Goal: Transaction & Acquisition: Book appointment/travel/reservation

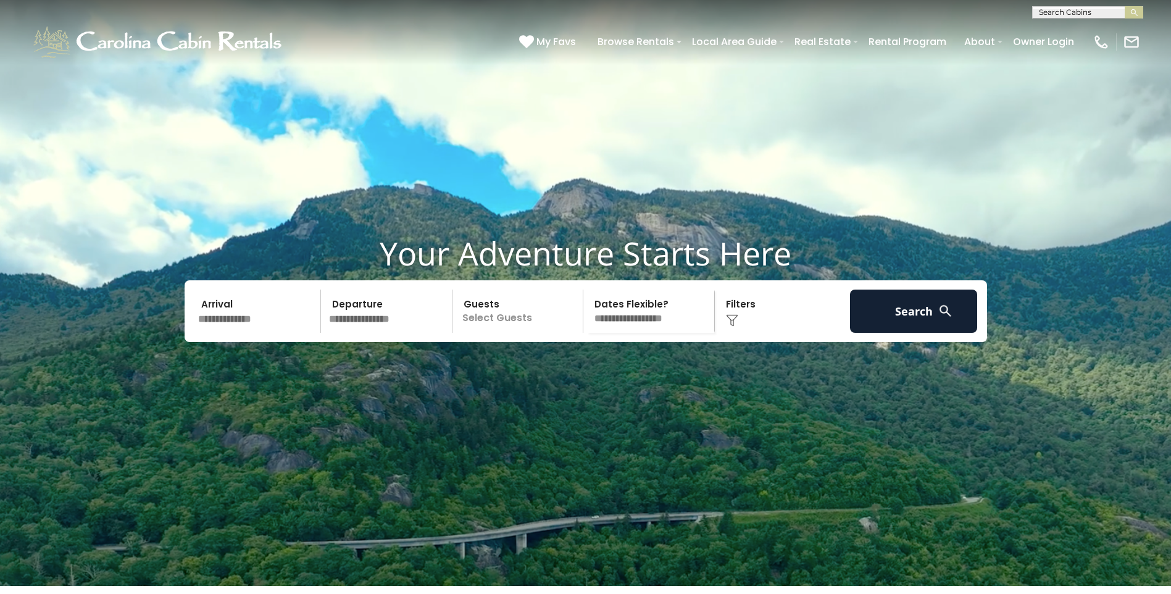
click at [227, 333] on input "text" at bounding box center [258, 311] width 128 height 43
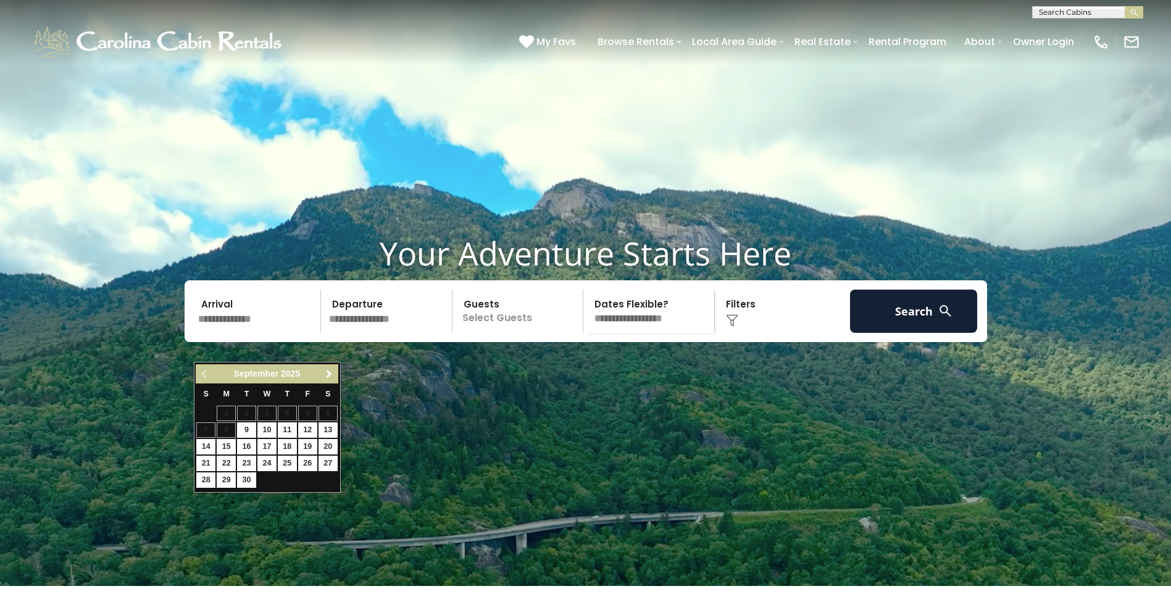
click at [324, 371] on span "Next" at bounding box center [329, 374] width 10 height 10
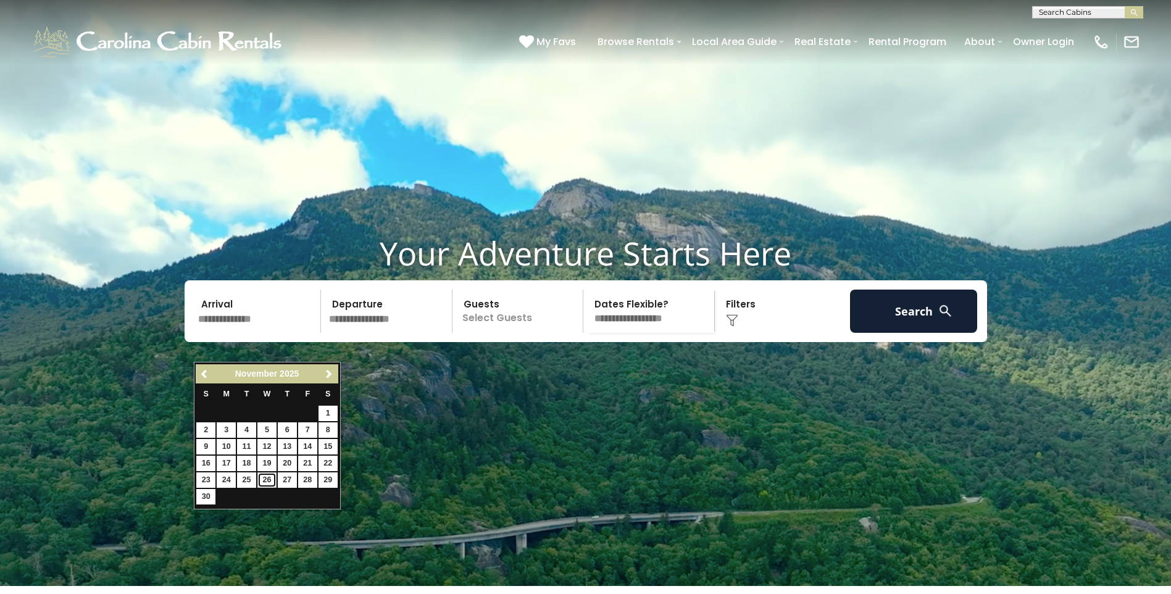
click at [267, 479] on link "26" at bounding box center [267, 479] width 19 height 15
type input "********"
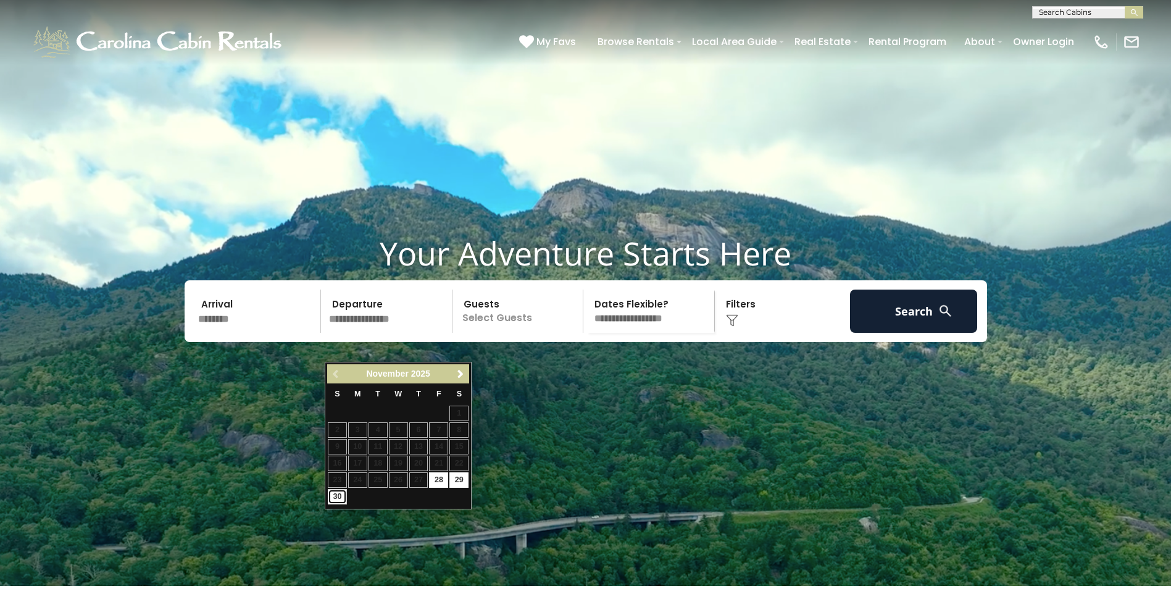
click at [336, 496] on link "30" at bounding box center [337, 496] width 19 height 15
type input "********"
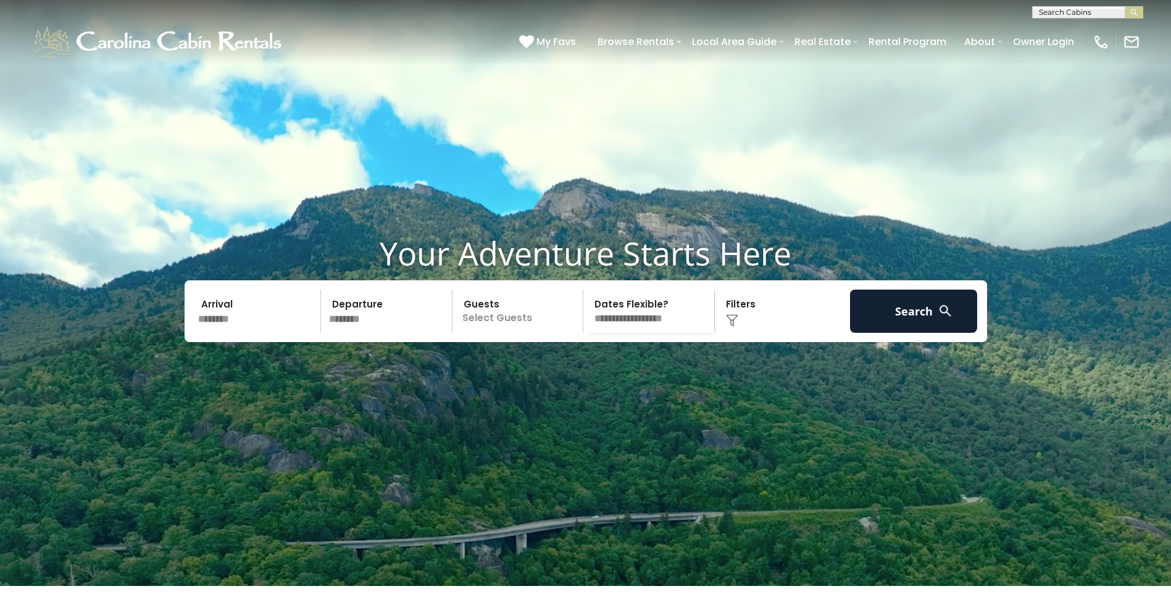
click at [486, 333] on p "Select Guests" at bounding box center [519, 311] width 127 height 43
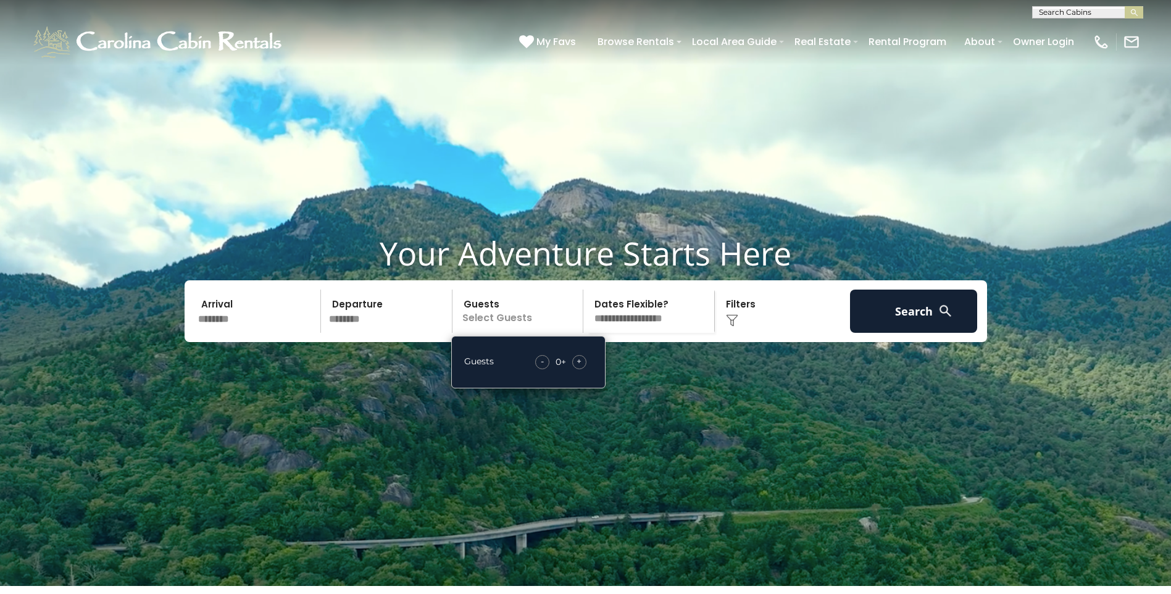
click at [580, 367] on span "+" at bounding box center [579, 361] width 5 height 12
click at [919, 332] on button "Search" at bounding box center [914, 311] width 128 height 43
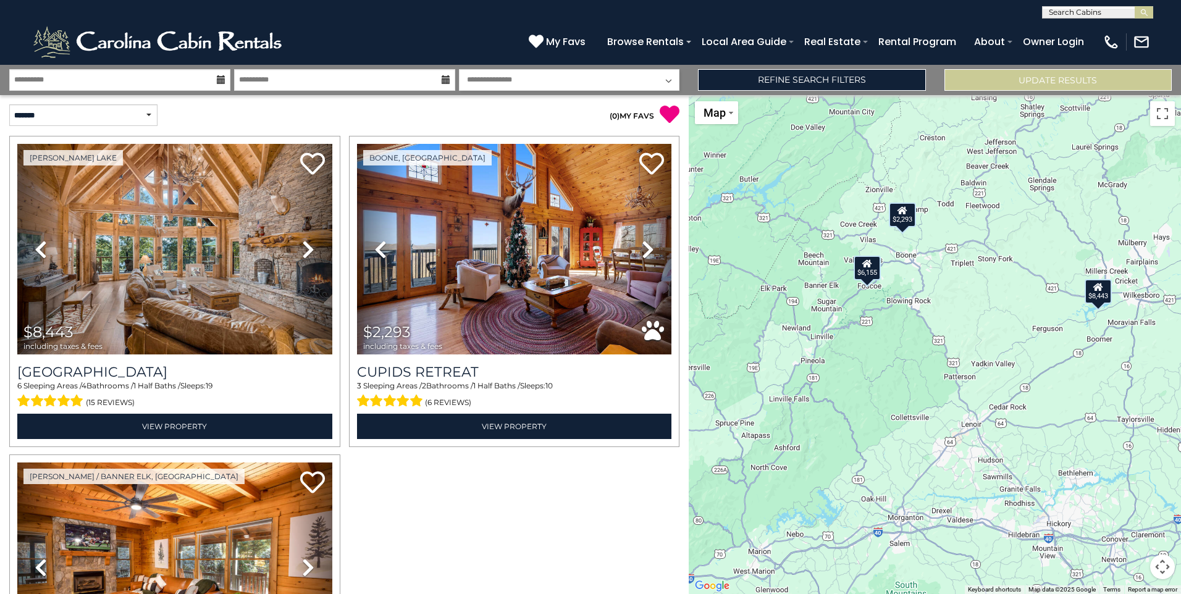
drag, startPoint x: 936, startPoint y: 419, endPoint x: 882, endPoint y: 353, distance: 84.8
click at [882, 353] on div "$8,443 $2,293 $6,155" at bounding box center [935, 344] width 492 height 499
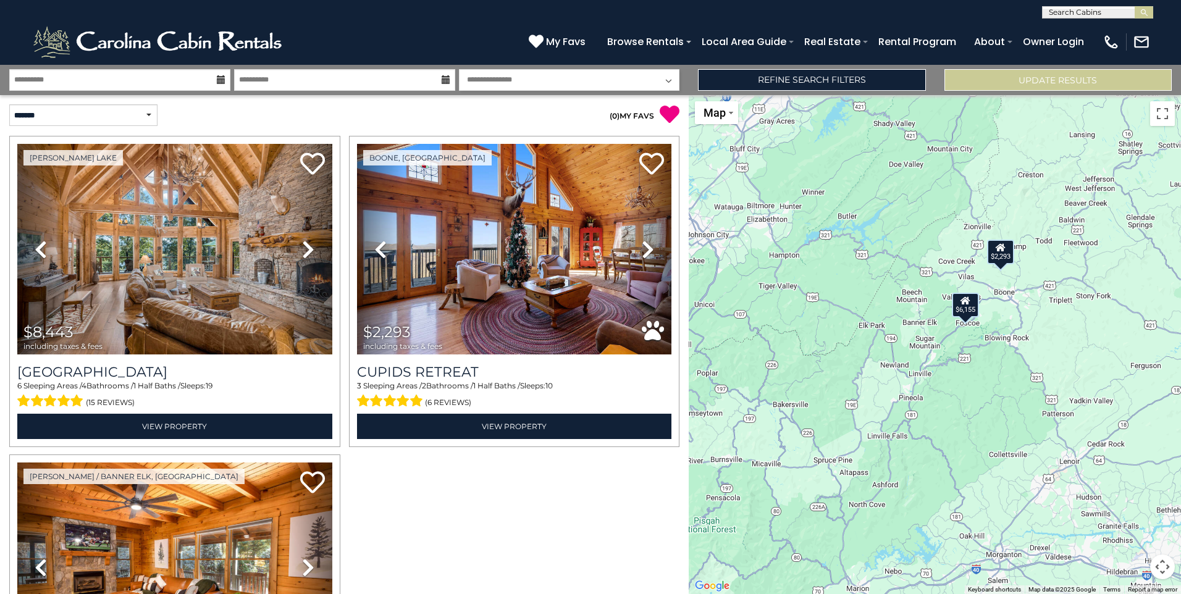
drag, startPoint x: 924, startPoint y: 157, endPoint x: 1027, endPoint y: 194, distance: 109.0
click at [1027, 194] on div "$8,443 $2,293 $6,155" at bounding box center [935, 344] width 492 height 499
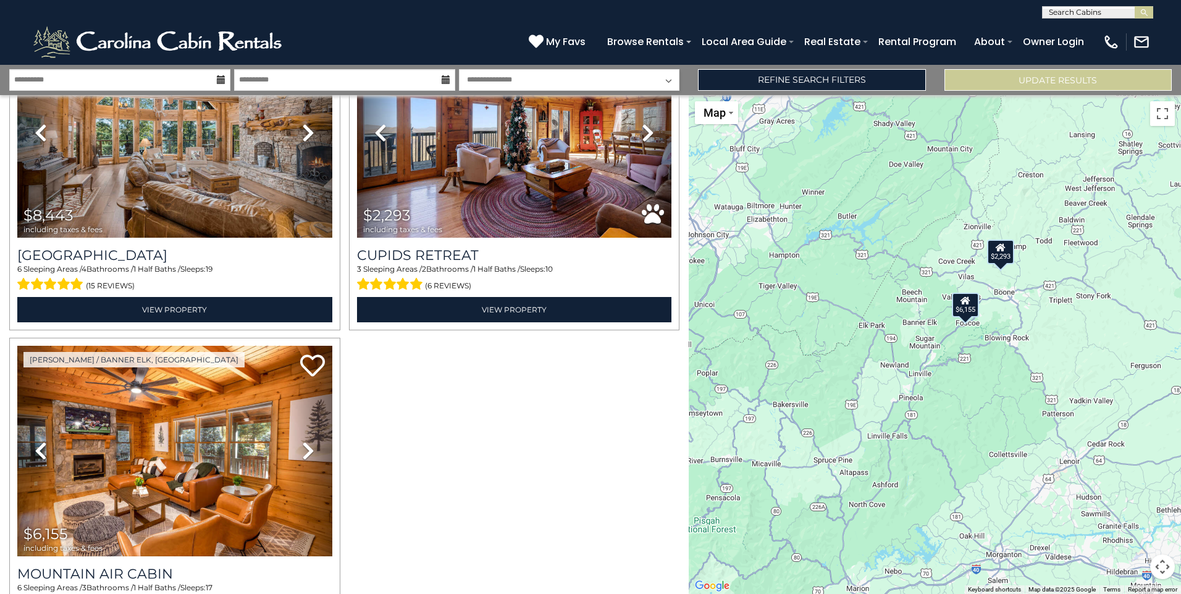
scroll to position [94, 0]
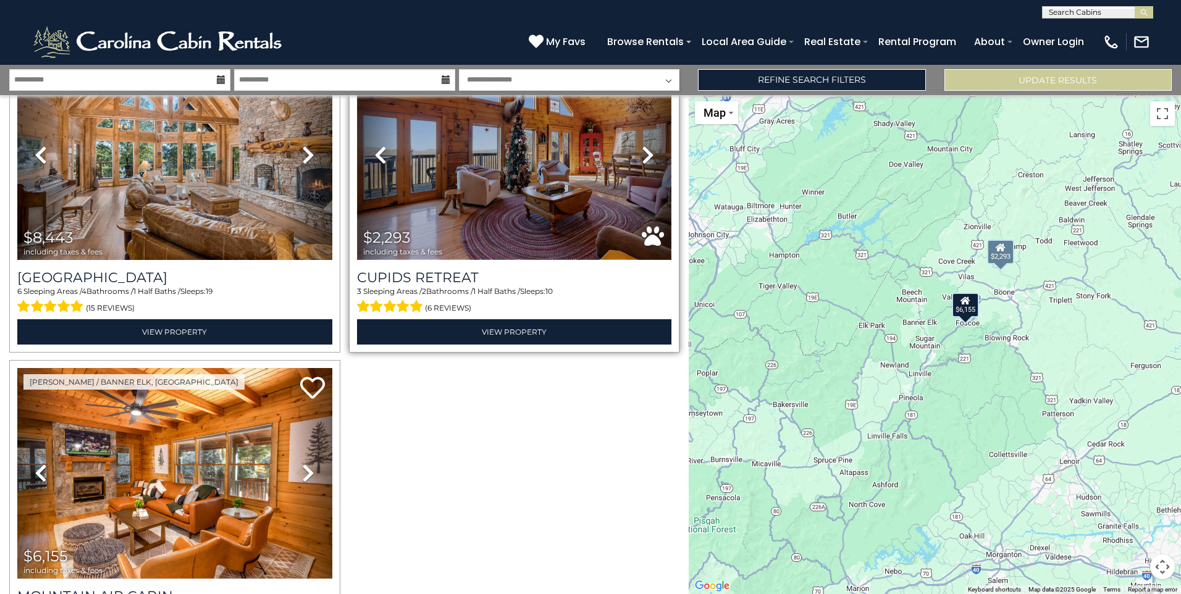
click at [498, 201] on img at bounding box center [514, 154] width 315 height 211
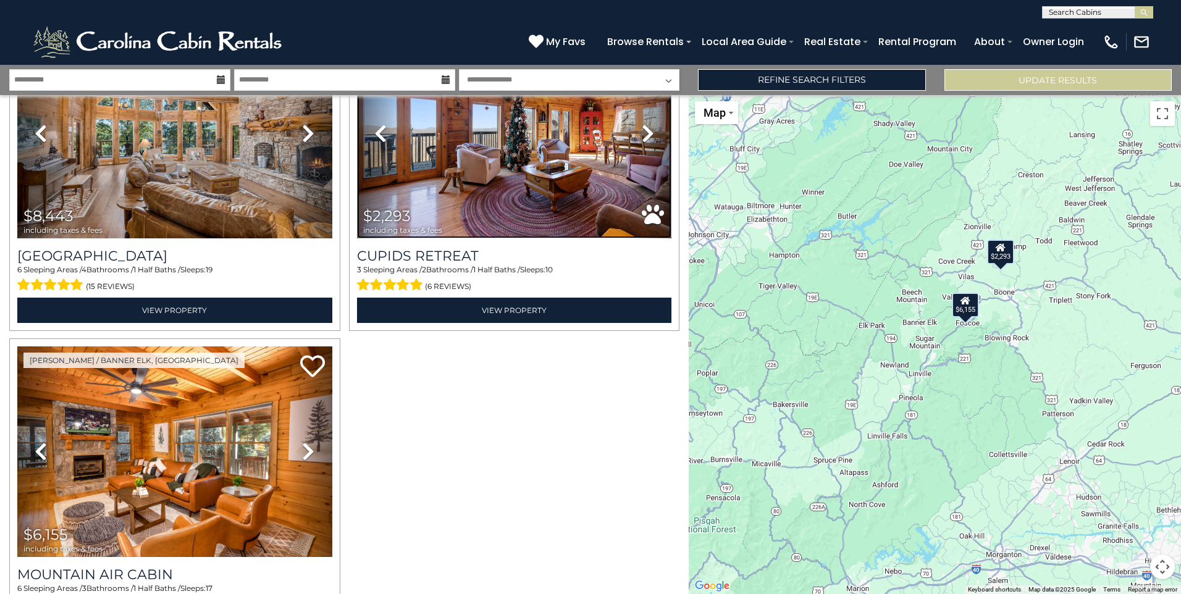
scroll to position [0, 0]
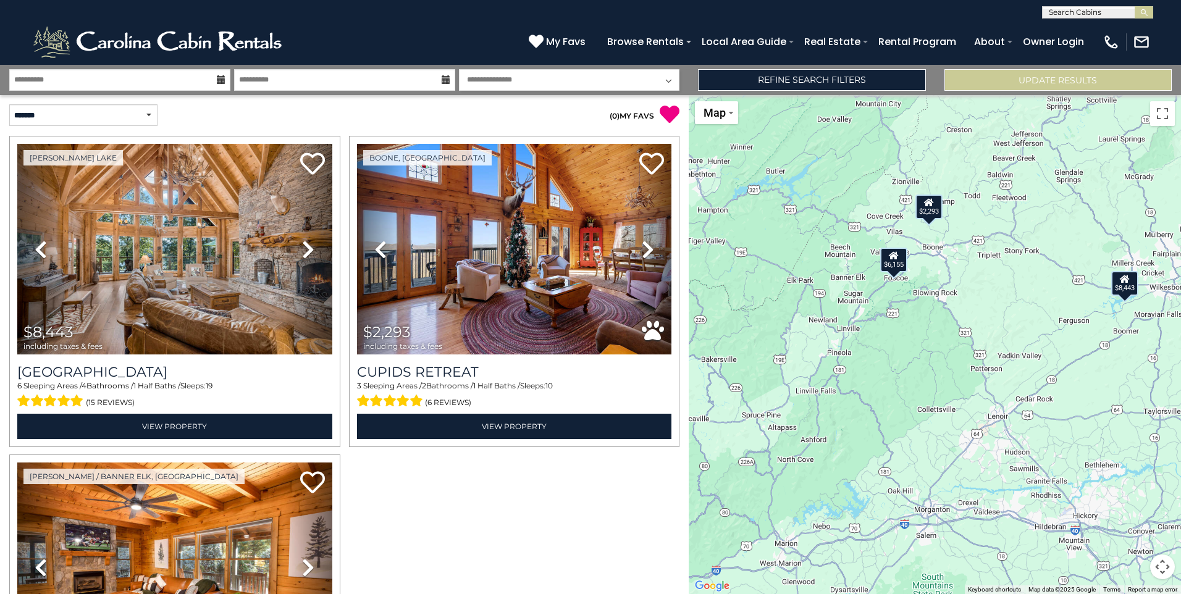
drag, startPoint x: 974, startPoint y: 417, endPoint x: 895, endPoint y: 370, distance: 92.2
click at [895, 370] on div "$8,443 $2,293 $6,155" at bounding box center [935, 344] width 492 height 499
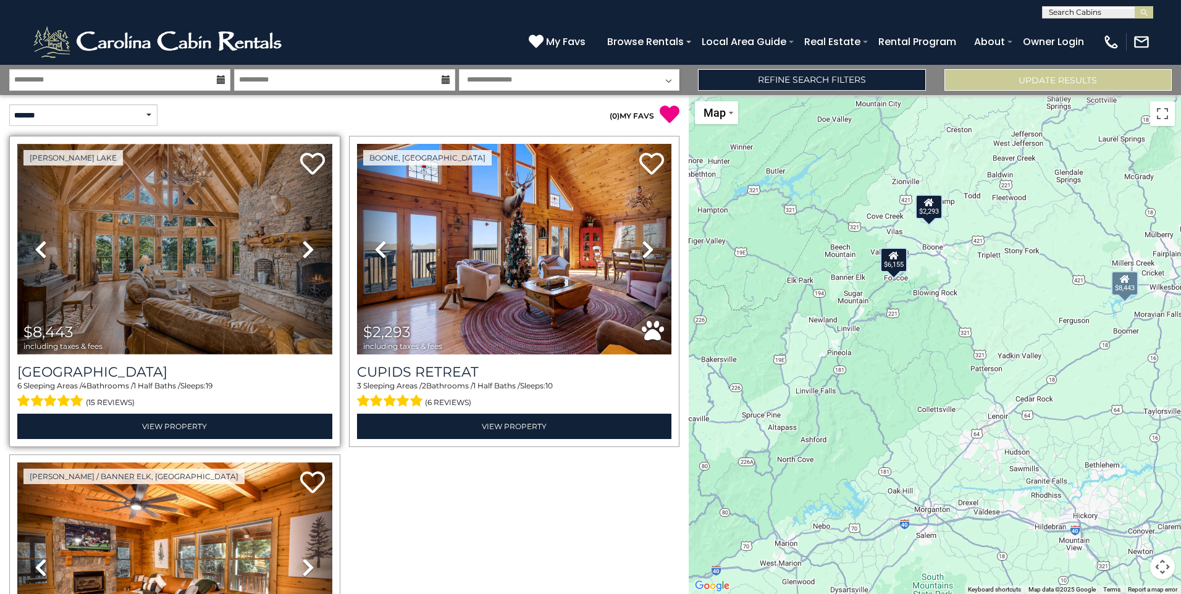
click at [225, 219] on img at bounding box center [174, 249] width 315 height 211
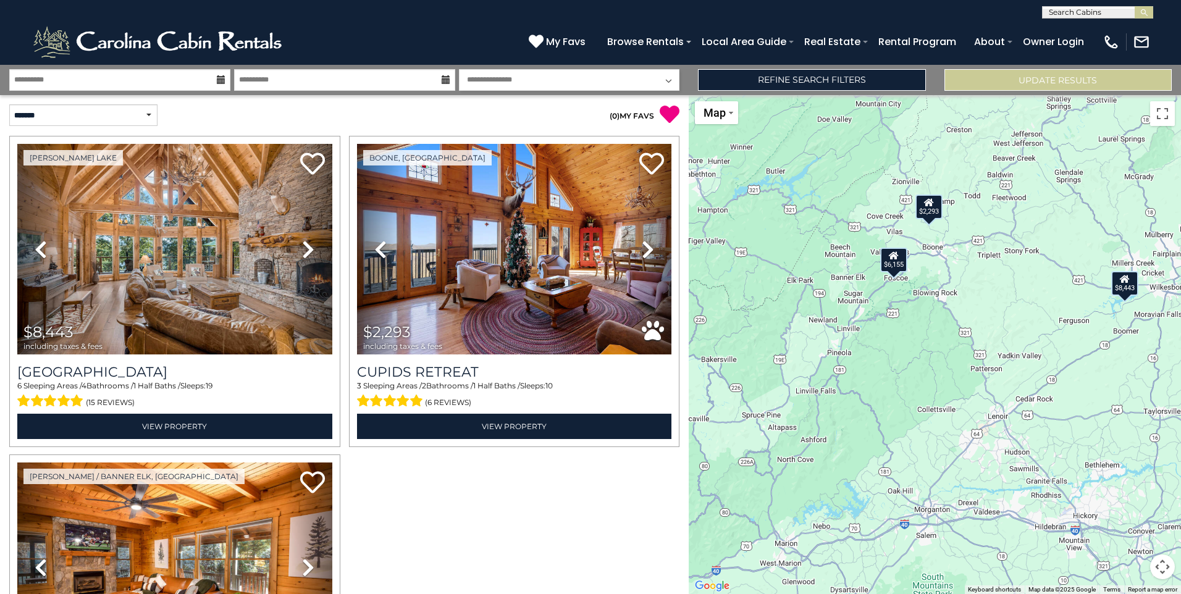
click at [219, 81] on icon at bounding box center [221, 79] width 9 height 9
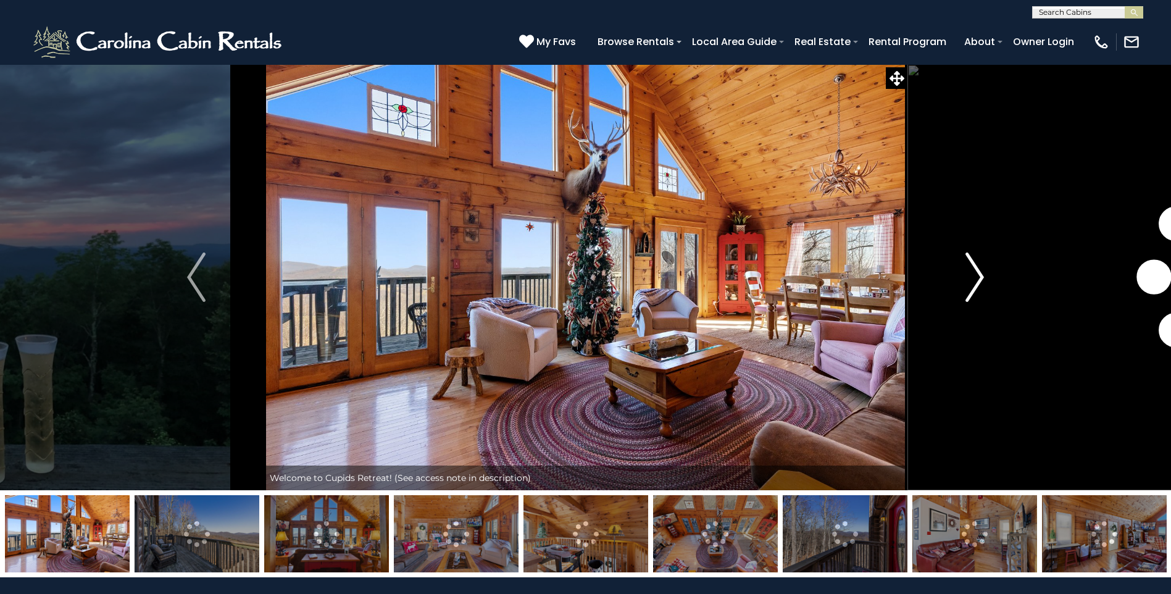
click at [976, 270] on img "Next" at bounding box center [975, 277] width 19 height 49
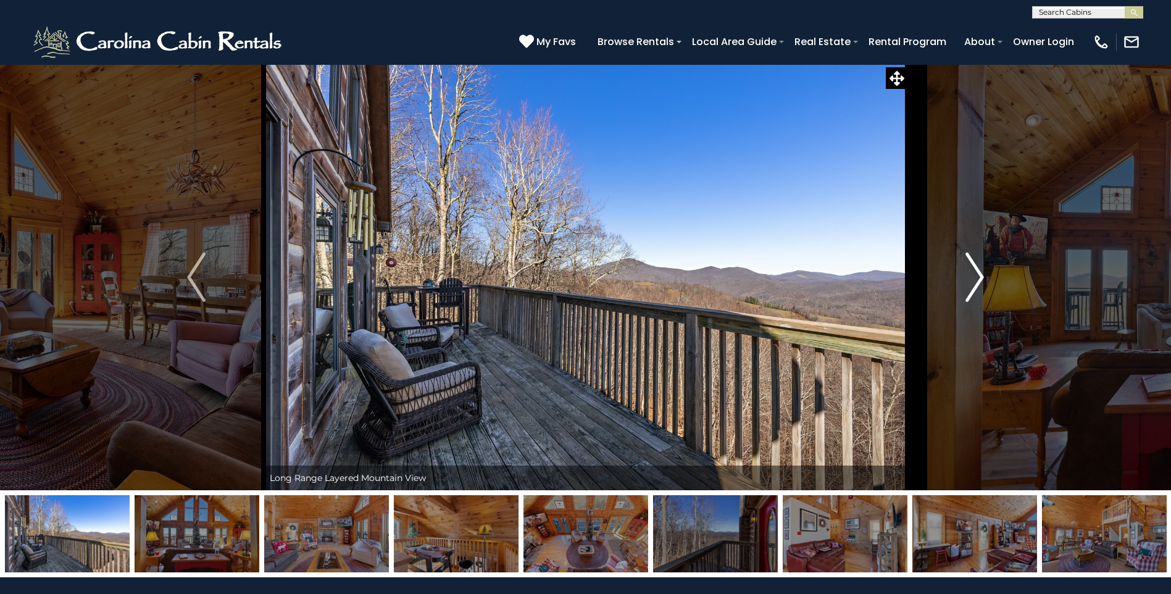
click at [981, 275] on img "Next" at bounding box center [975, 277] width 19 height 49
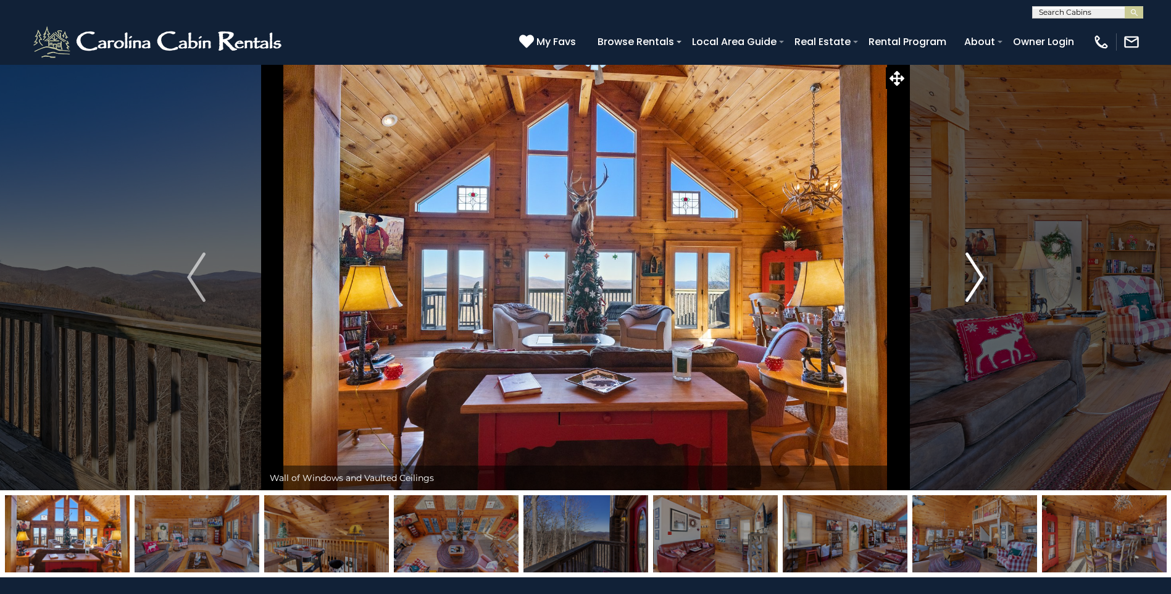
click at [981, 275] on img "Next" at bounding box center [975, 277] width 19 height 49
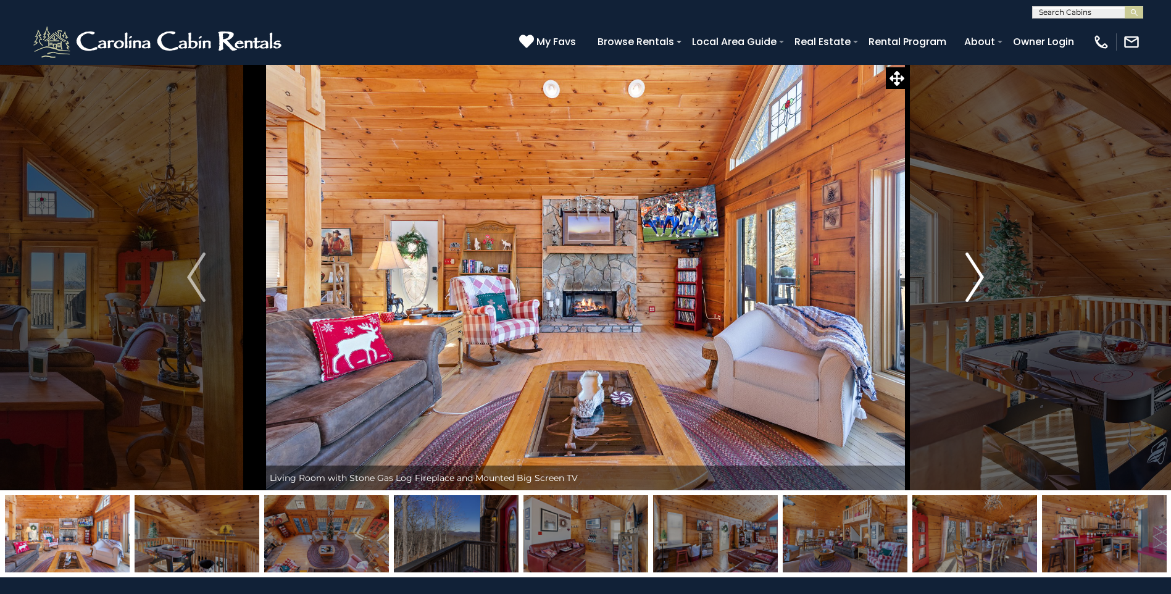
click at [981, 275] on img "Next" at bounding box center [975, 277] width 19 height 49
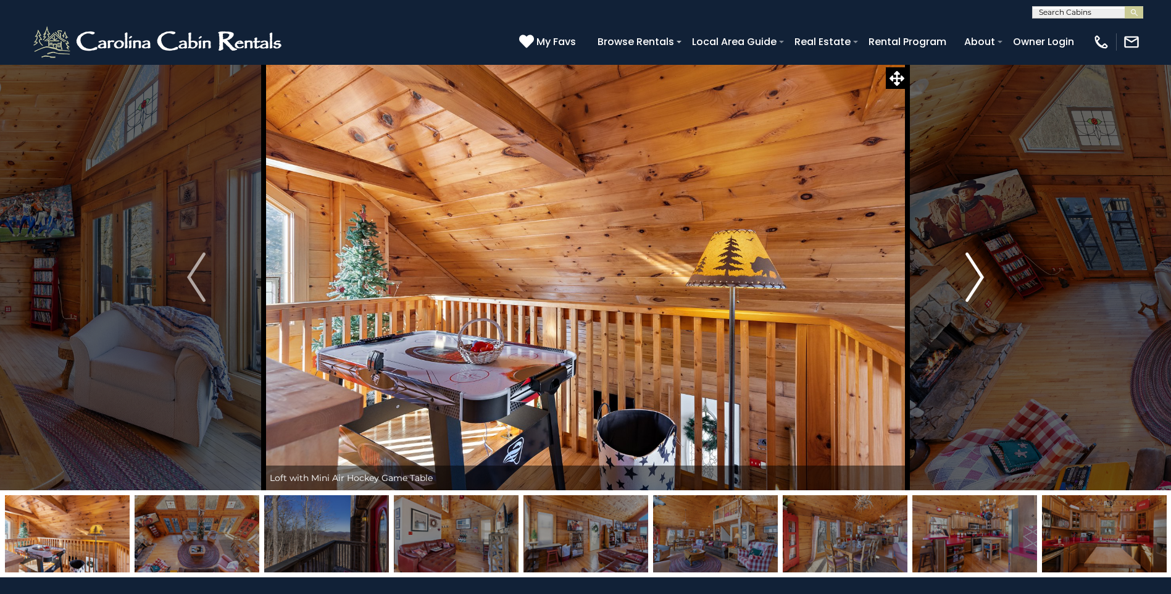
click at [981, 275] on img "Next" at bounding box center [975, 277] width 19 height 49
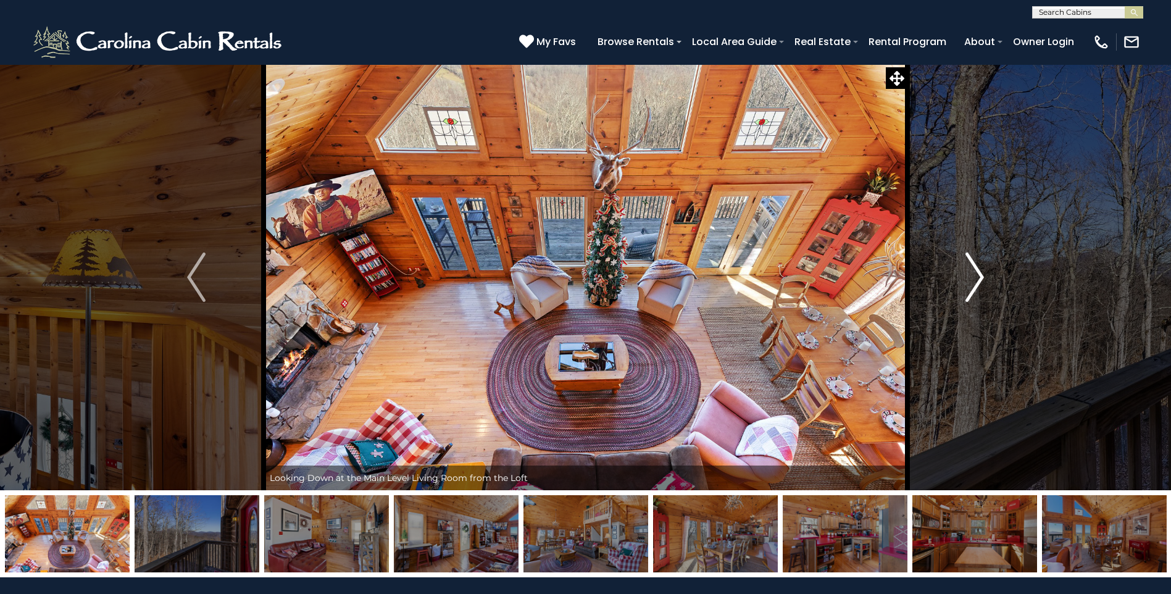
click at [981, 275] on img "Next" at bounding box center [975, 277] width 19 height 49
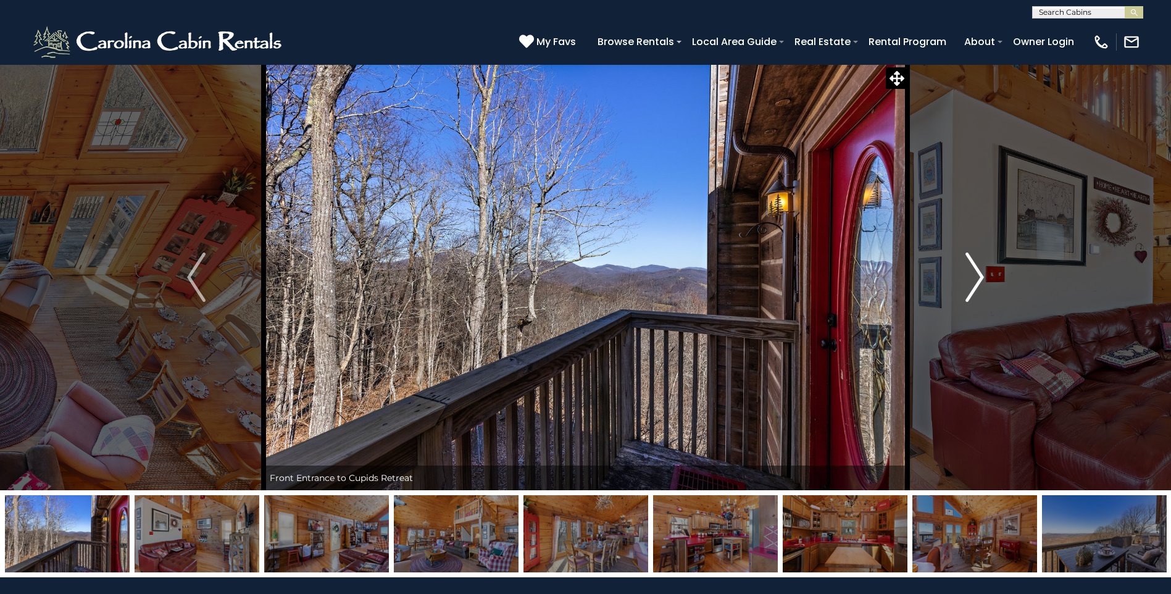
click at [981, 275] on img "Next" at bounding box center [975, 277] width 19 height 49
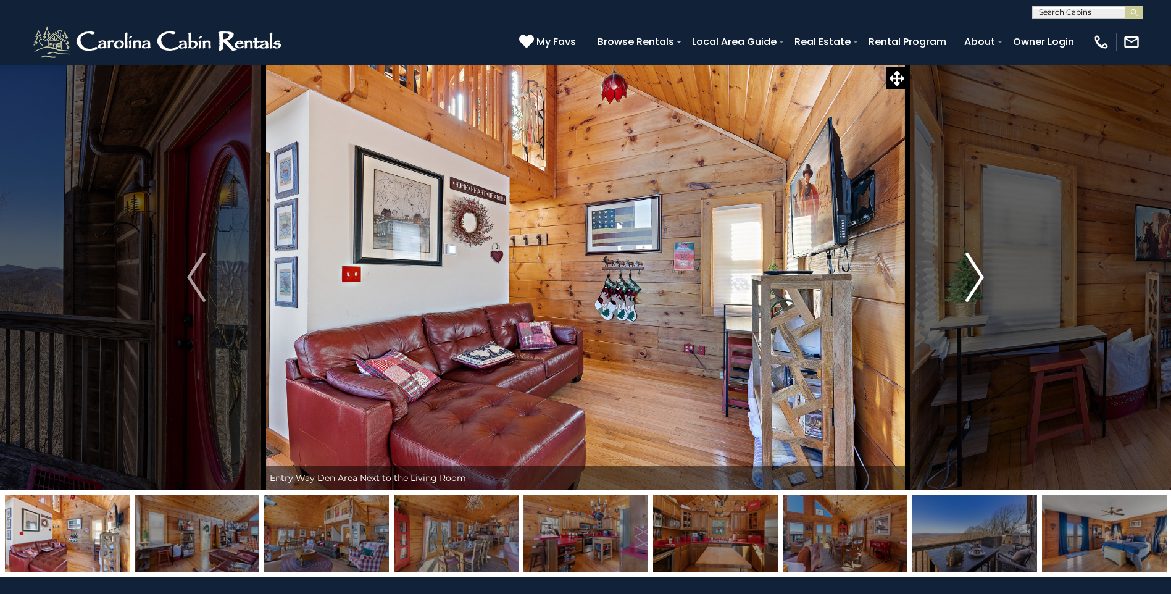
click at [981, 275] on img "Next" at bounding box center [975, 277] width 19 height 49
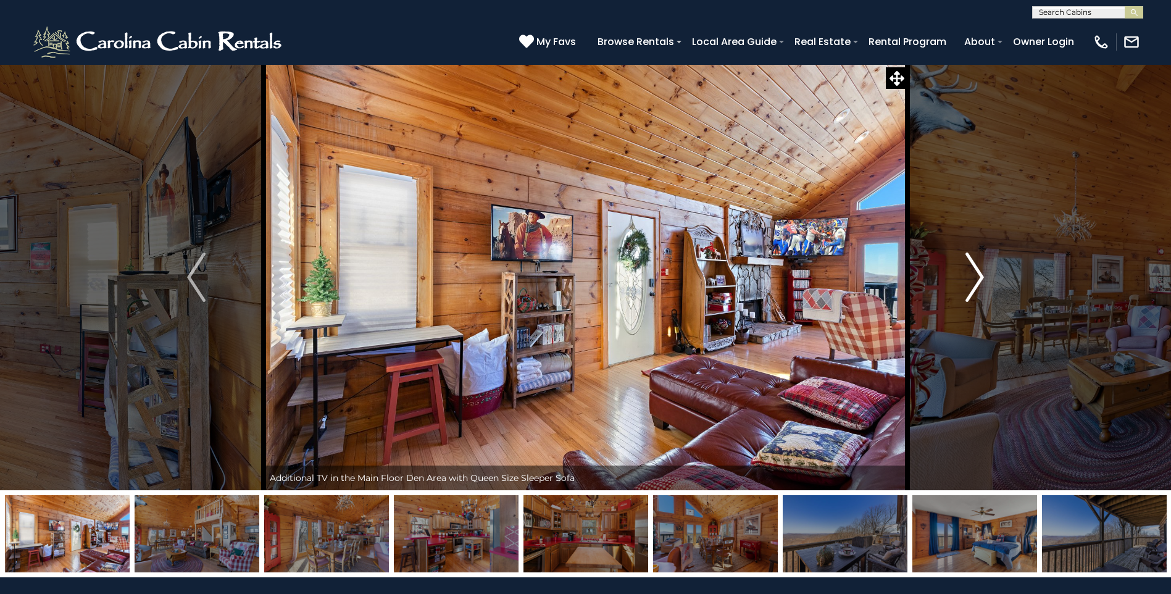
click at [981, 275] on img "Next" at bounding box center [975, 277] width 19 height 49
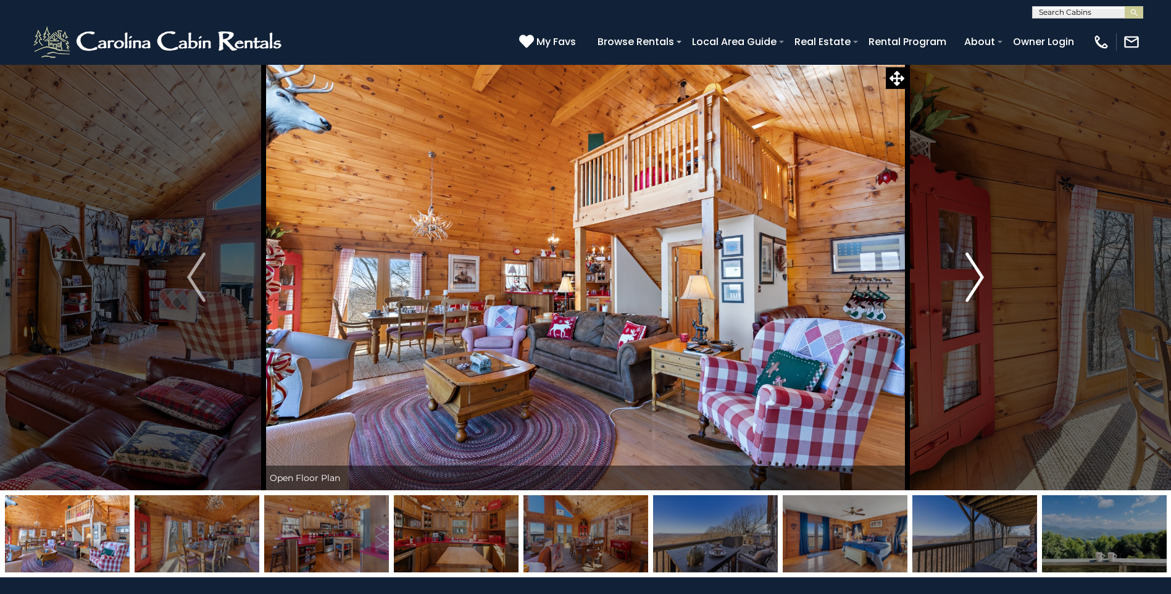
click at [981, 275] on img "Next" at bounding box center [975, 277] width 19 height 49
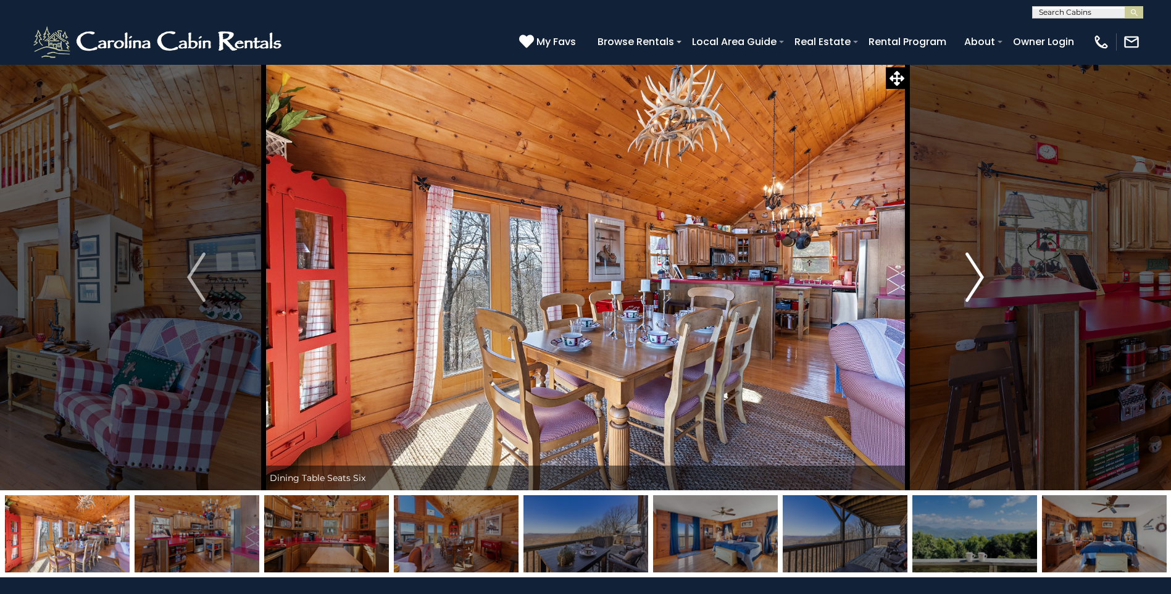
click at [981, 275] on img "Next" at bounding box center [975, 277] width 19 height 49
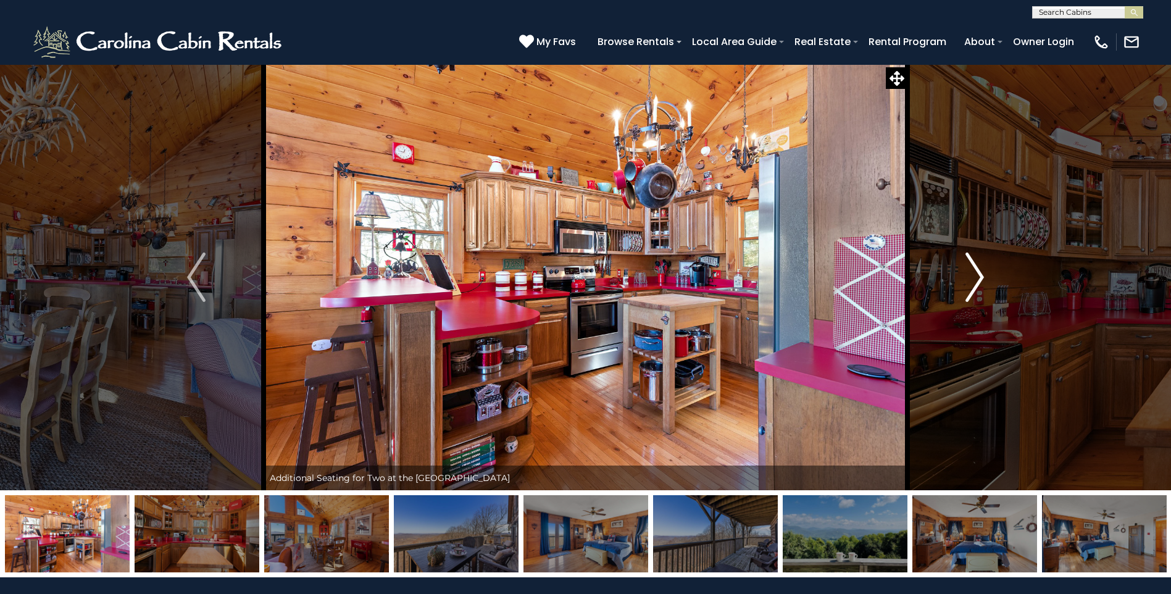
click at [981, 275] on img "Next" at bounding box center [975, 277] width 19 height 49
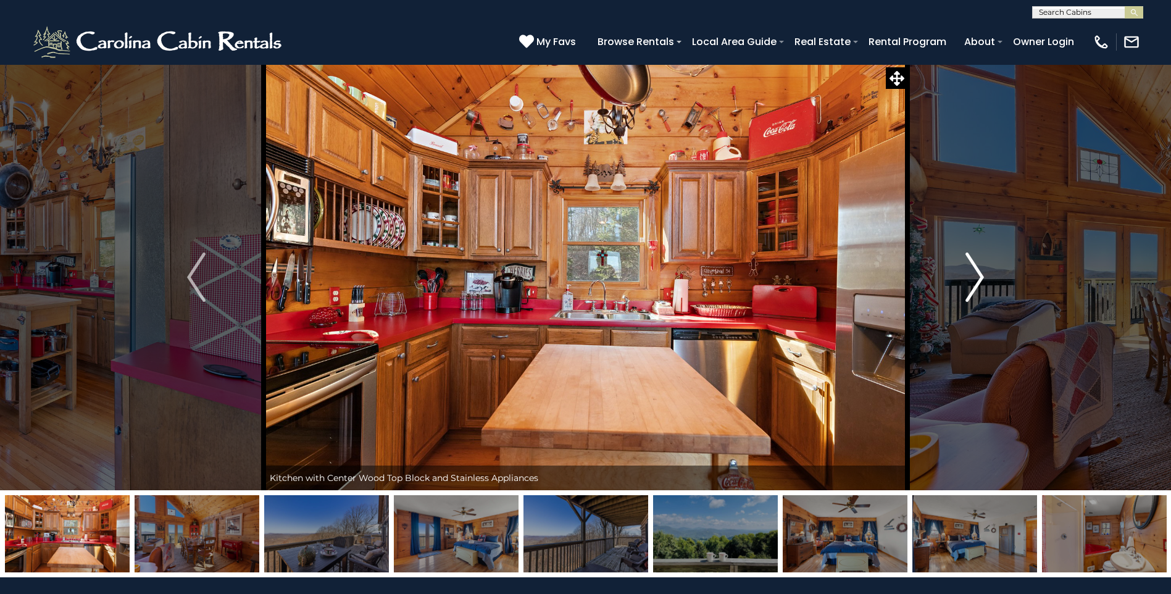
click at [981, 275] on img "Next" at bounding box center [975, 277] width 19 height 49
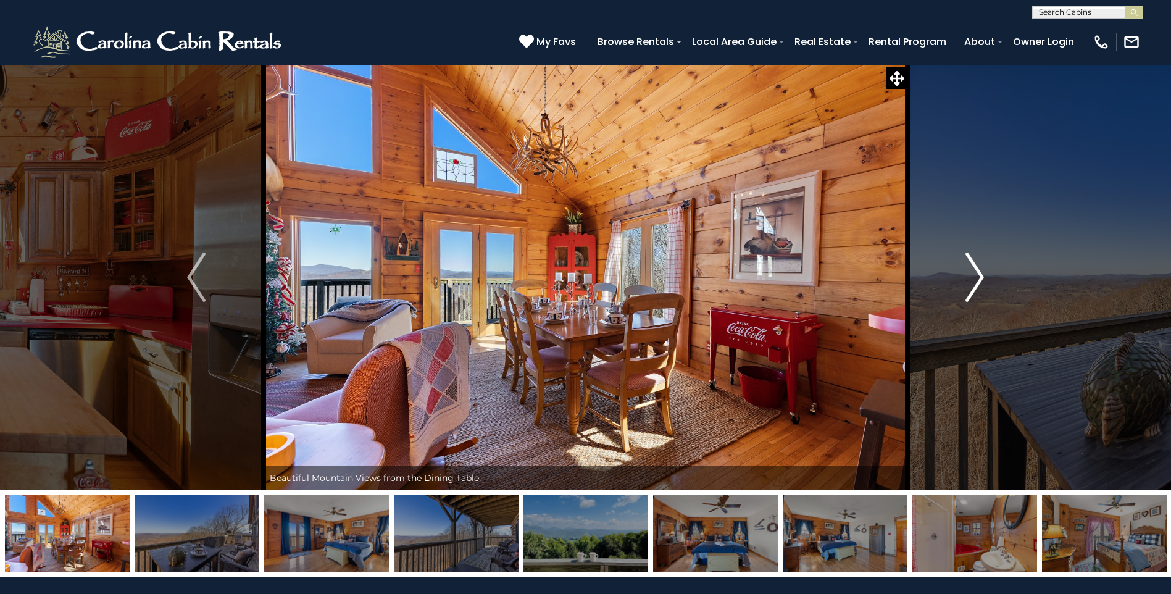
click at [981, 275] on img "Next" at bounding box center [975, 277] width 19 height 49
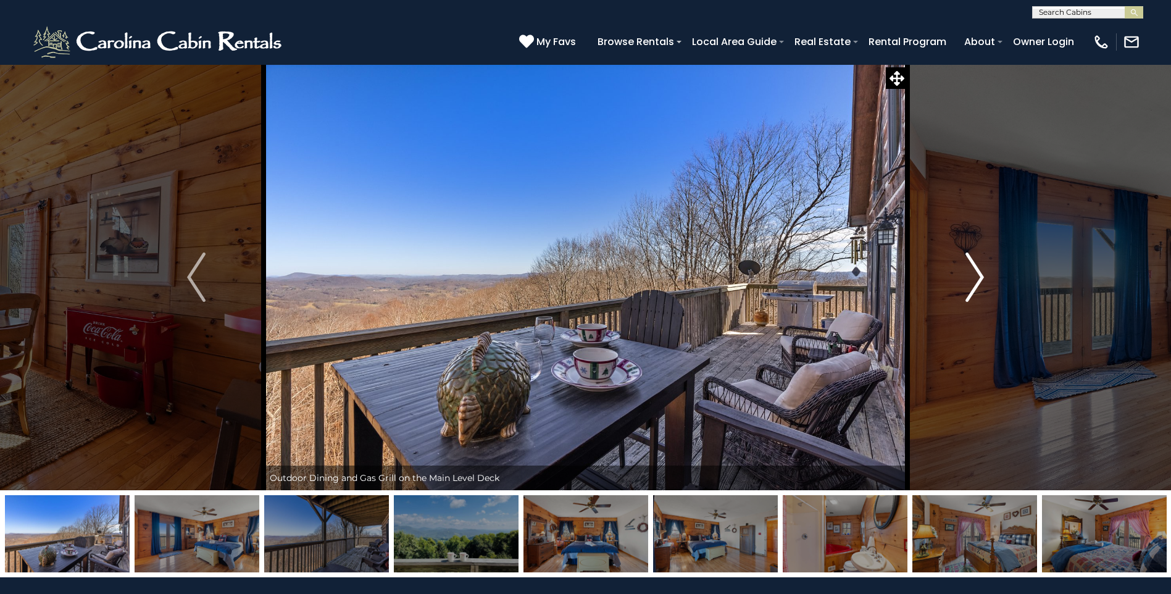
click at [981, 275] on img "Next" at bounding box center [975, 277] width 19 height 49
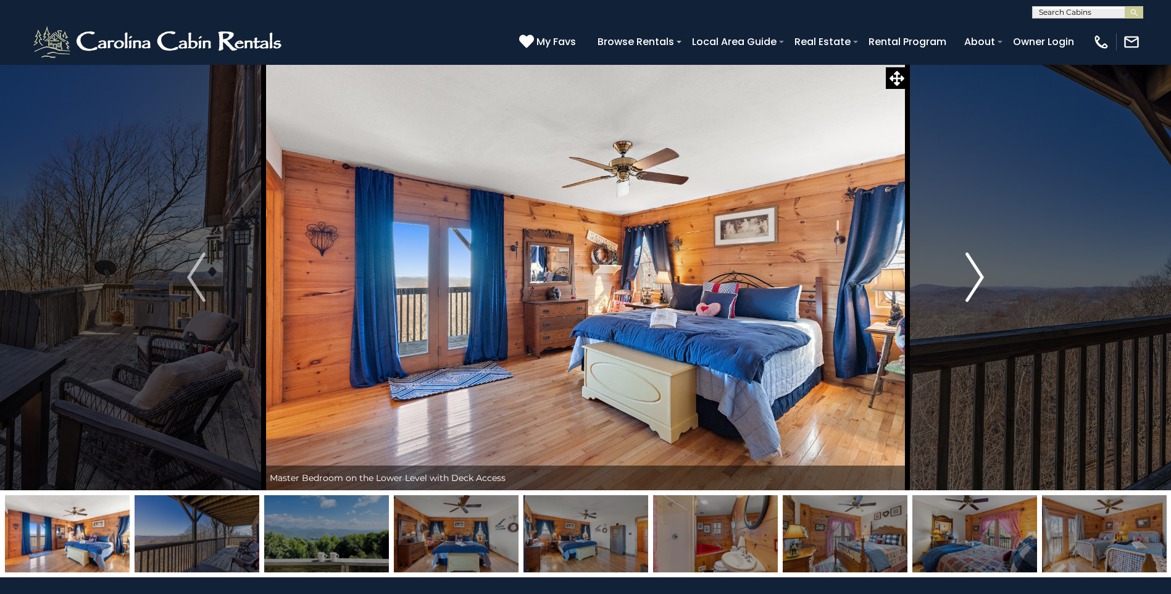
click at [981, 275] on img "Next" at bounding box center [975, 277] width 19 height 49
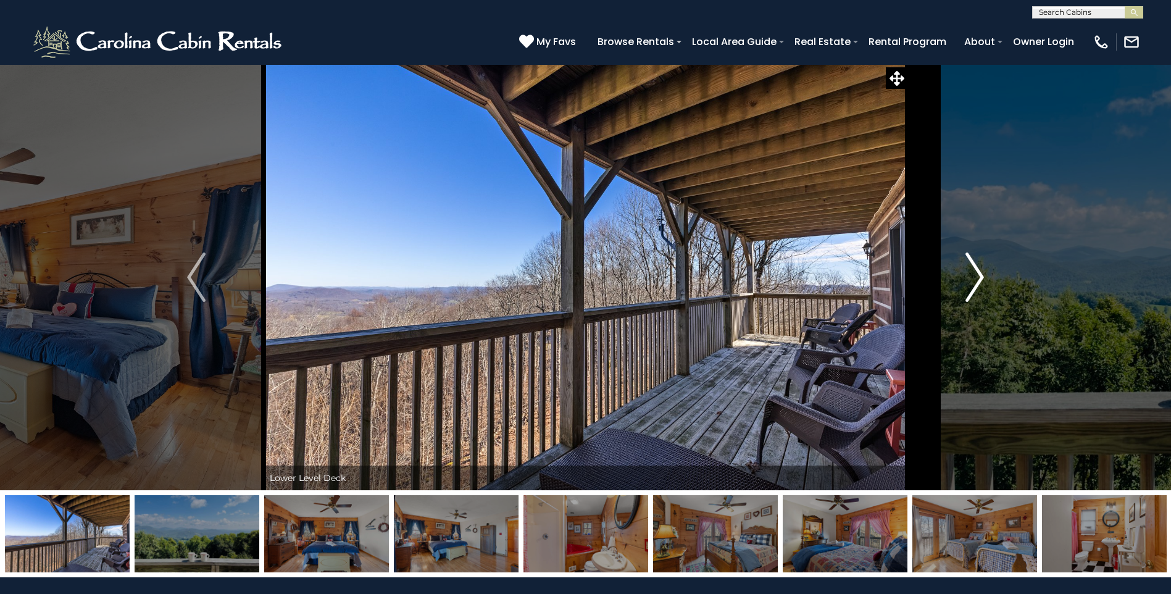
click at [981, 275] on img "Next" at bounding box center [975, 277] width 19 height 49
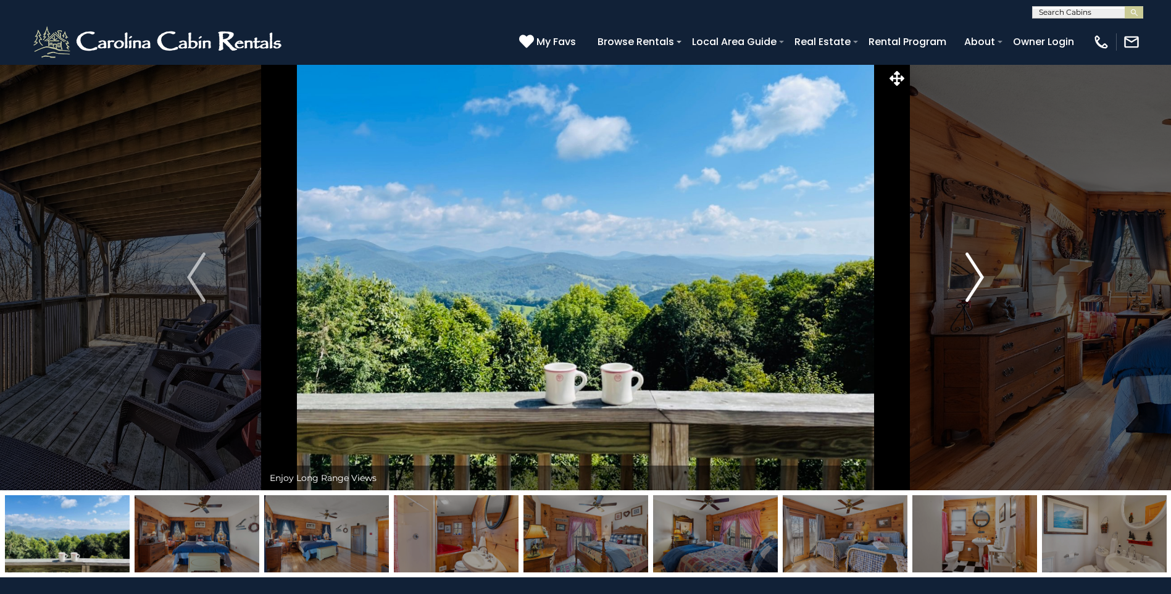
click at [981, 275] on img "Next" at bounding box center [975, 277] width 19 height 49
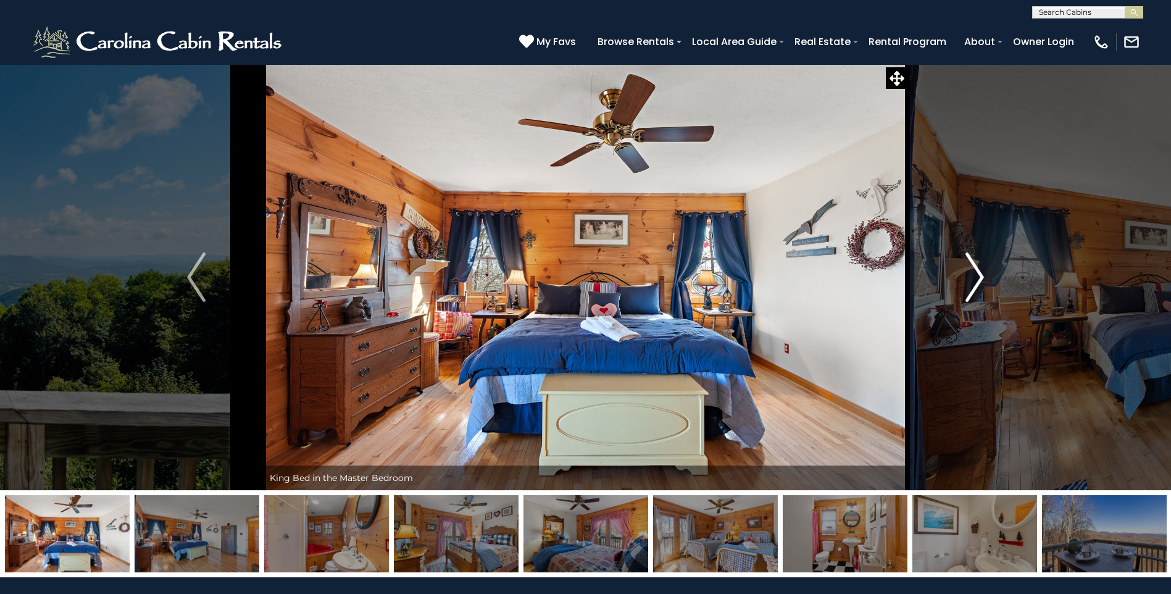
click at [981, 275] on img "Next" at bounding box center [975, 277] width 19 height 49
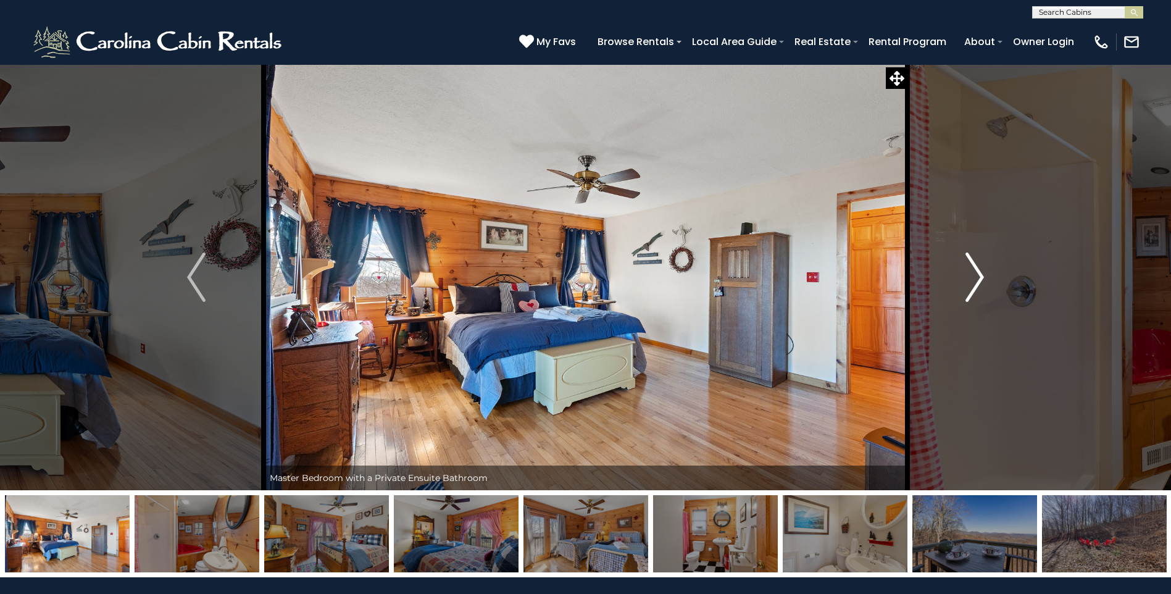
click at [981, 275] on img "Next" at bounding box center [975, 277] width 19 height 49
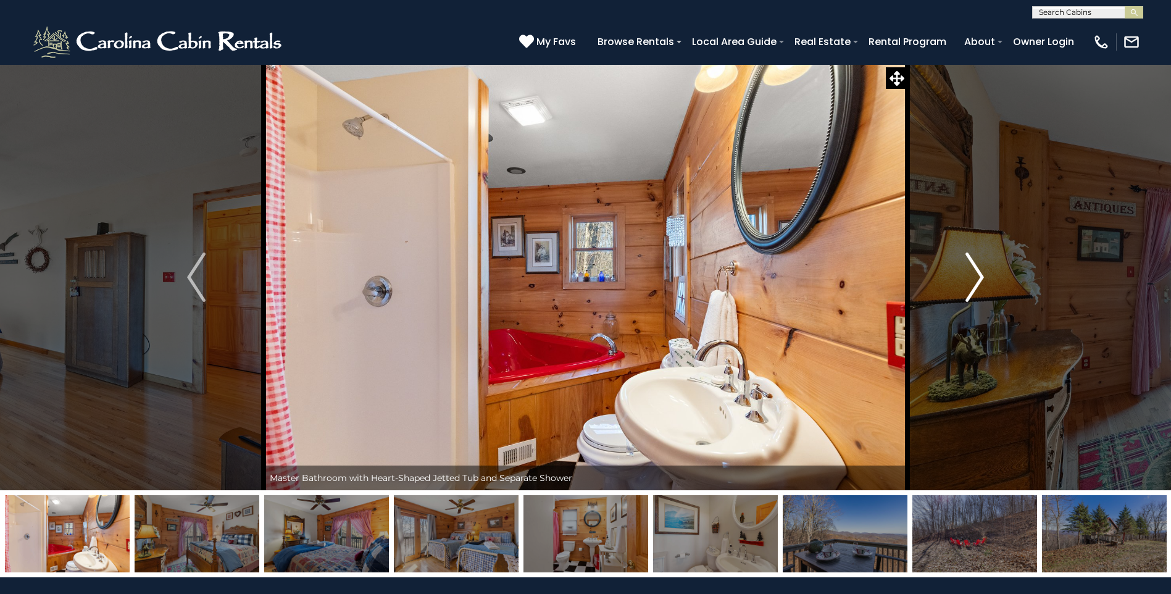
click at [981, 275] on img "Next" at bounding box center [975, 277] width 19 height 49
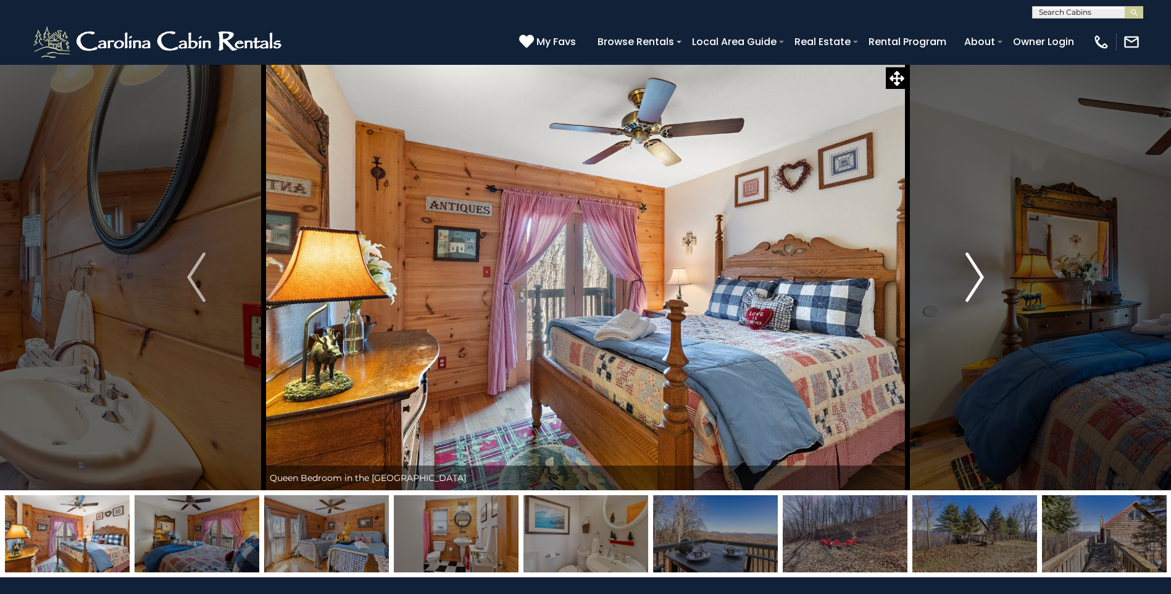
click at [981, 275] on img "Next" at bounding box center [975, 277] width 19 height 49
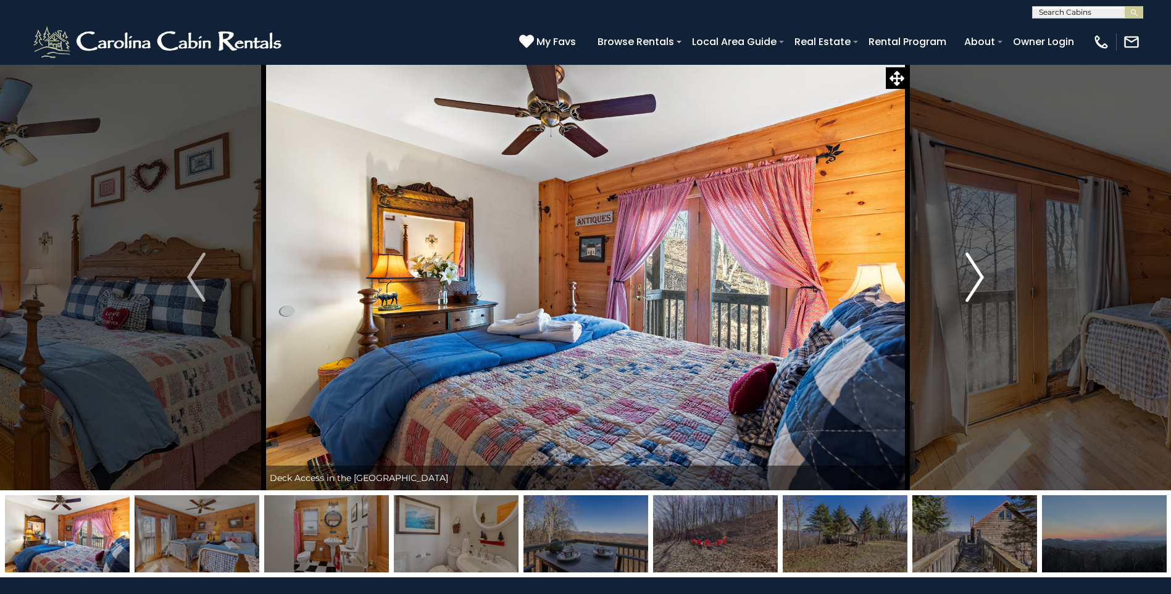
click at [981, 275] on img "Next" at bounding box center [975, 277] width 19 height 49
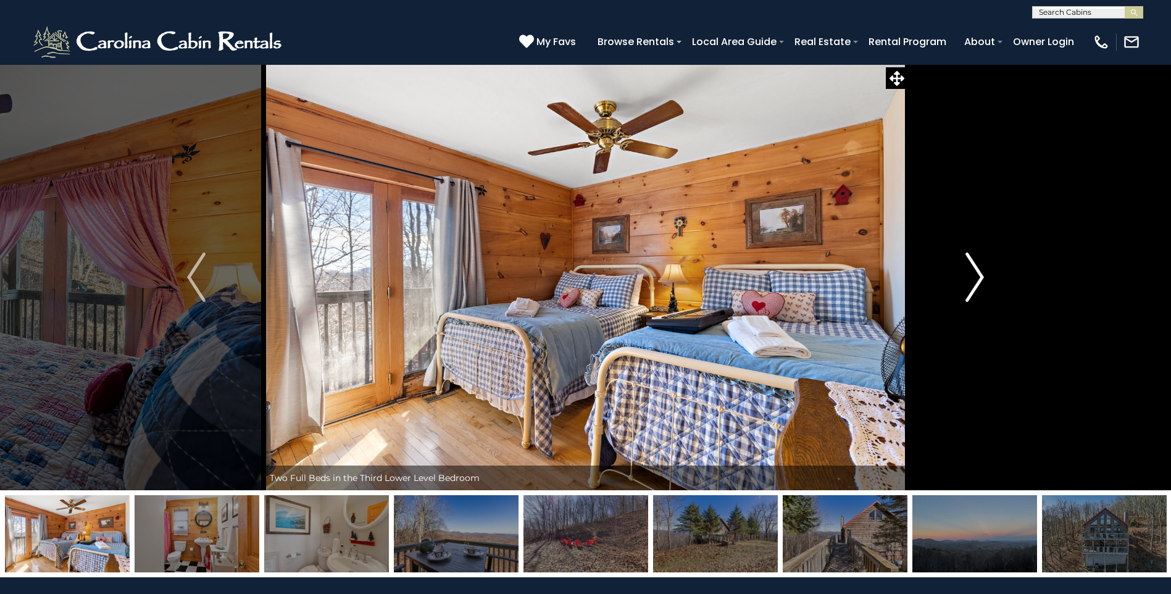
click at [981, 275] on img "Next" at bounding box center [975, 277] width 19 height 49
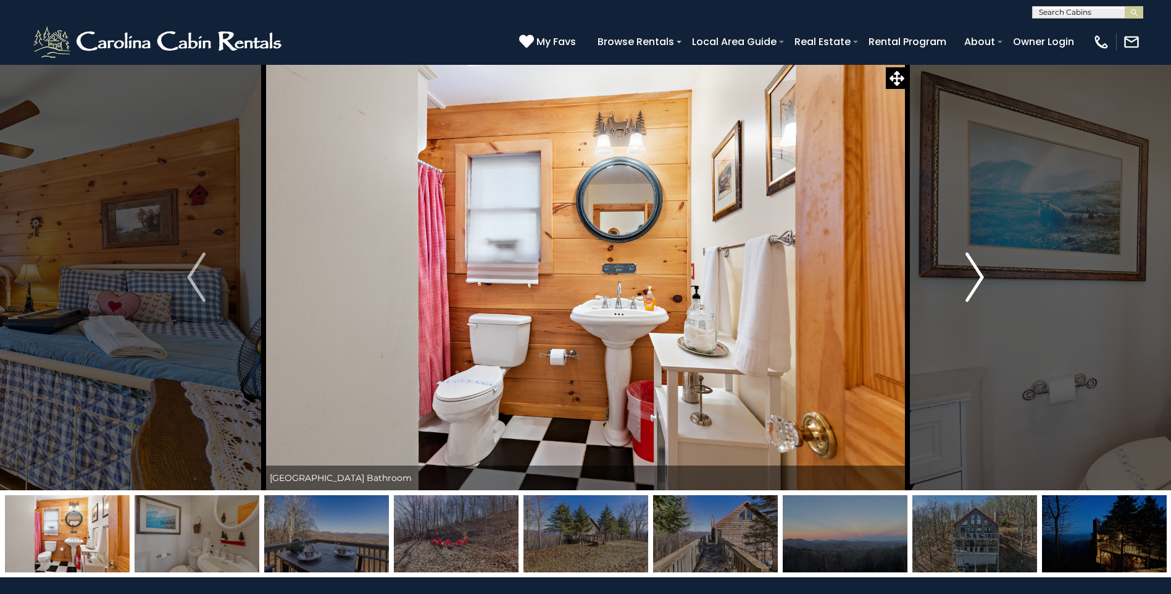
click at [981, 275] on img "Next" at bounding box center [975, 277] width 19 height 49
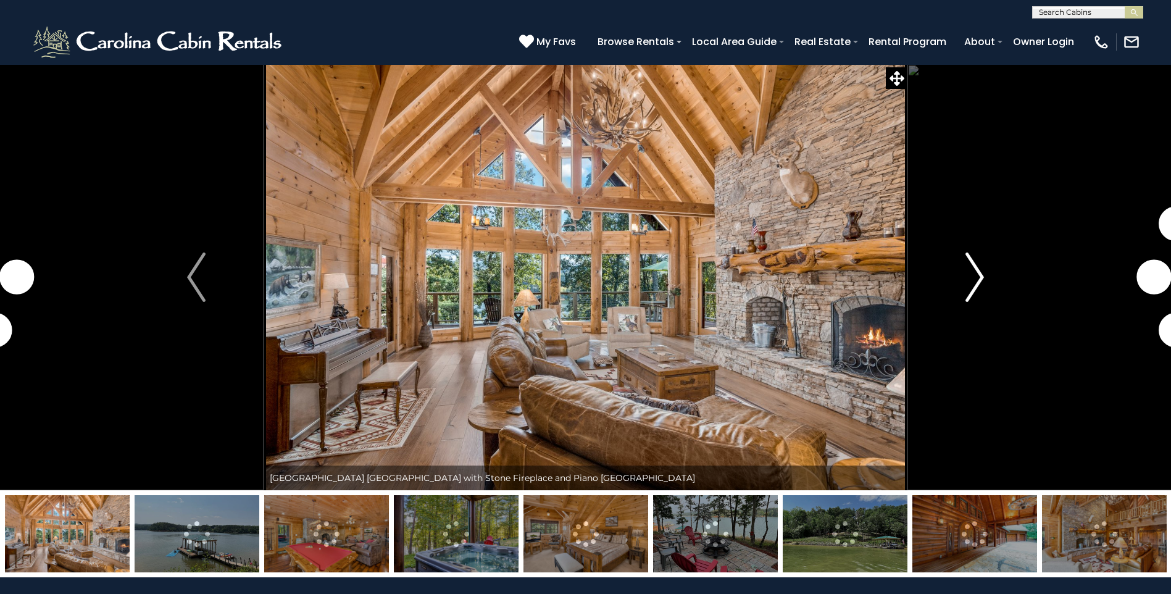
click at [981, 277] on img "Next" at bounding box center [975, 277] width 19 height 49
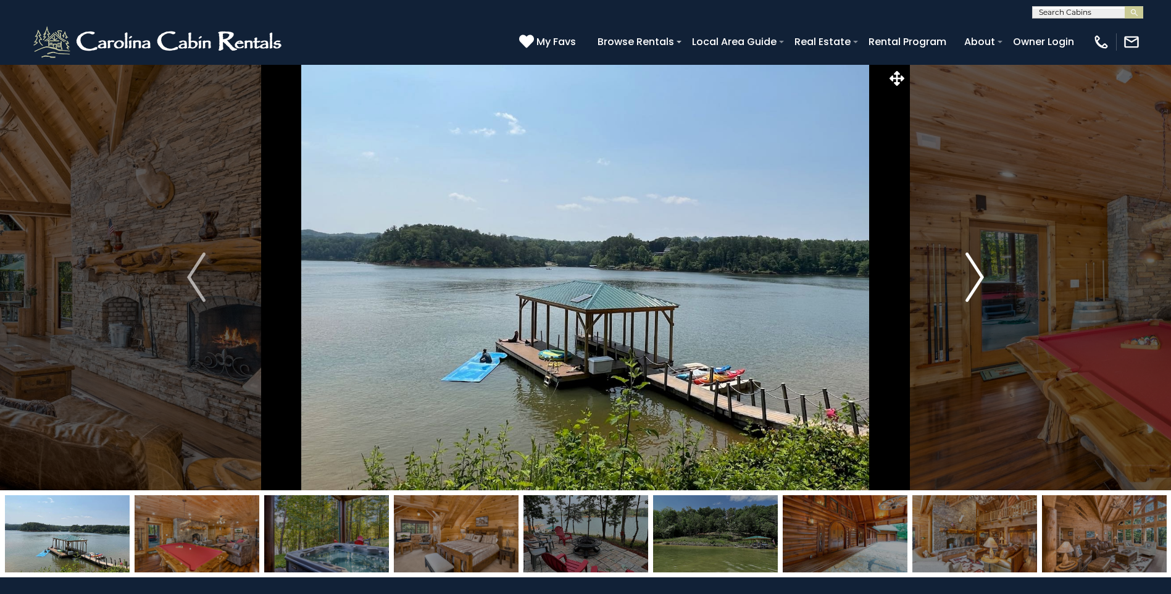
click at [981, 277] on img "Next" at bounding box center [975, 277] width 19 height 49
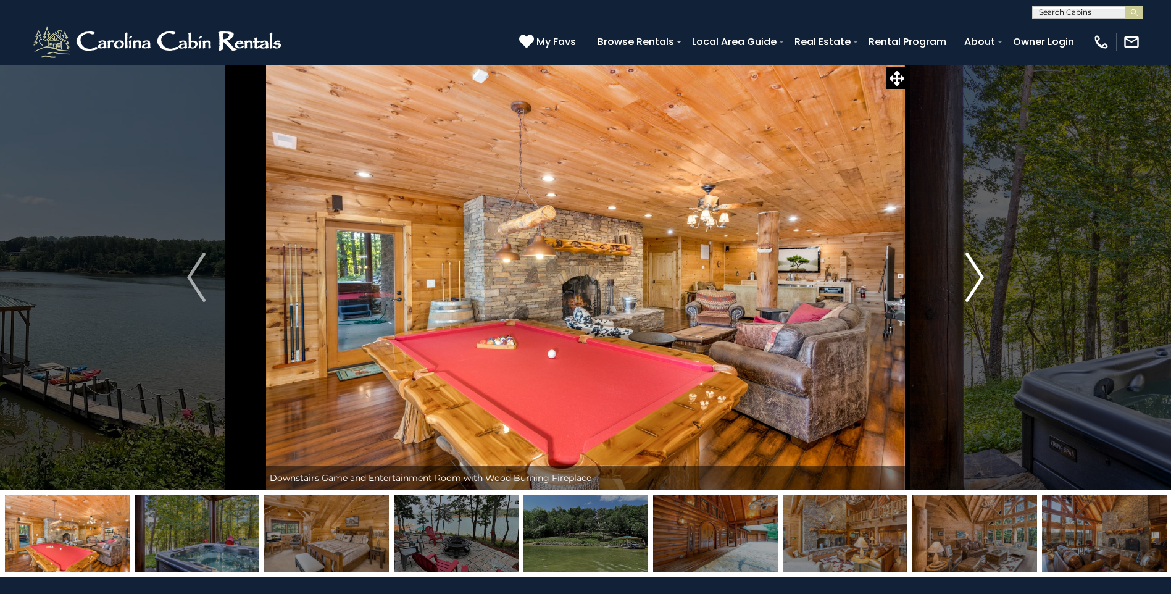
click at [981, 277] on img "Next" at bounding box center [975, 277] width 19 height 49
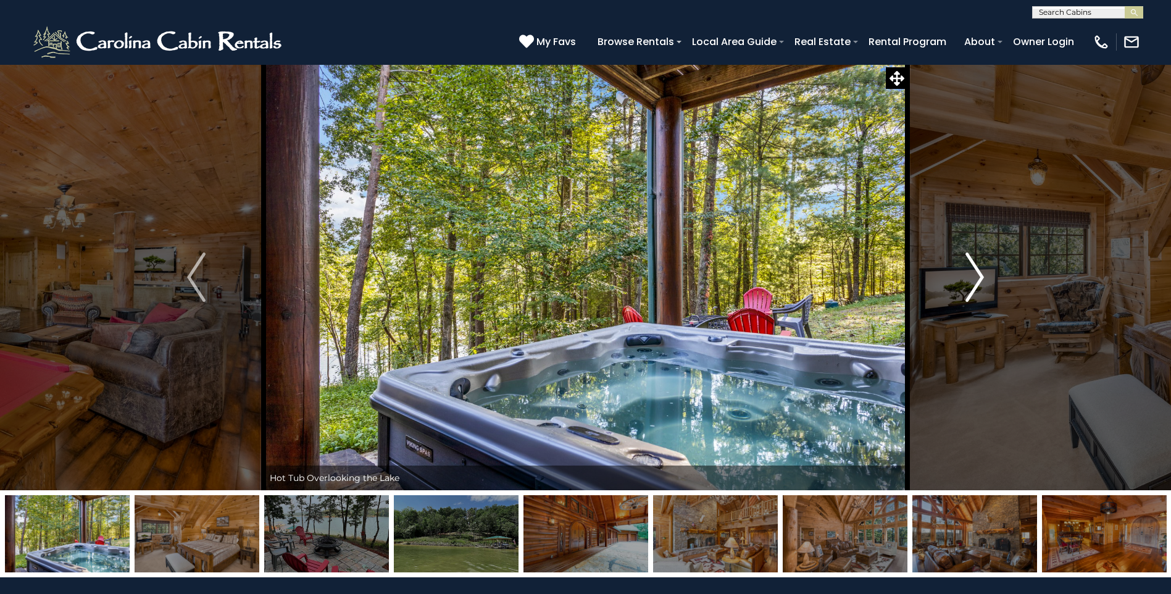
click at [981, 277] on img "Next" at bounding box center [975, 277] width 19 height 49
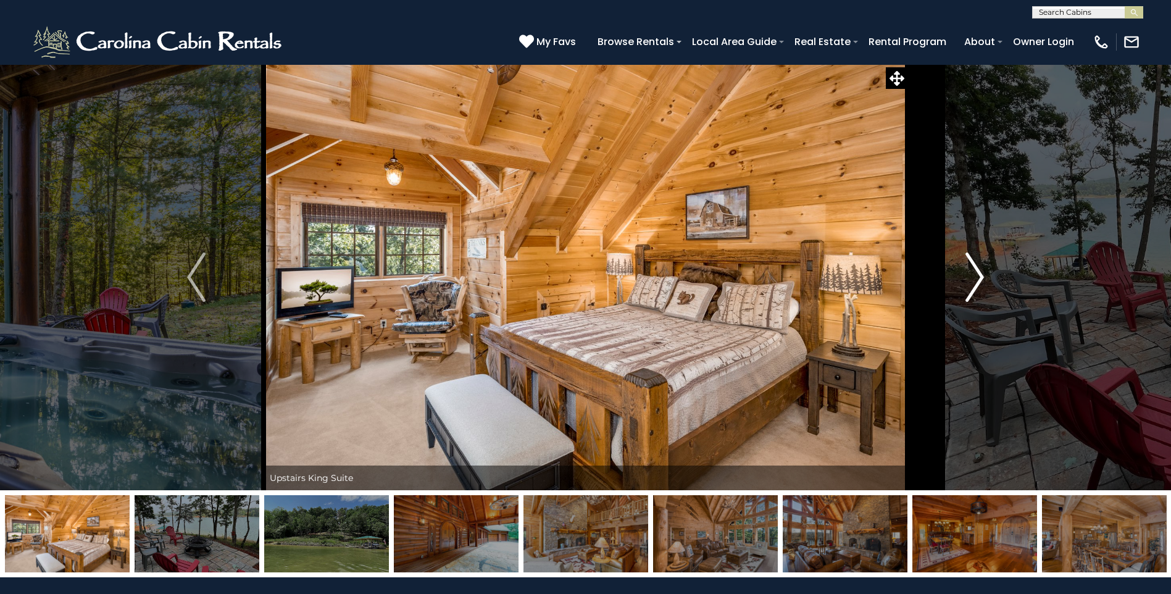
click at [981, 277] on img "Next" at bounding box center [975, 277] width 19 height 49
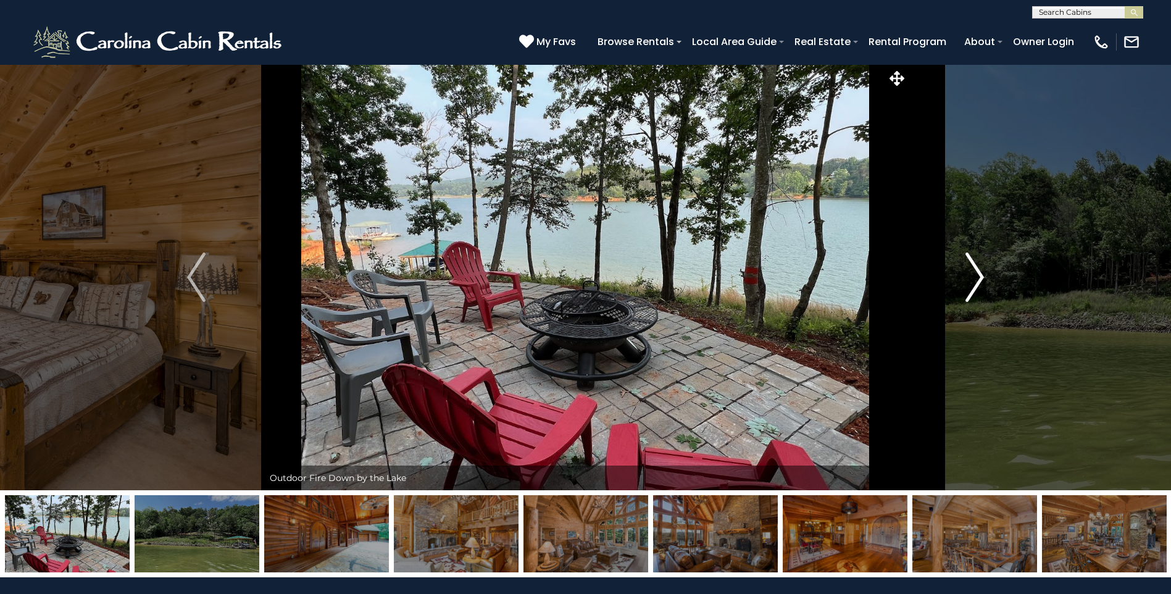
click at [981, 277] on img "Next" at bounding box center [975, 277] width 19 height 49
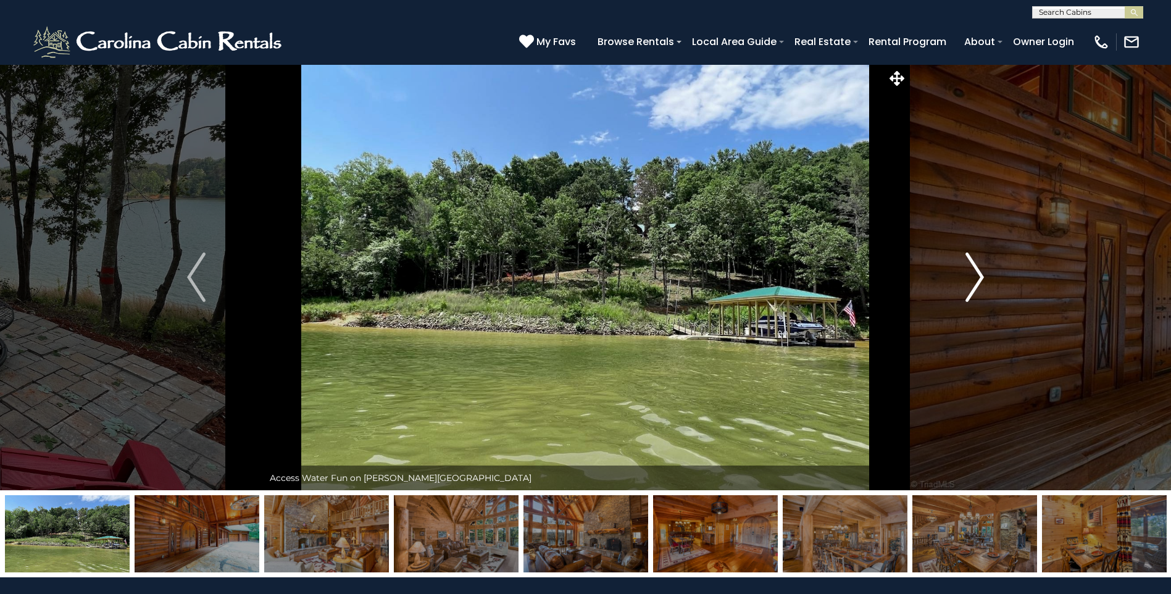
click at [981, 277] on img "Next" at bounding box center [975, 277] width 19 height 49
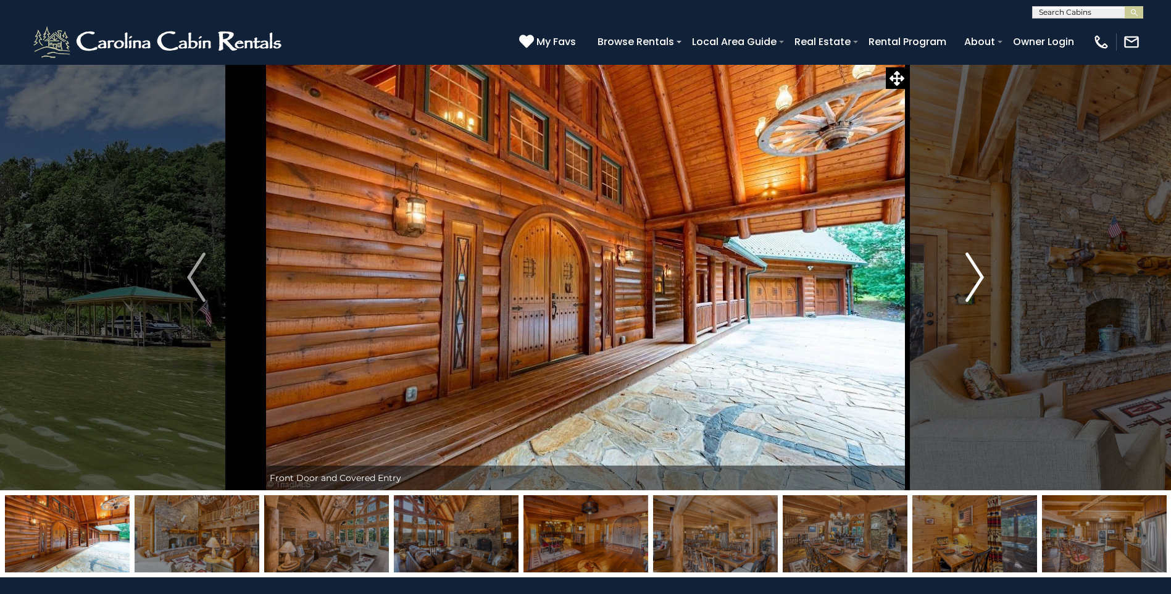
click at [981, 277] on img "Next" at bounding box center [975, 277] width 19 height 49
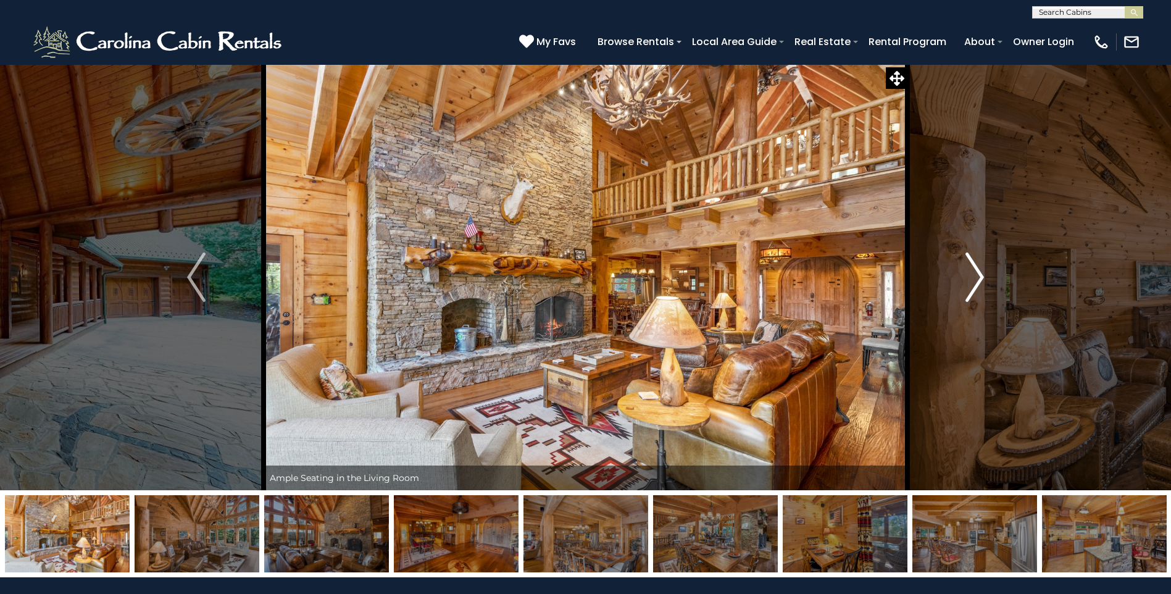
click at [981, 277] on img "Next" at bounding box center [975, 277] width 19 height 49
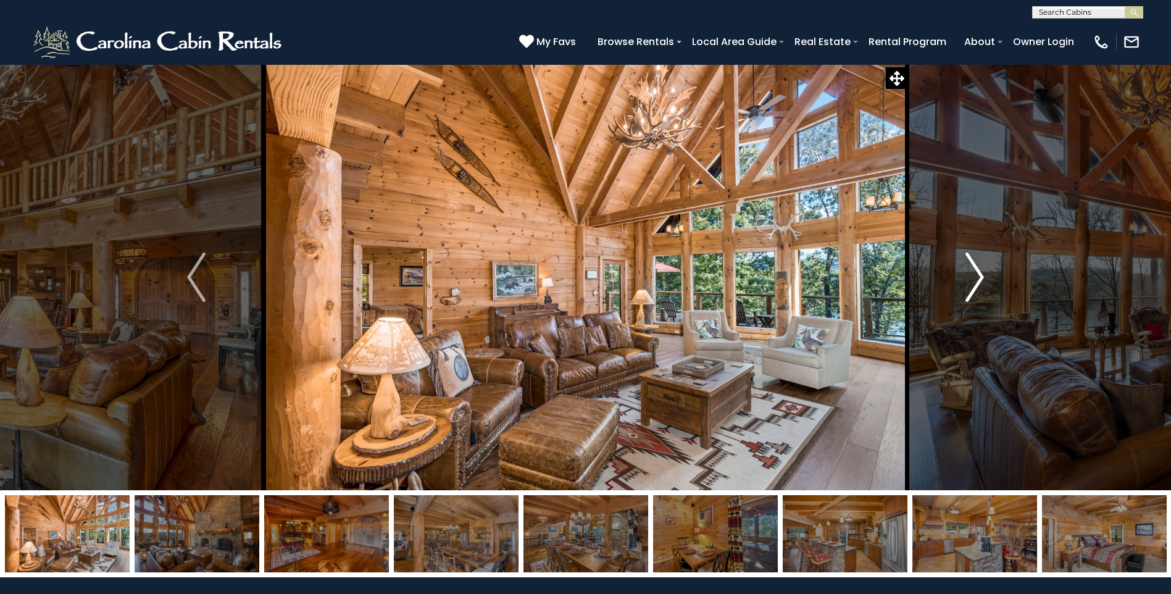
click at [981, 277] on img "Next" at bounding box center [975, 277] width 19 height 49
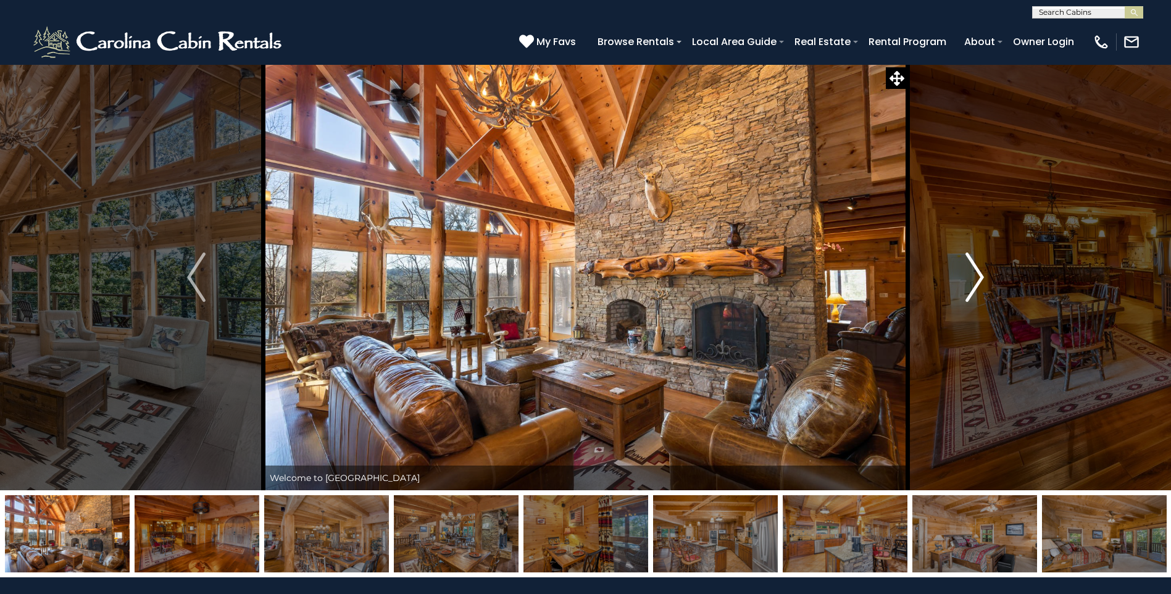
click at [981, 277] on img "Next" at bounding box center [975, 277] width 19 height 49
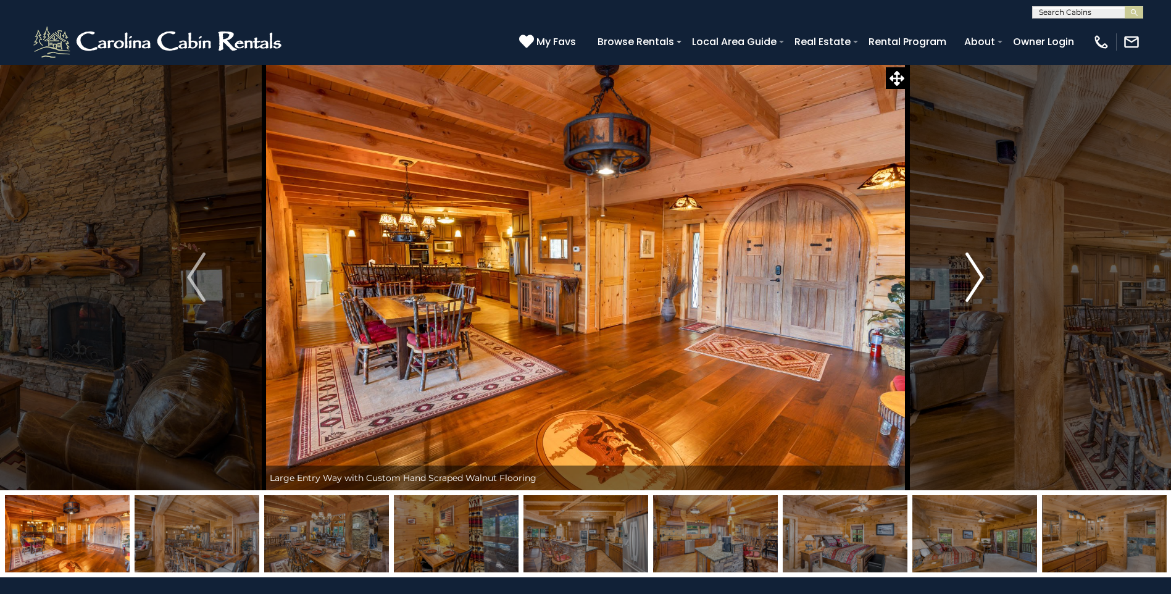
click at [981, 277] on img "Next" at bounding box center [975, 277] width 19 height 49
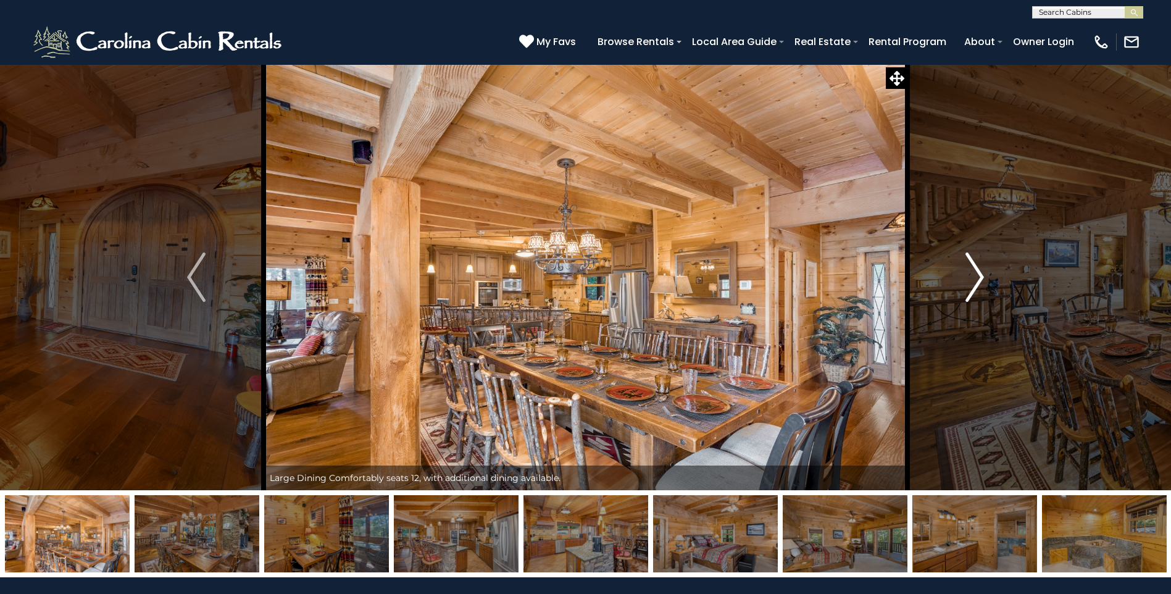
click at [981, 277] on img "Next" at bounding box center [975, 277] width 19 height 49
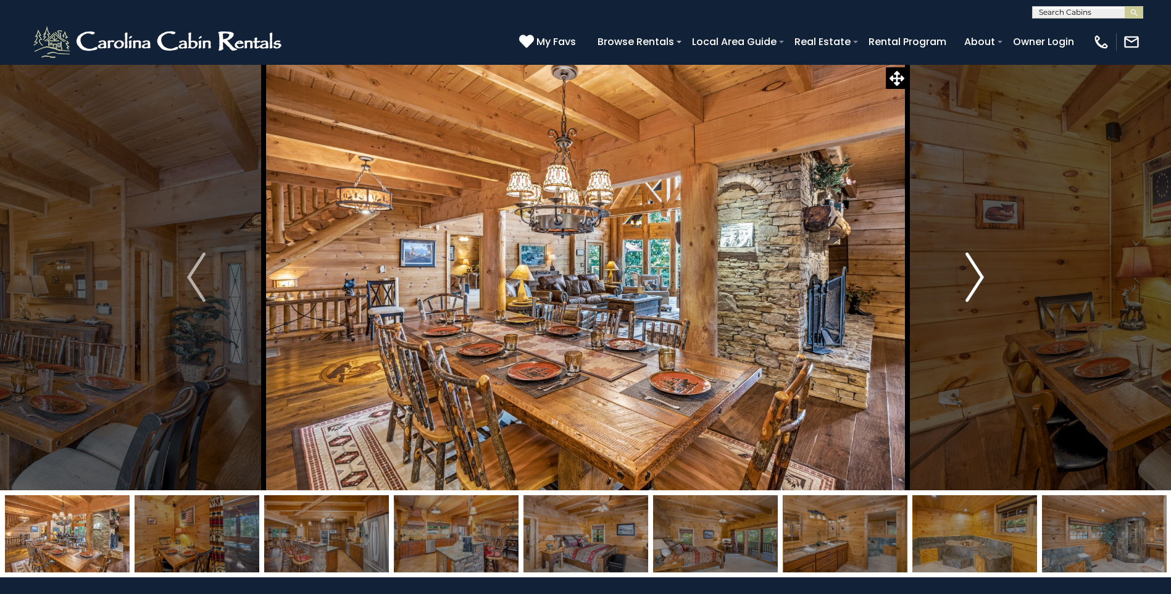
click at [981, 277] on img "Next" at bounding box center [975, 277] width 19 height 49
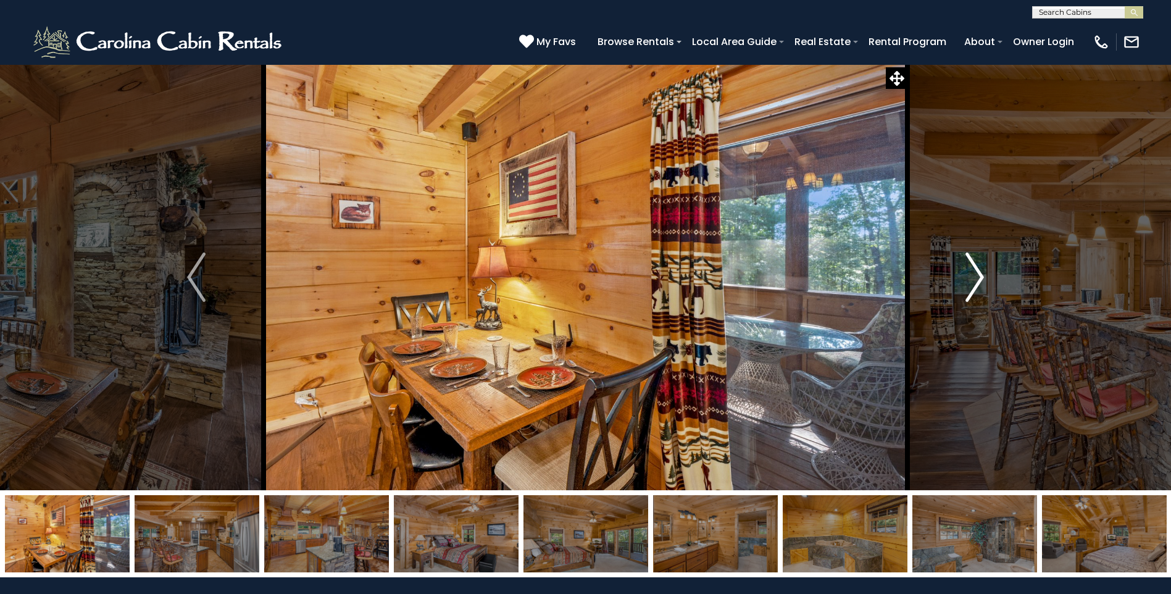
click at [981, 277] on img "Next" at bounding box center [975, 277] width 19 height 49
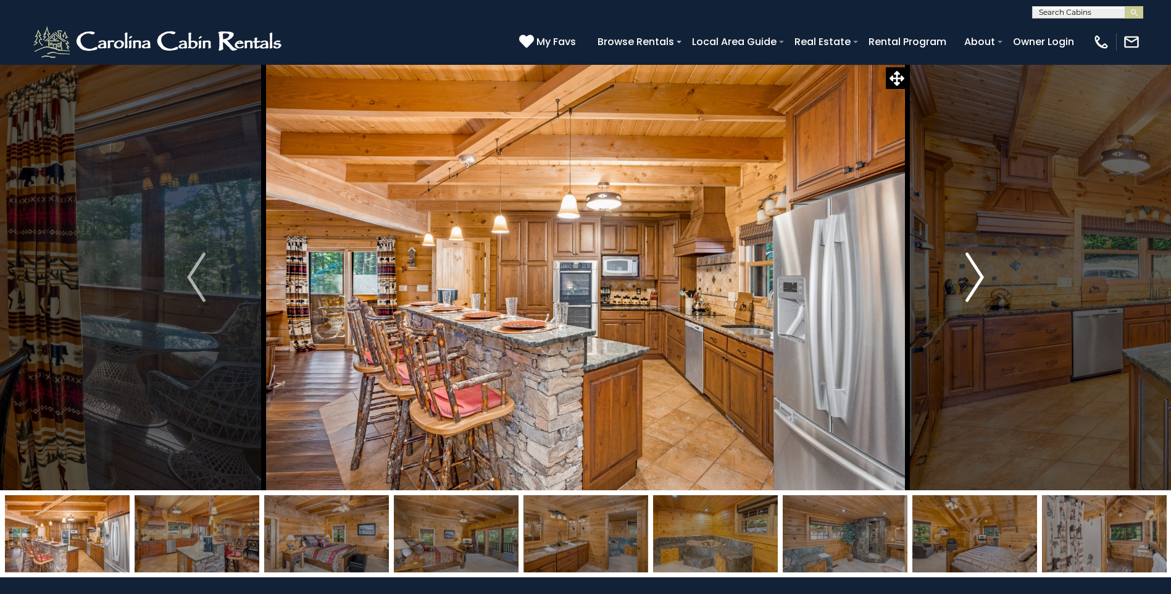
click at [981, 277] on img "Next" at bounding box center [975, 277] width 19 height 49
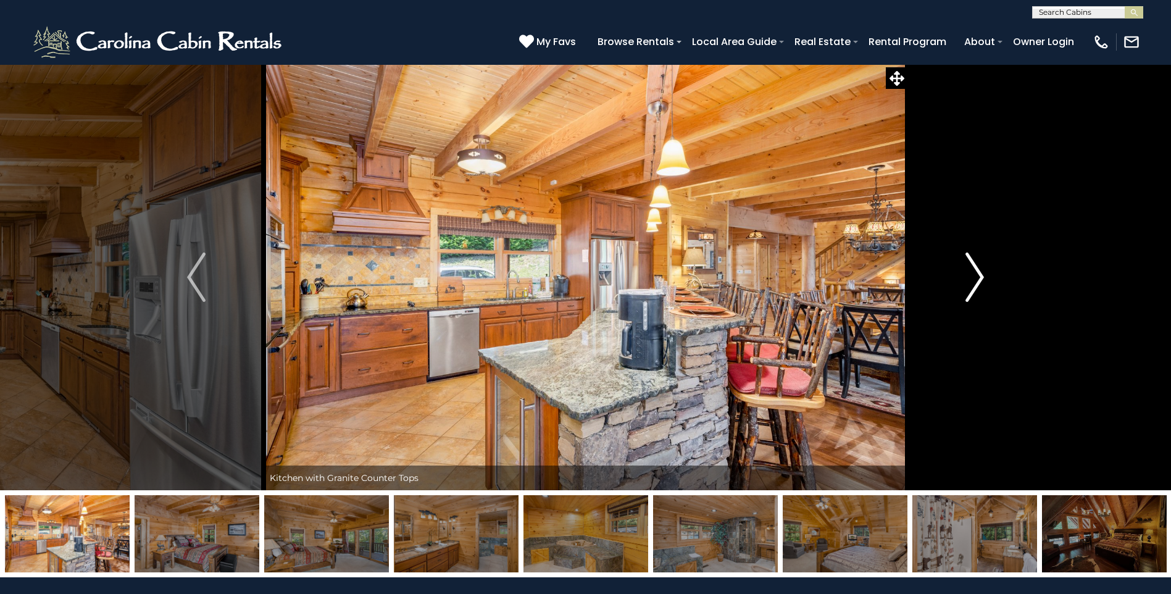
click at [981, 277] on img "Next" at bounding box center [975, 277] width 19 height 49
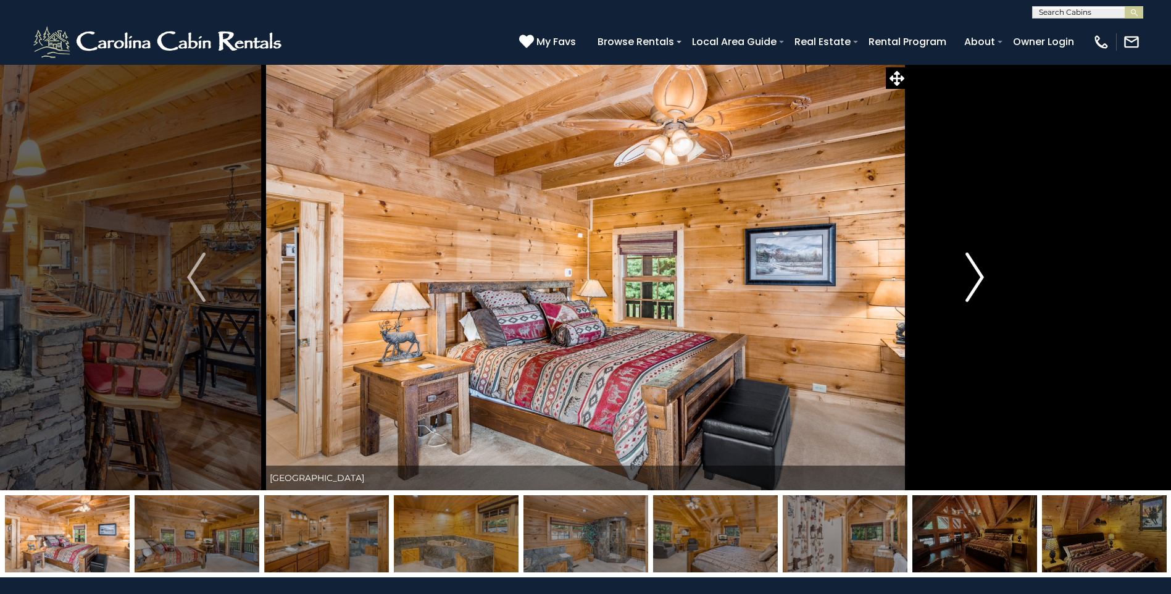
click at [981, 277] on img "Next" at bounding box center [975, 277] width 19 height 49
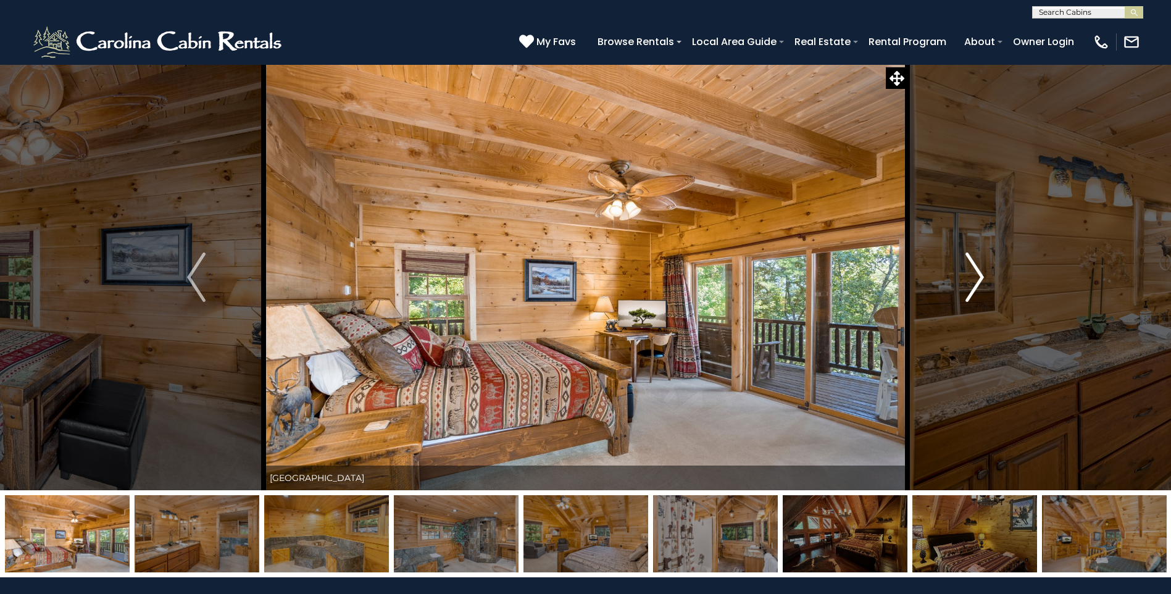
click at [981, 277] on img "Next" at bounding box center [975, 277] width 19 height 49
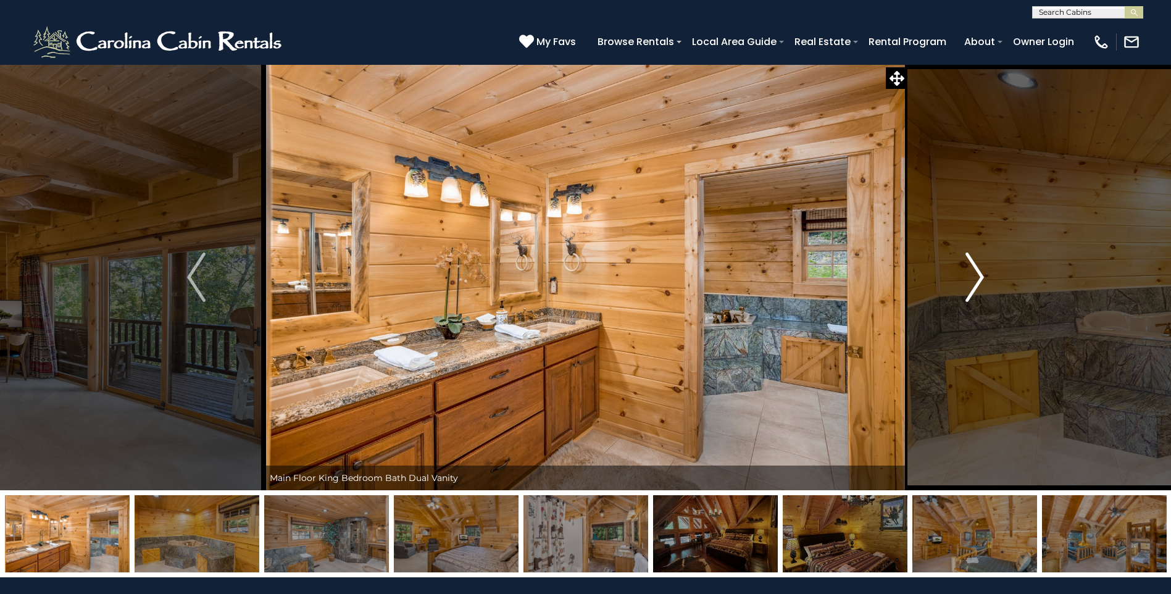
click at [981, 277] on img "Next" at bounding box center [975, 277] width 19 height 49
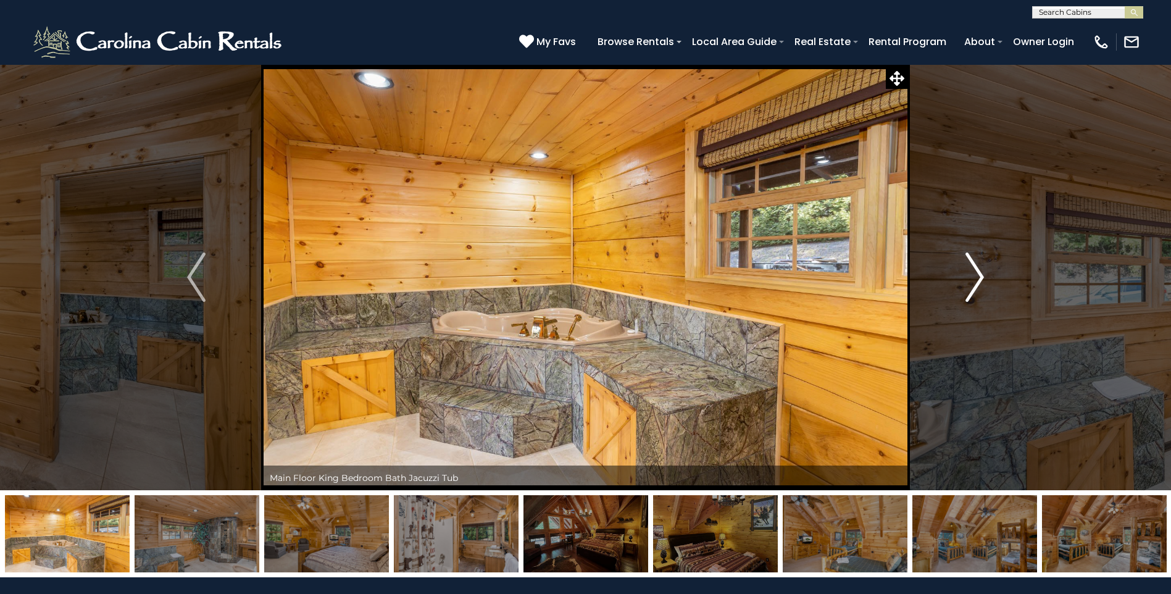
click at [981, 277] on img "Next" at bounding box center [975, 277] width 19 height 49
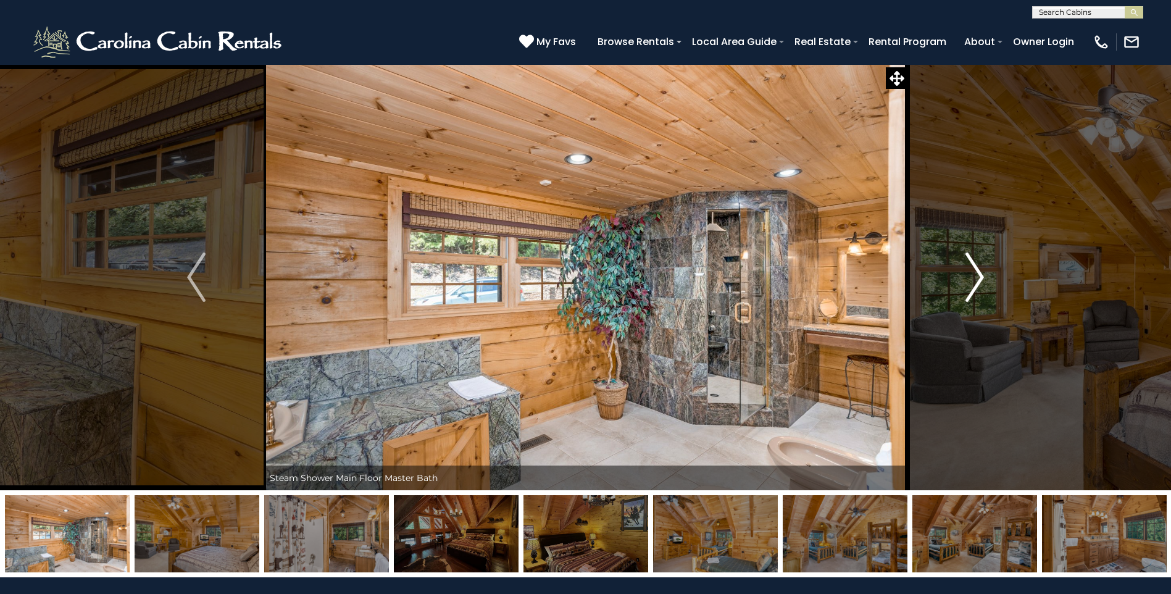
click at [981, 277] on img "Next" at bounding box center [975, 277] width 19 height 49
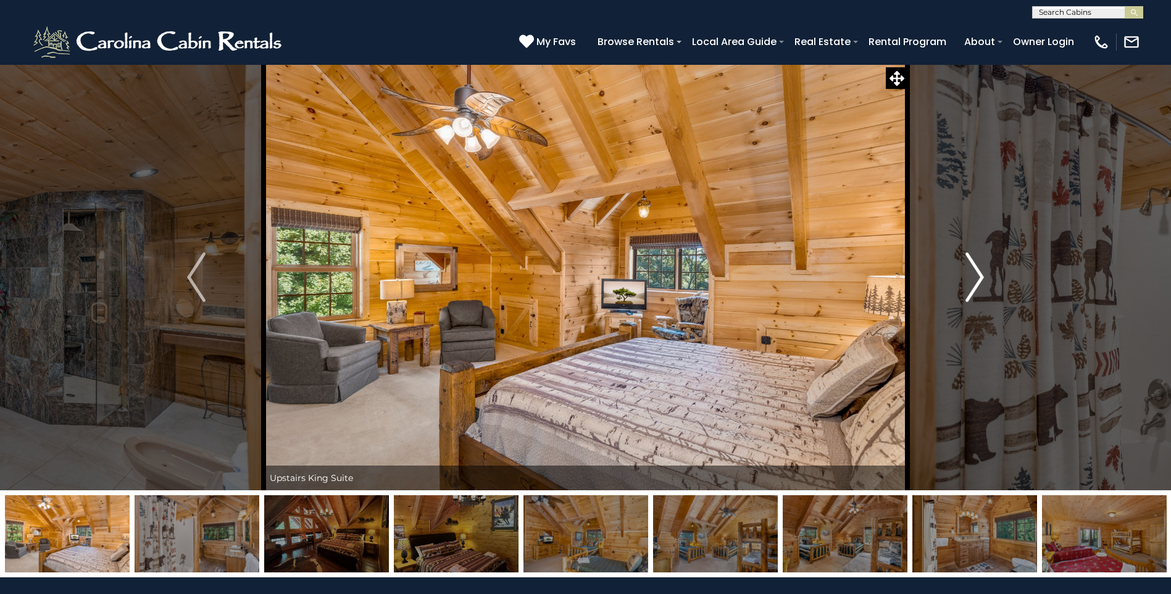
click at [981, 277] on img "Next" at bounding box center [975, 277] width 19 height 49
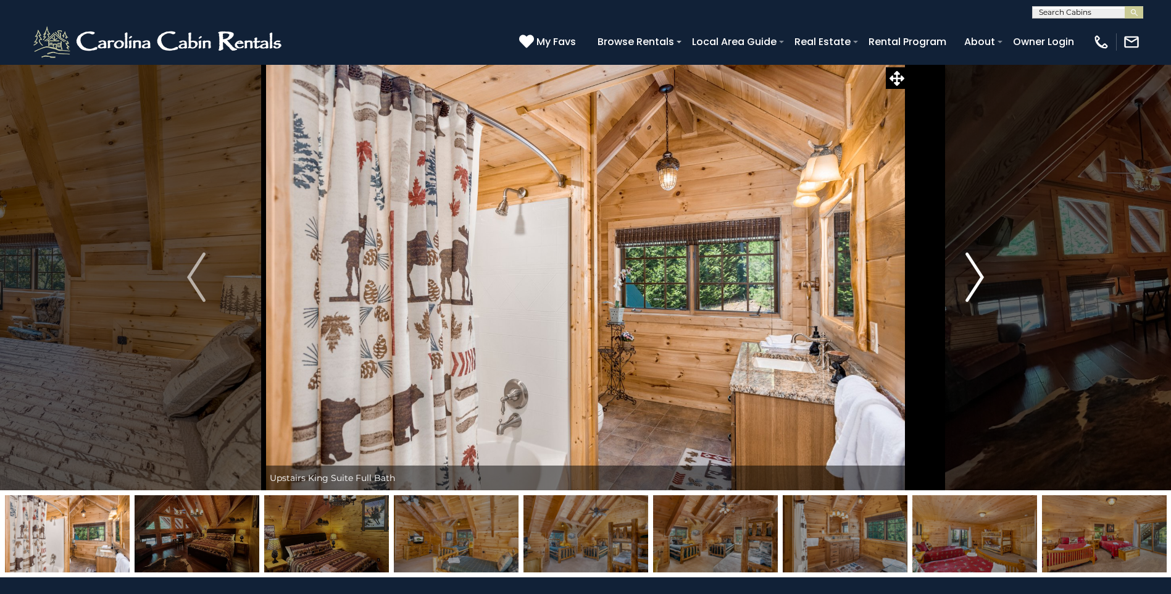
click at [981, 277] on img "Next" at bounding box center [975, 277] width 19 height 49
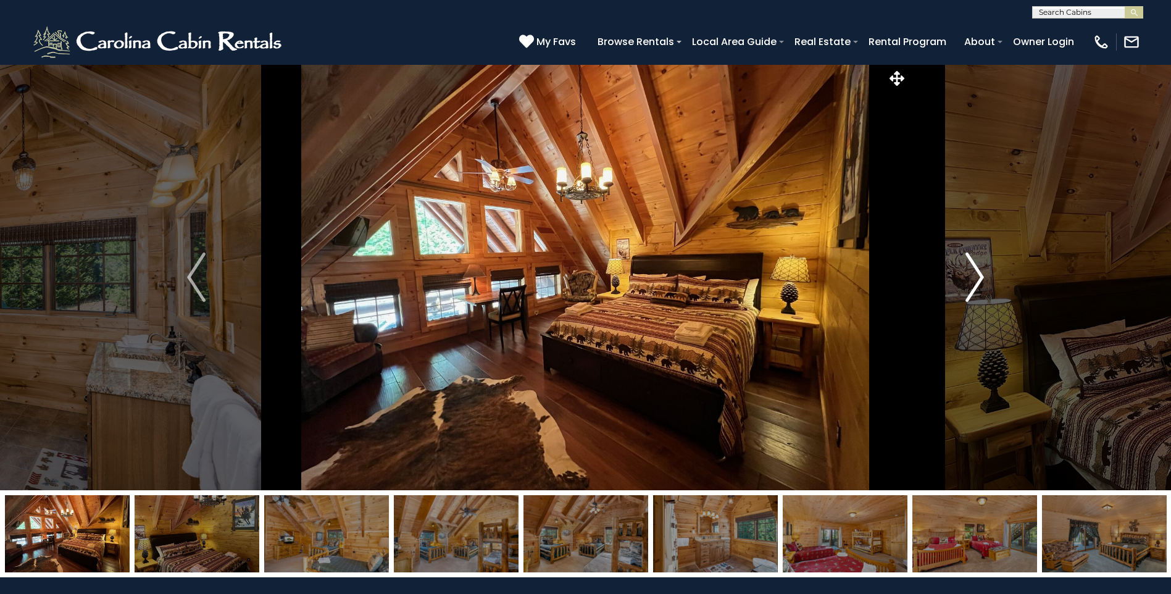
click at [981, 277] on img "Next" at bounding box center [975, 277] width 19 height 49
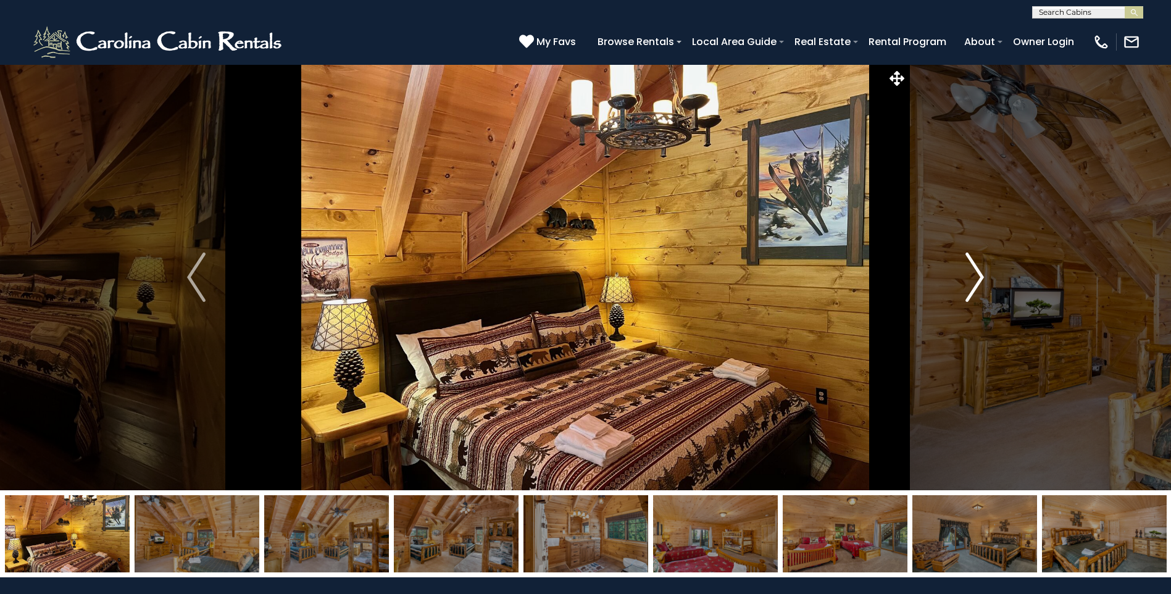
click at [981, 277] on img "Next" at bounding box center [975, 277] width 19 height 49
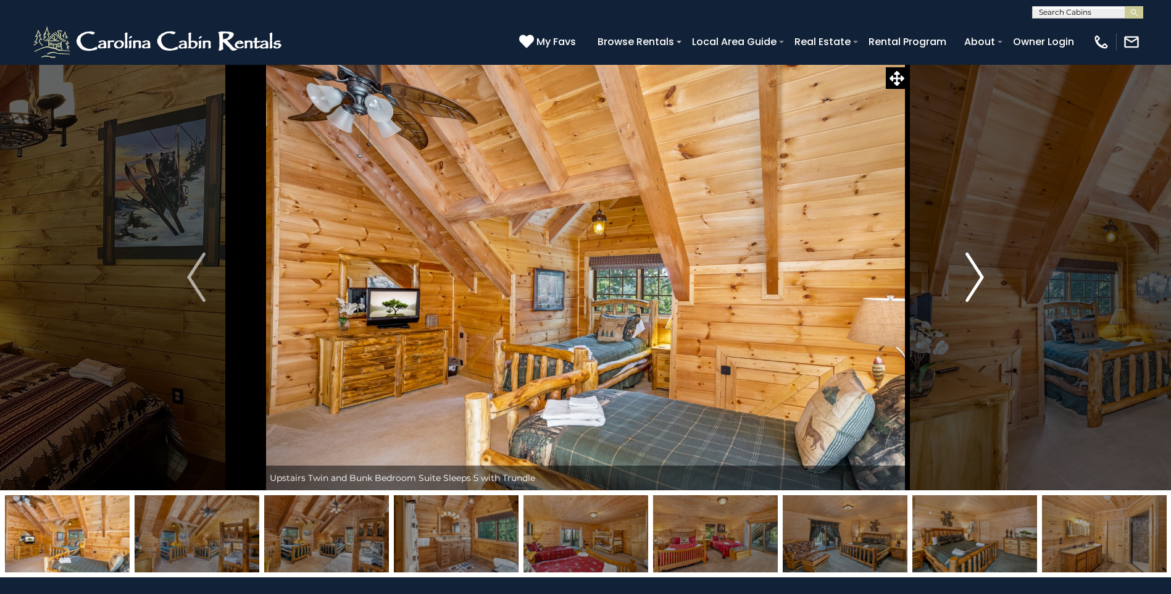
click at [981, 277] on img "Next" at bounding box center [975, 277] width 19 height 49
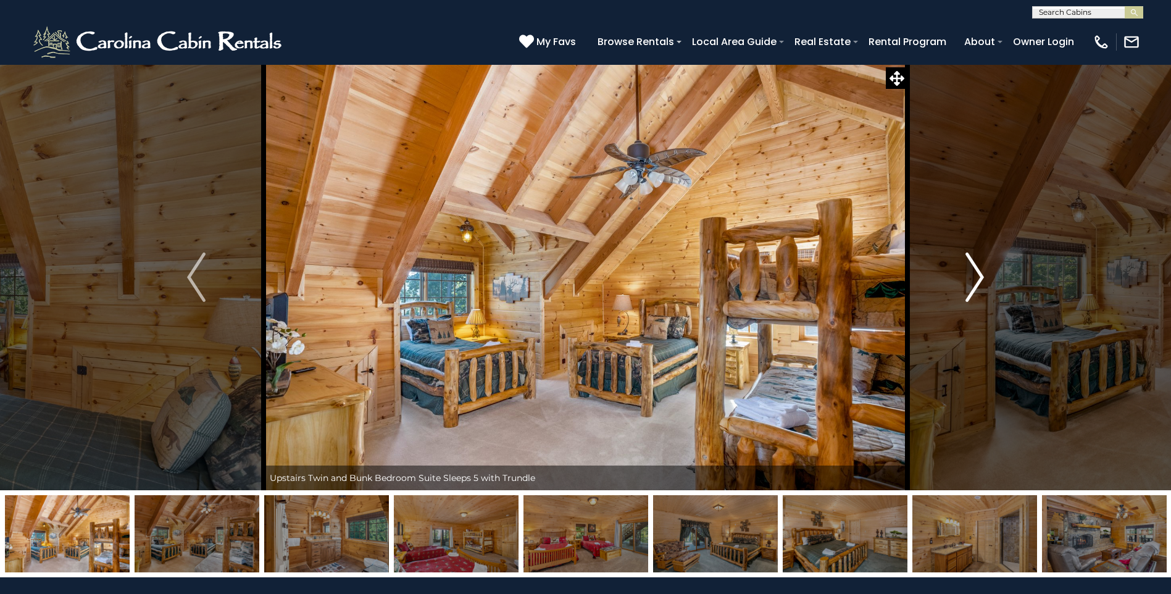
click at [981, 277] on img "Next" at bounding box center [975, 277] width 19 height 49
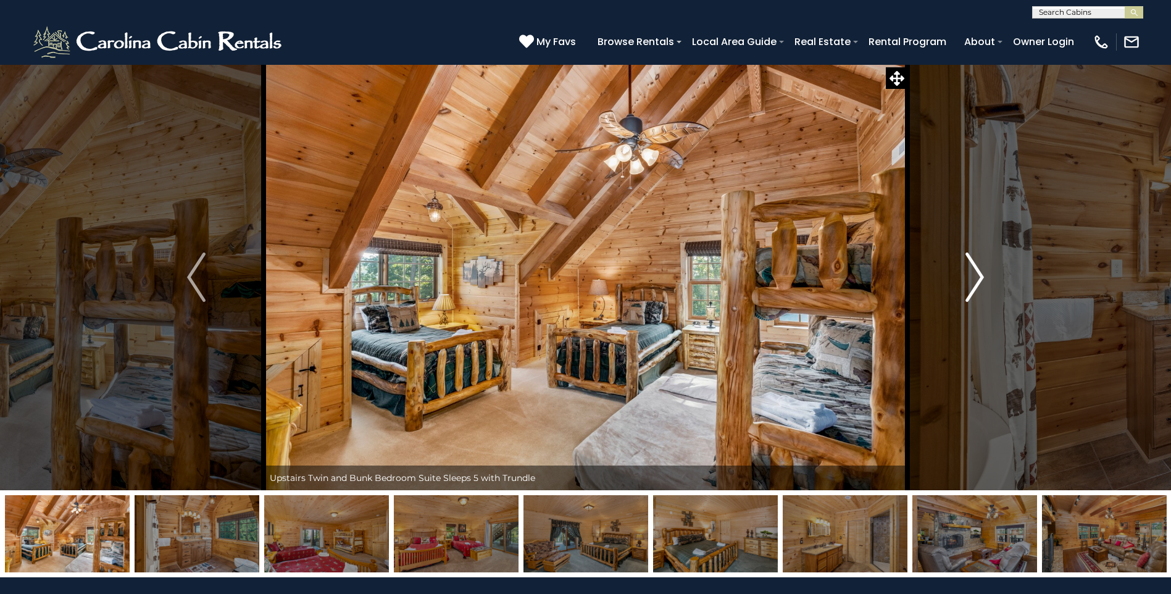
click at [981, 277] on img "Next" at bounding box center [975, 277] width 19 height 49
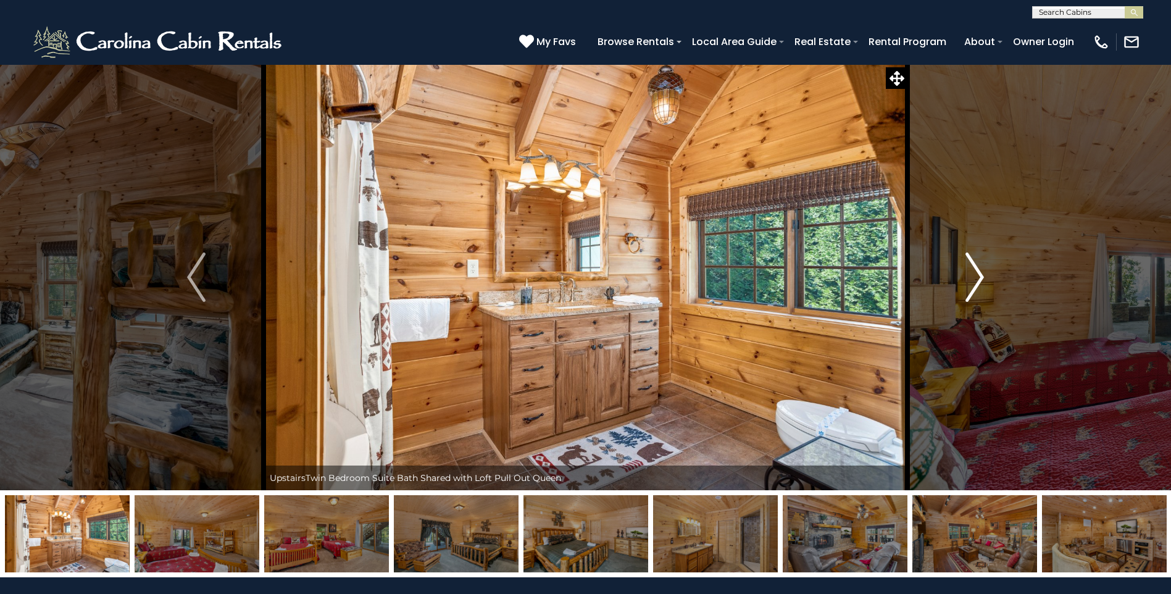
click at [981, 277] on img "Next" at bounding box center [975, 277] width 19 height 49
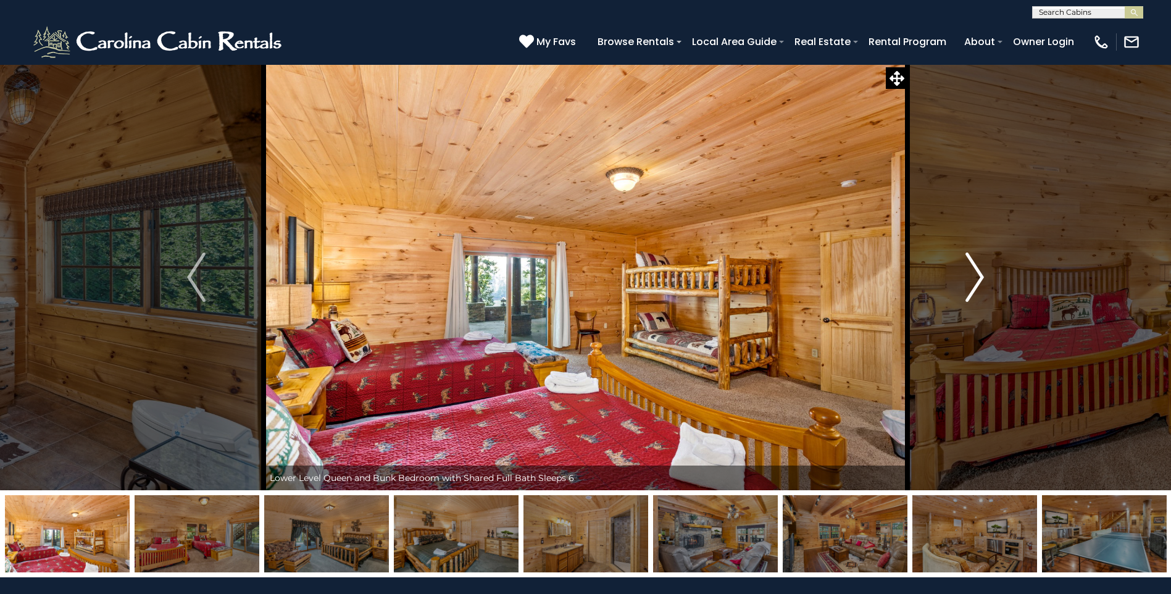
click at [981, 277] on img "Next" at bounding box center [975, 277] width 19 height 49
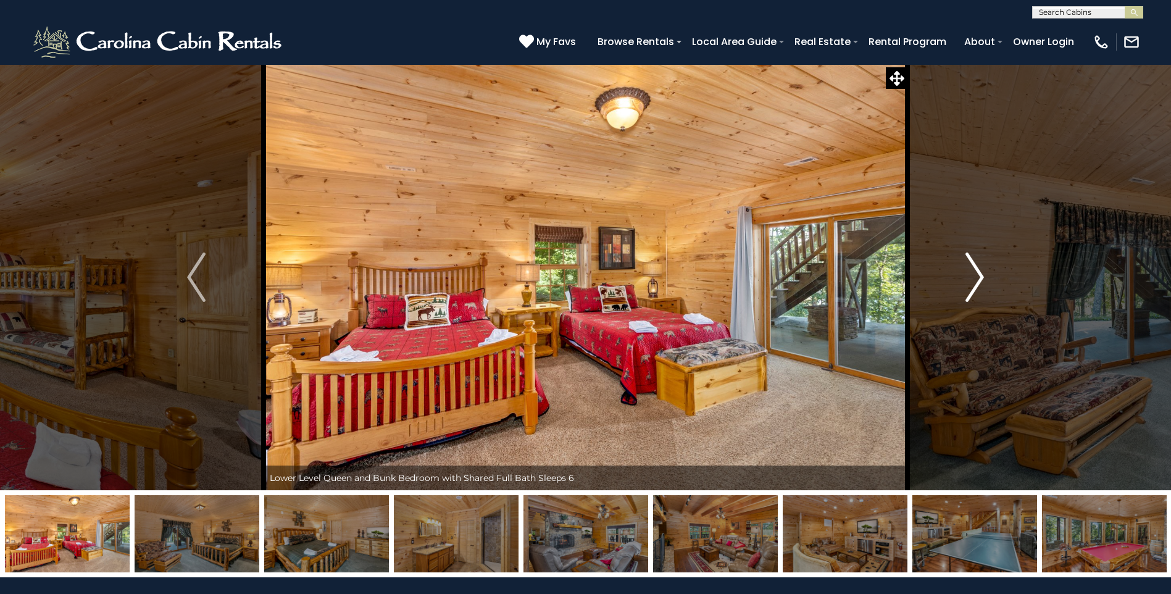
click at [981, 277] on img "Next" at bounding box center [975, 277] width 19 height 49
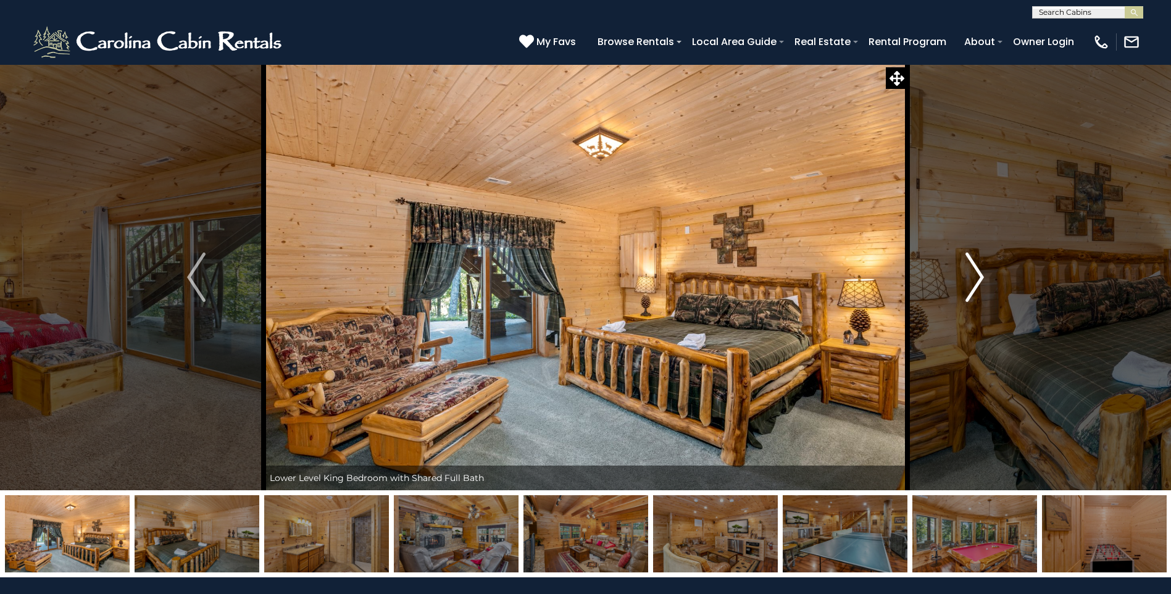
click at [981, 277] on img "Next" at bounding box center [975, 277] width 19 height 49
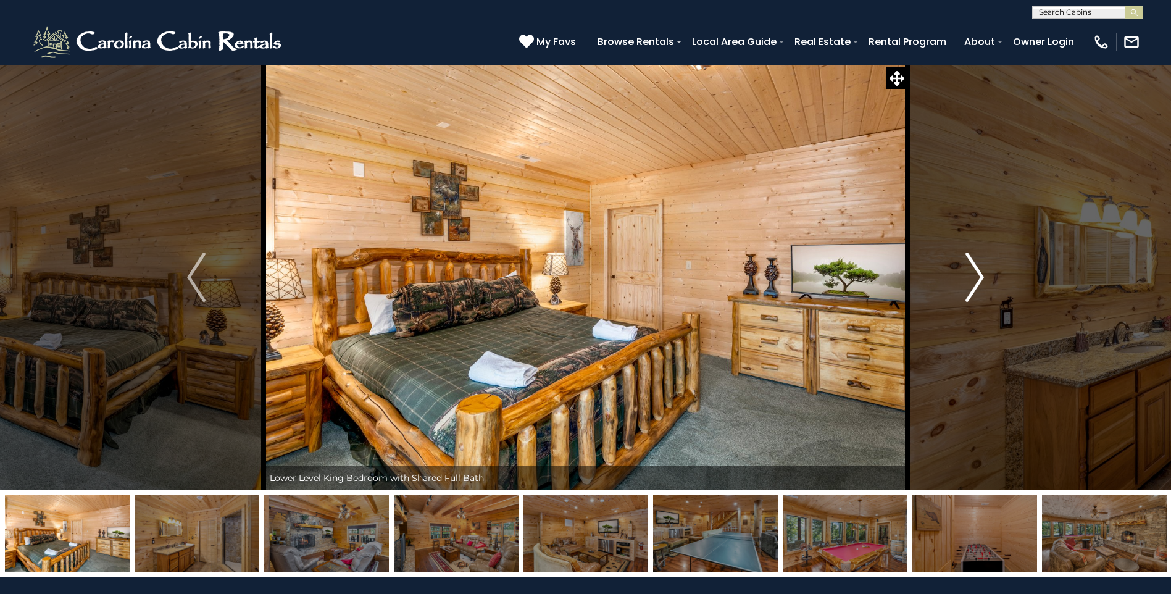
click at [981, 277] on img "Next" at bounding box center [975, 277] width 19 height 49
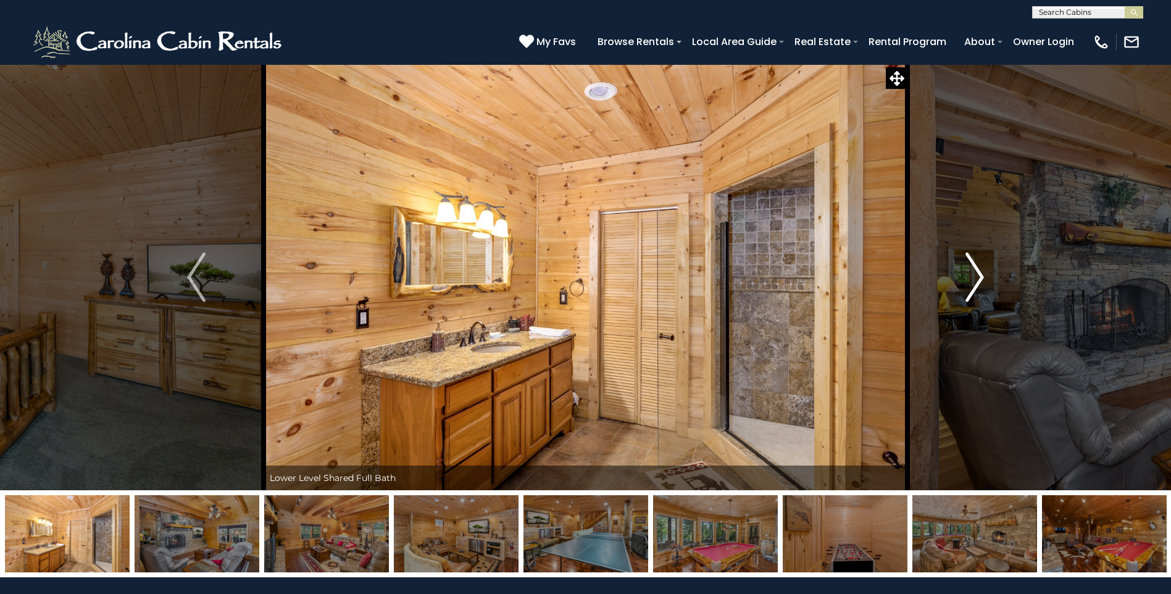
click at [981, 277] on img "Next" at bounding box center [975, 277] width 19 height 49
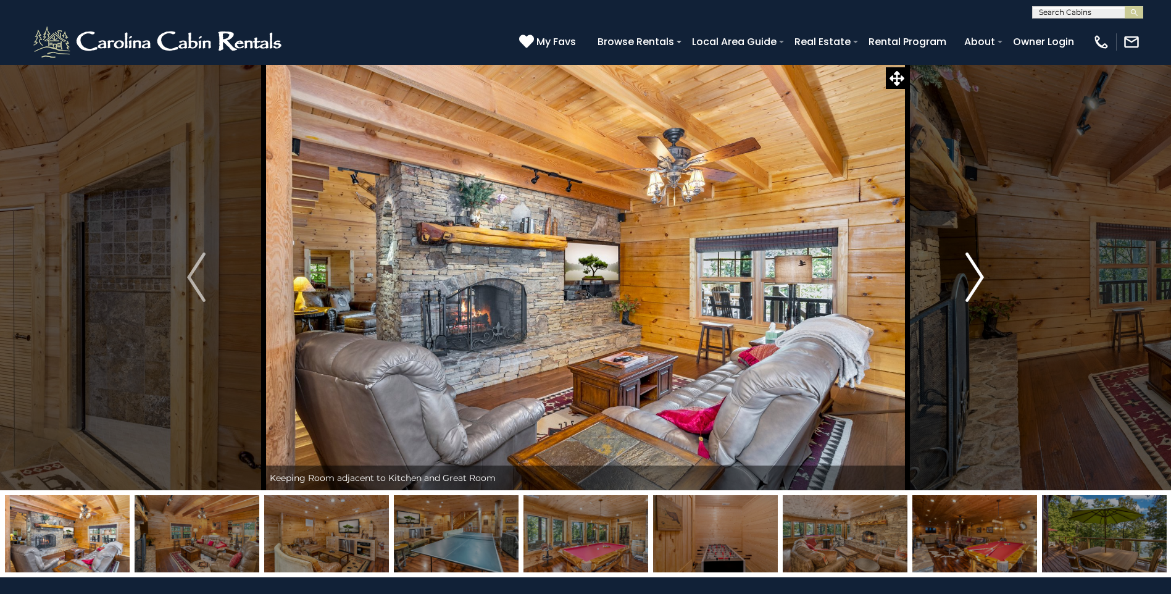
click at [981, 277] on img "Next" at bounding box center [975, 277] width 19 height 49
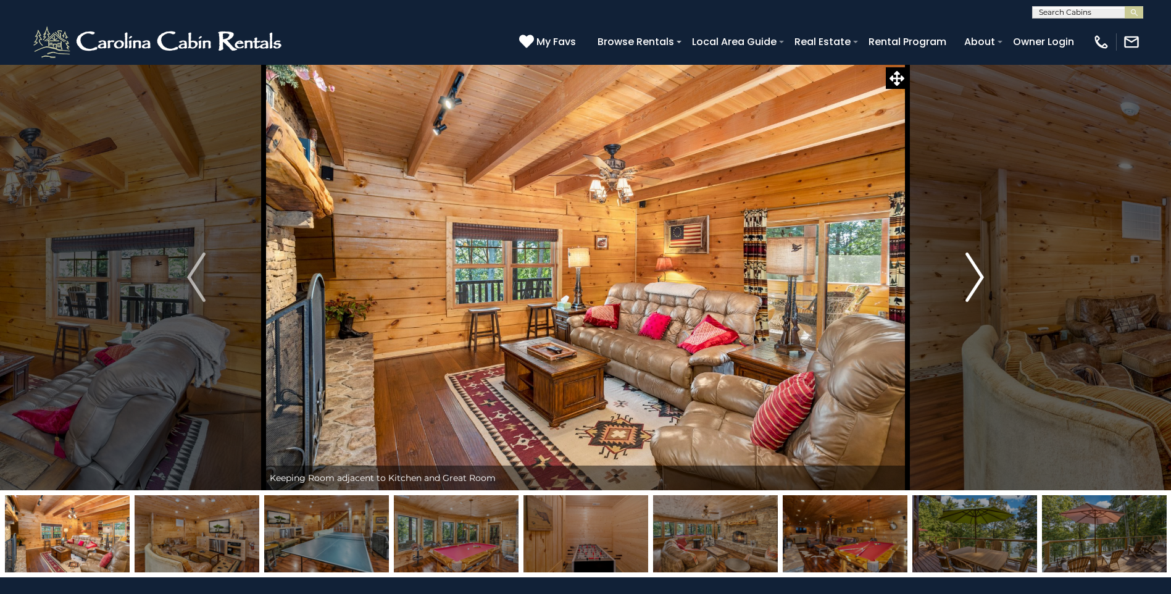
click at [981, 277] on img "Next" at bounding box center [975, 277] width 19 height 49
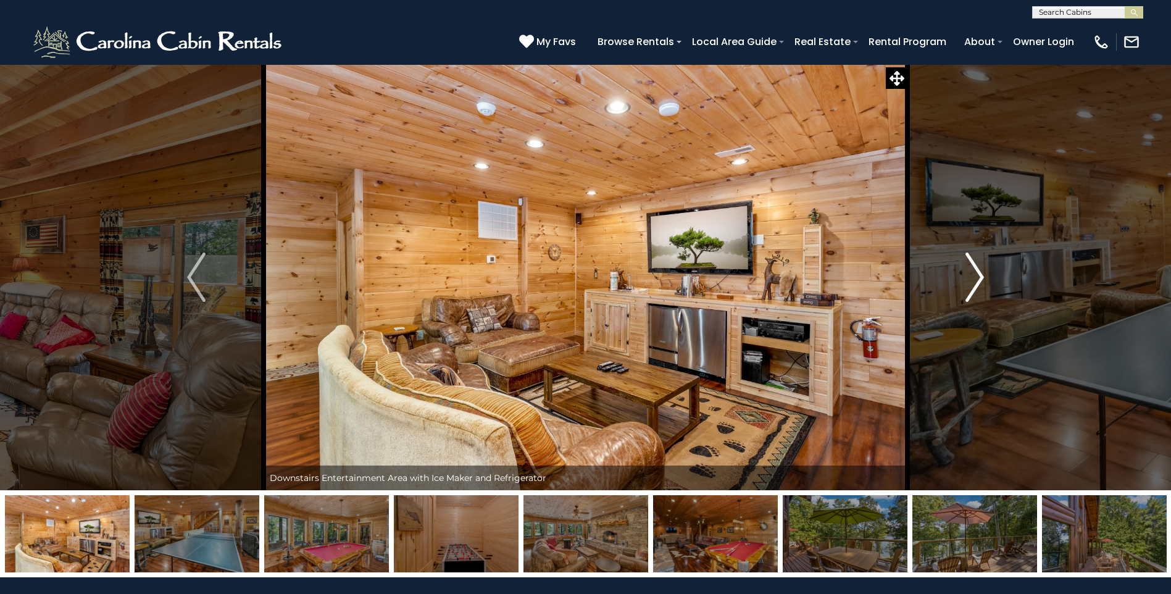
click at [981, 277] on img "Next" at bounding box center [975, 277] width 19 height 49
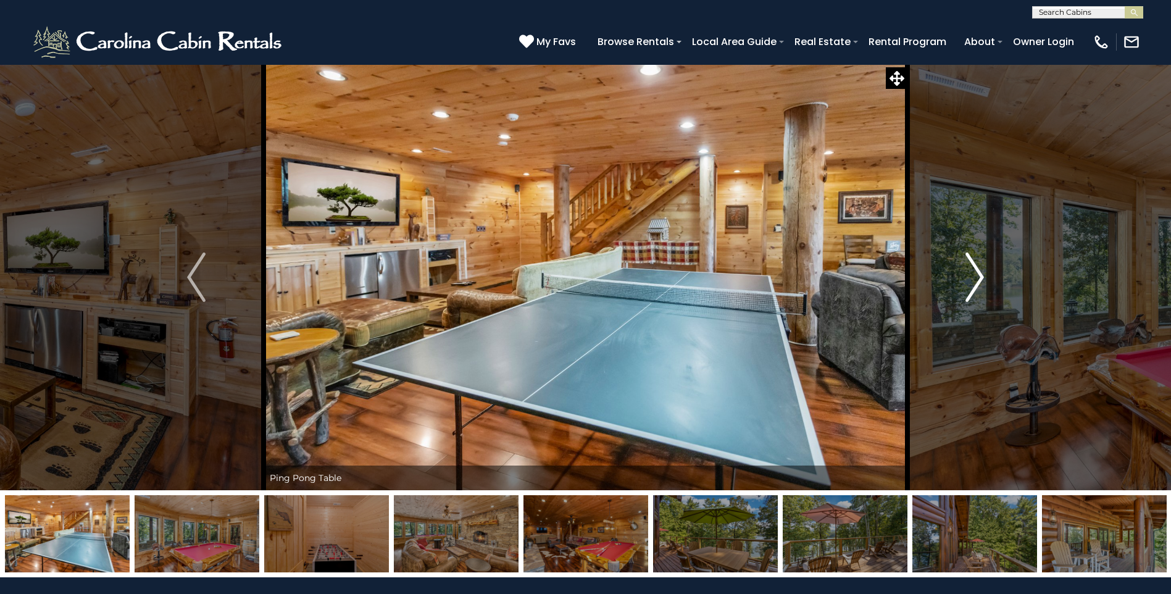
click at [981, 277] on img "Next" at bounding box center [975, 277] width 19 height 49
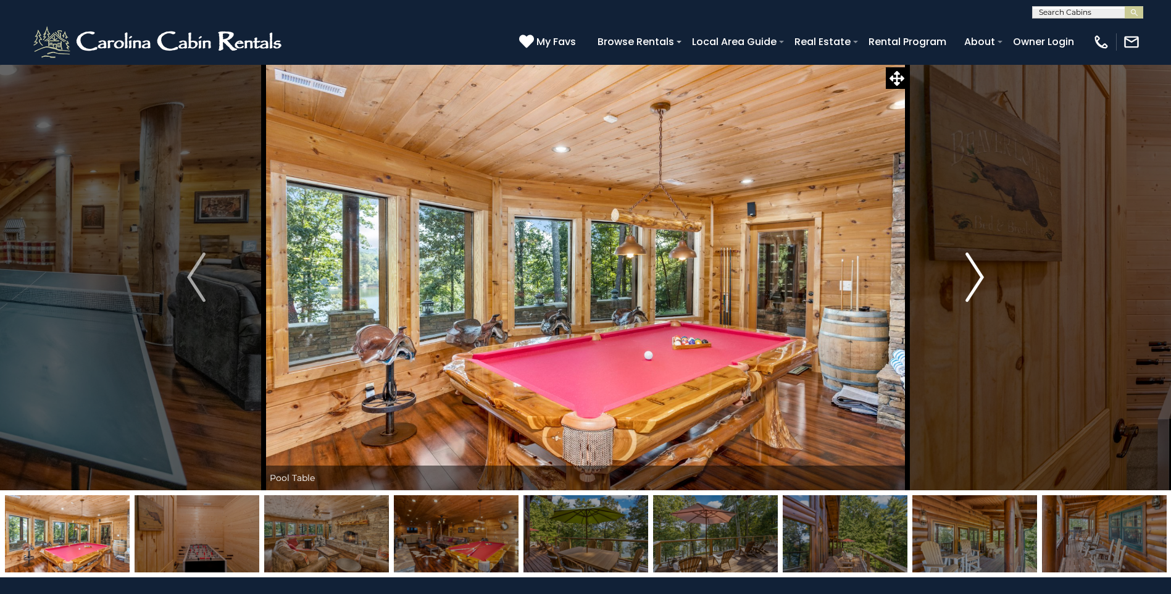
click at [981, 277] on img "Next" at bounding box center [975, 277] width 19 height 49
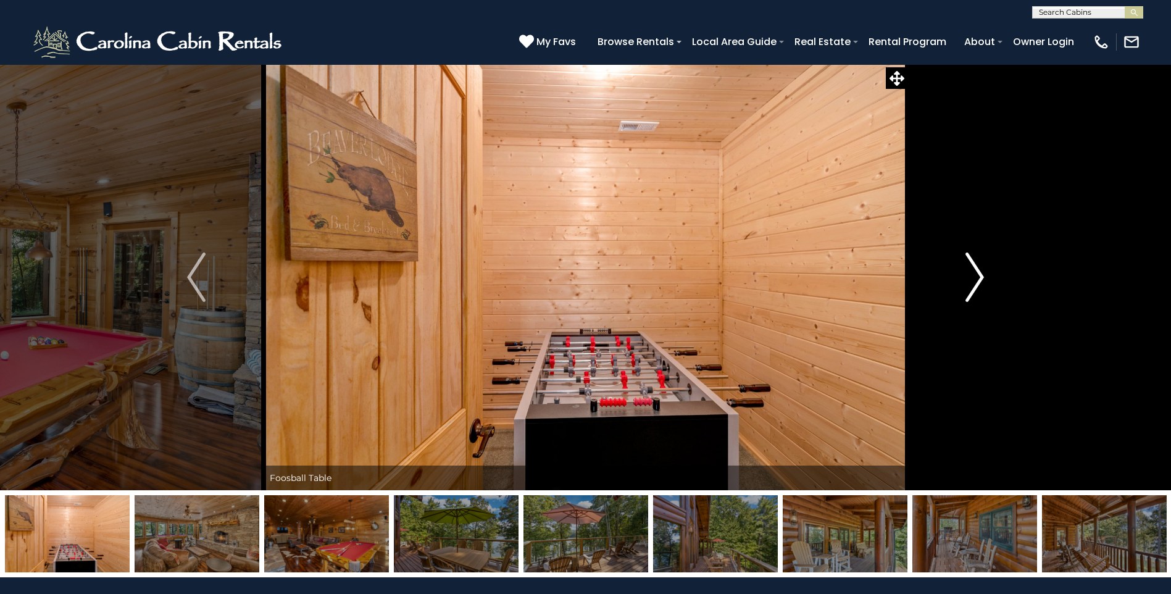
click at [981, 277] on img "Next" at bounding box center [975, 277] width 19 height 49
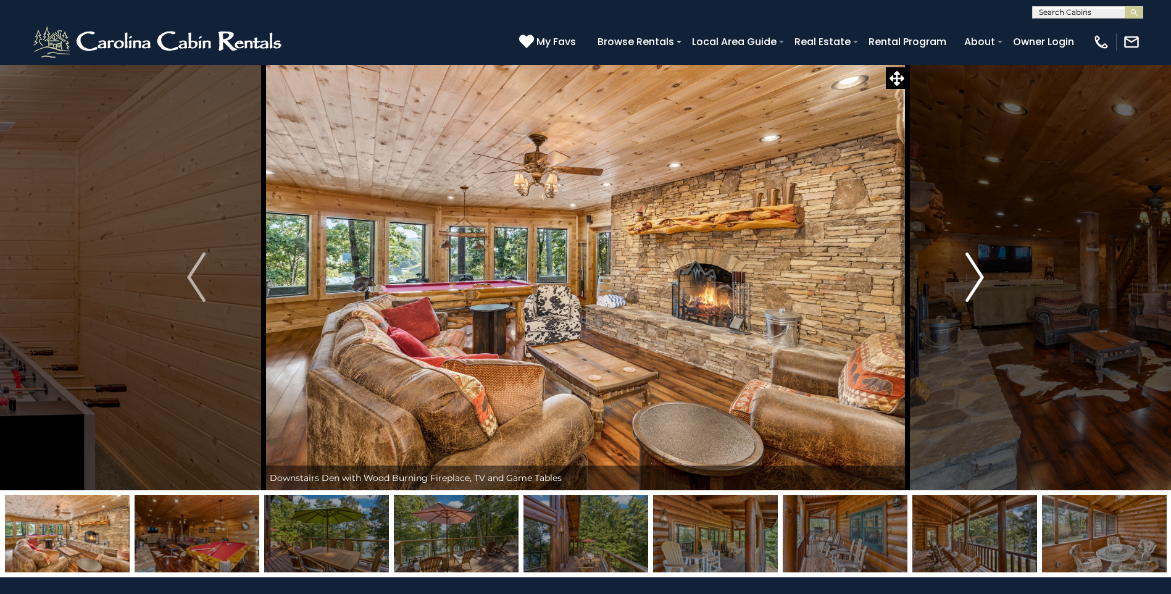
click at [981, 277] on img "Next" at bounding box center [975, 277] width 19 height 49
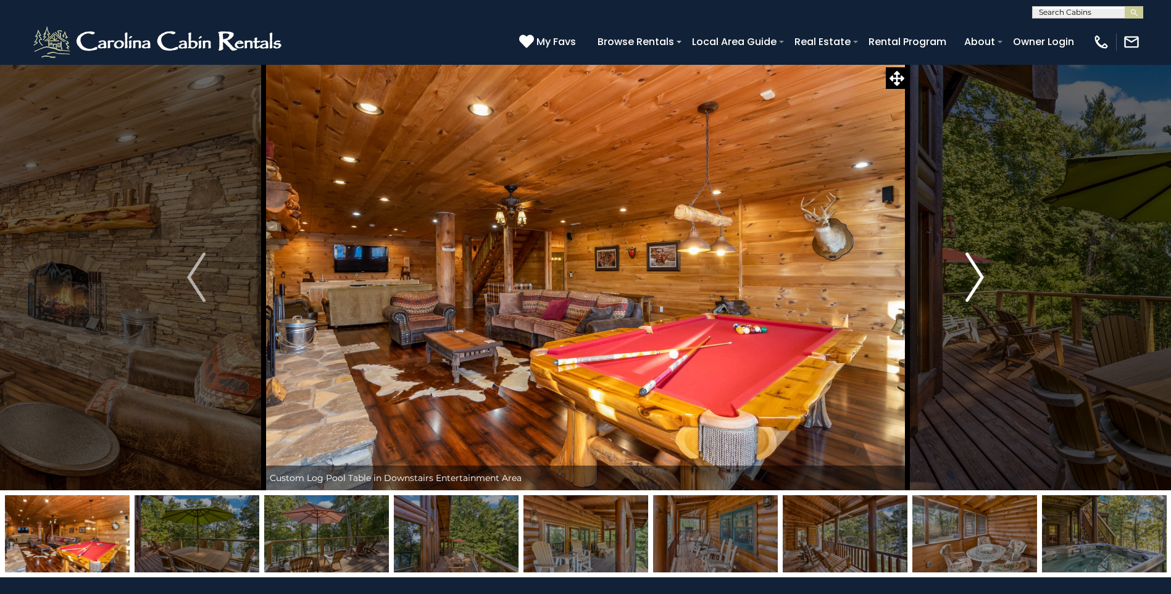
click at [981, 277] on img "Next" at bounding box center [975, 277] width 19 height 49
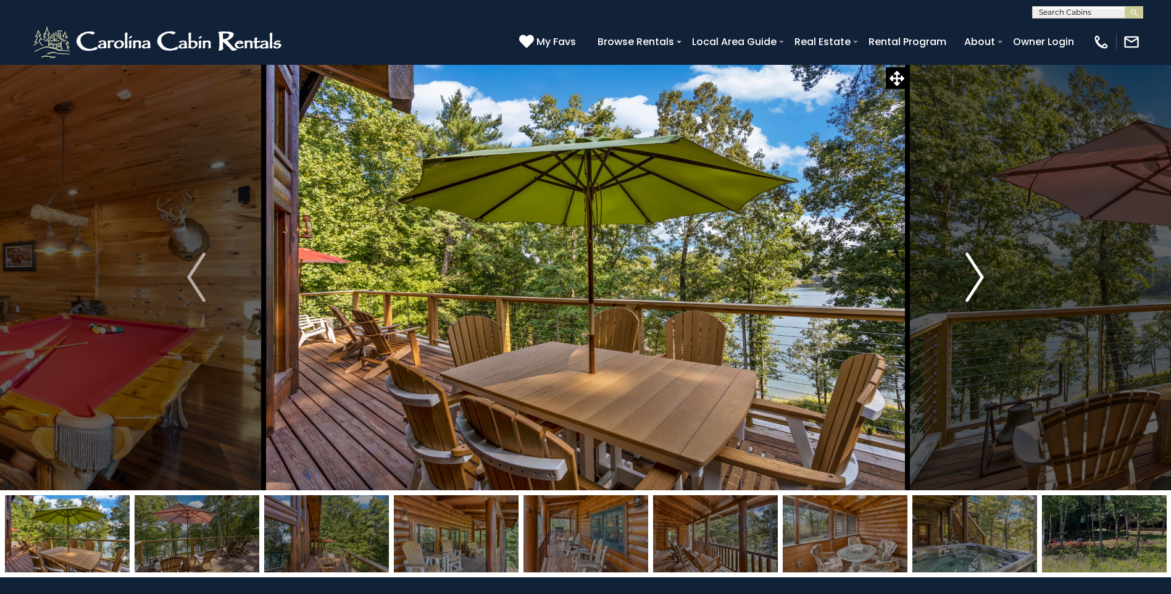
click at [981, 277] on img "Next" at bounding box center [975, 277] width 19 height 49
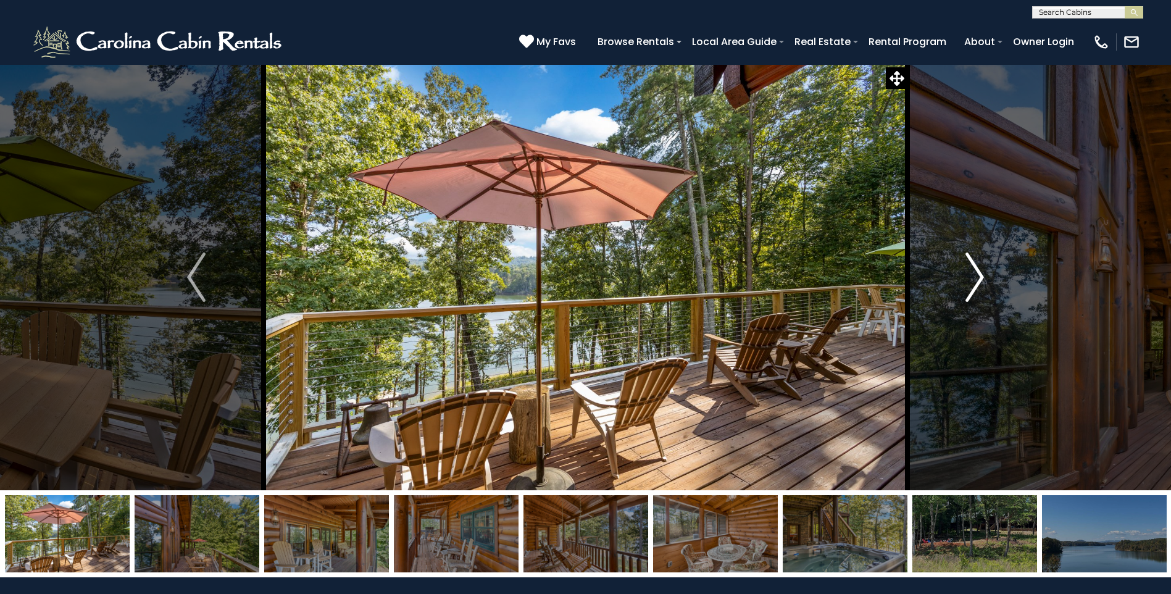
click at [981, 277] on img "Next" at bounding box center [975, 277] width 19 height 49
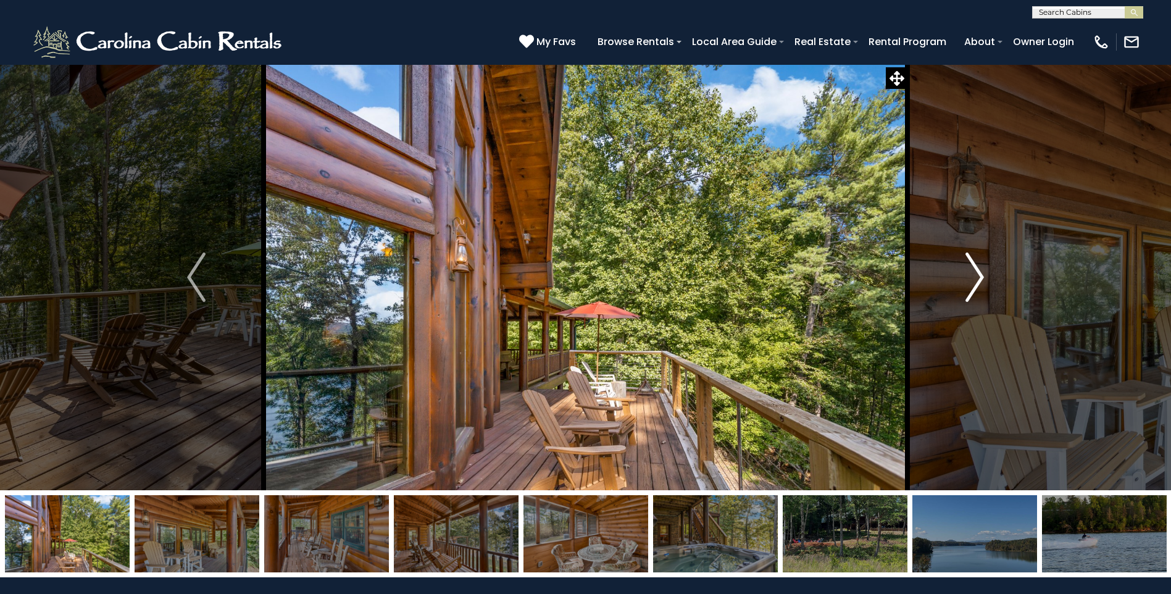
click at [981, 277] on img "Next" at bounding box center [975, 277] width 19 height 49
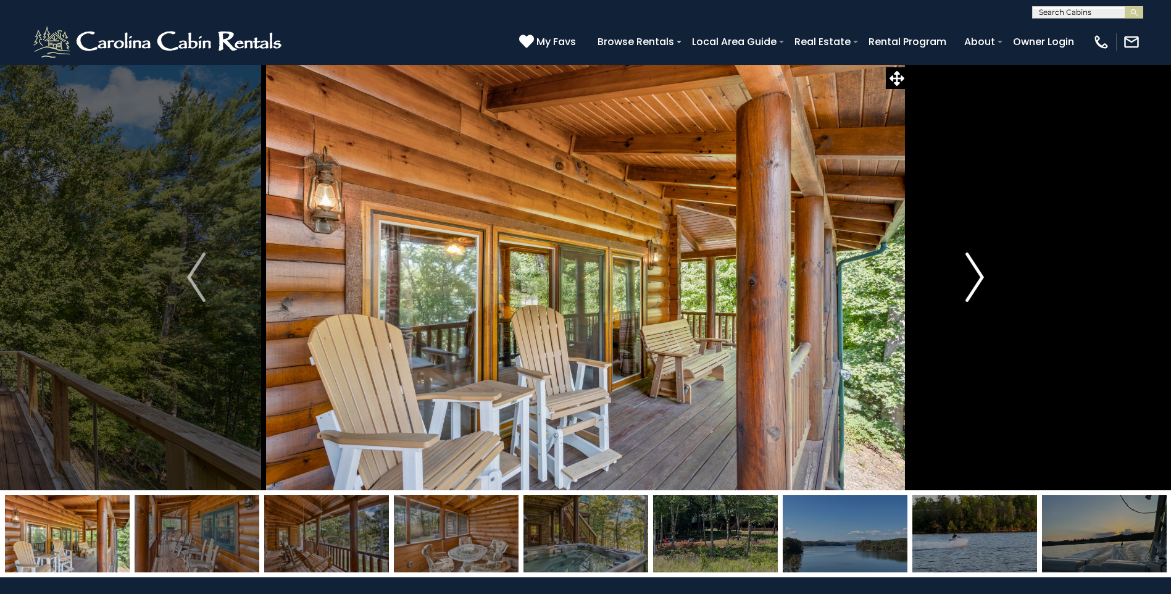
click at [981, 277] on img "Next" at bounding box center [975, 277] width 19 height 49
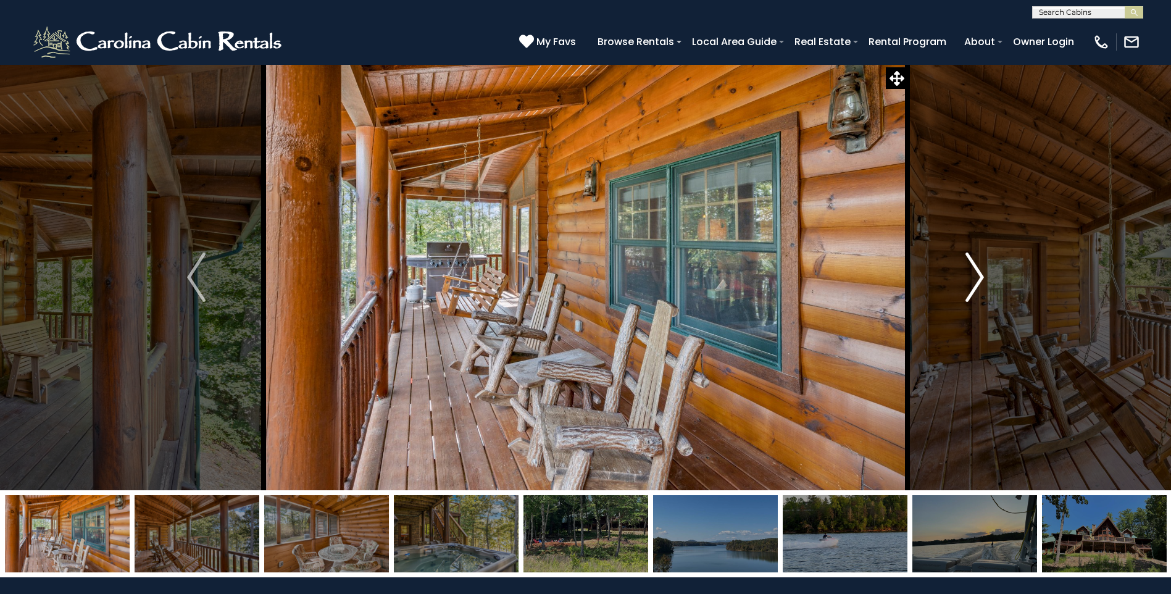
click at [981, 277] on img "Next" at bounding box center [975, 277] width 19 height 49
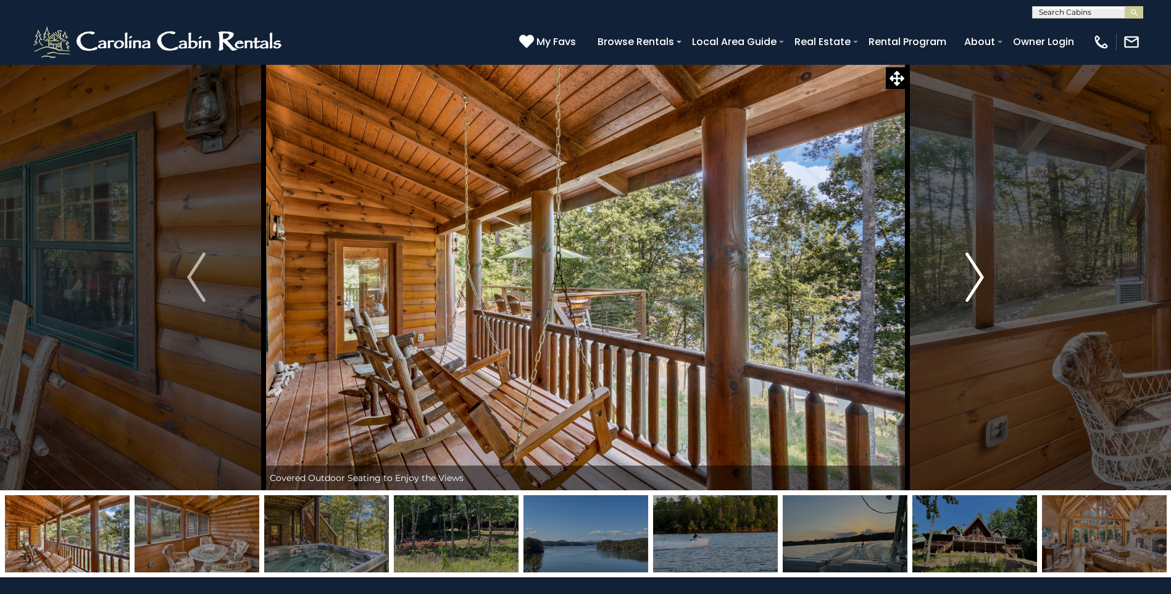
click at [981, 277] on img "Next" at bounding box center [975, 277] width 19 height 49
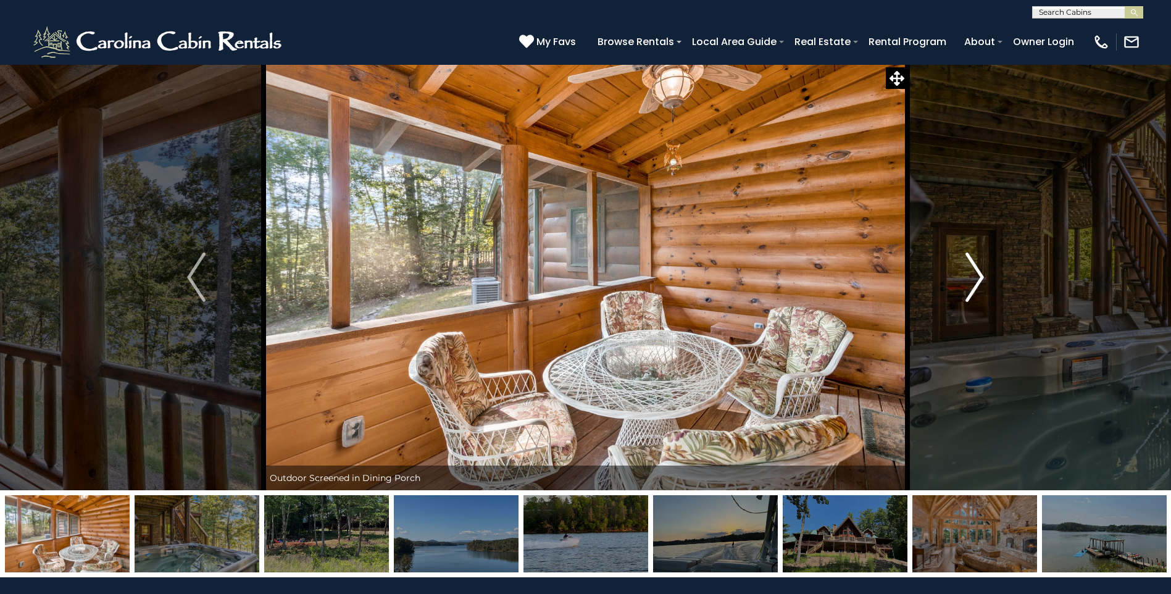
click at [981, 277] on img "Next" at bounding box center [975, 277] width 19 height 49
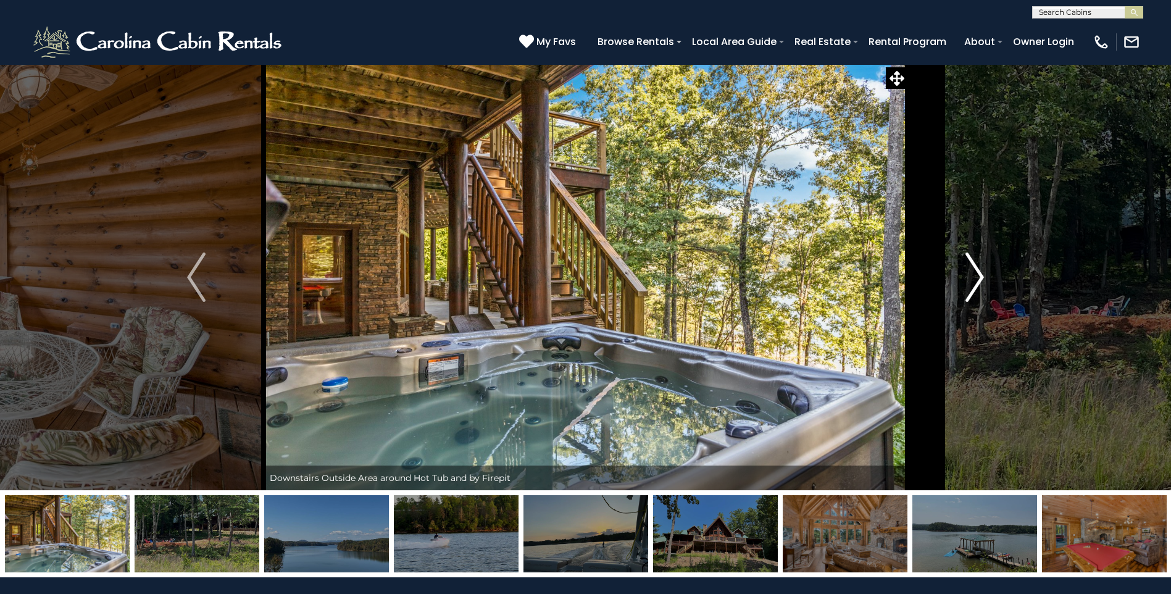
click at [981, 277] on img "Next" at bounding box center [975, 277] width 19 height 49
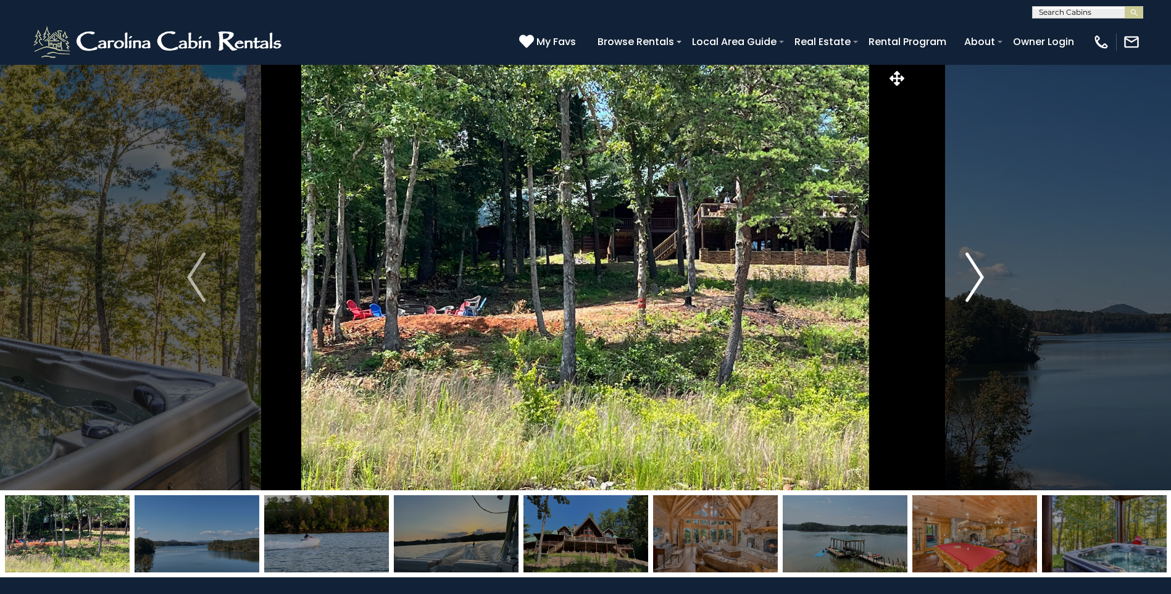
click at [981, 277] on img "Next" at bounding box center [975, 277] width 19 height 49
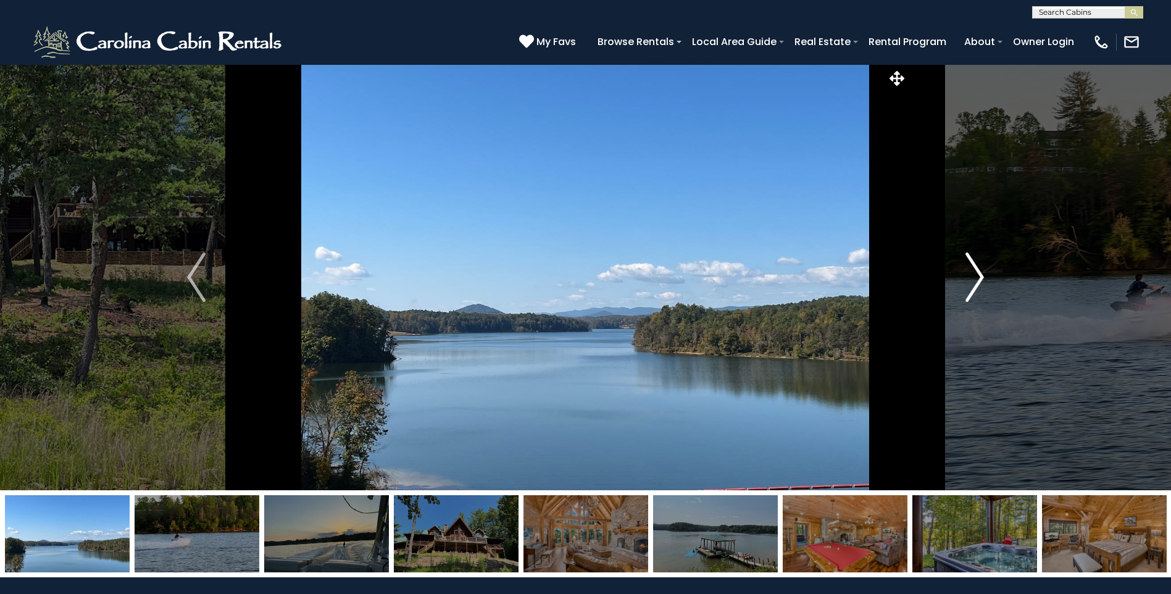
click at [981, 277] on img "Next" at bounding box center [975, 277] width 19 height 49
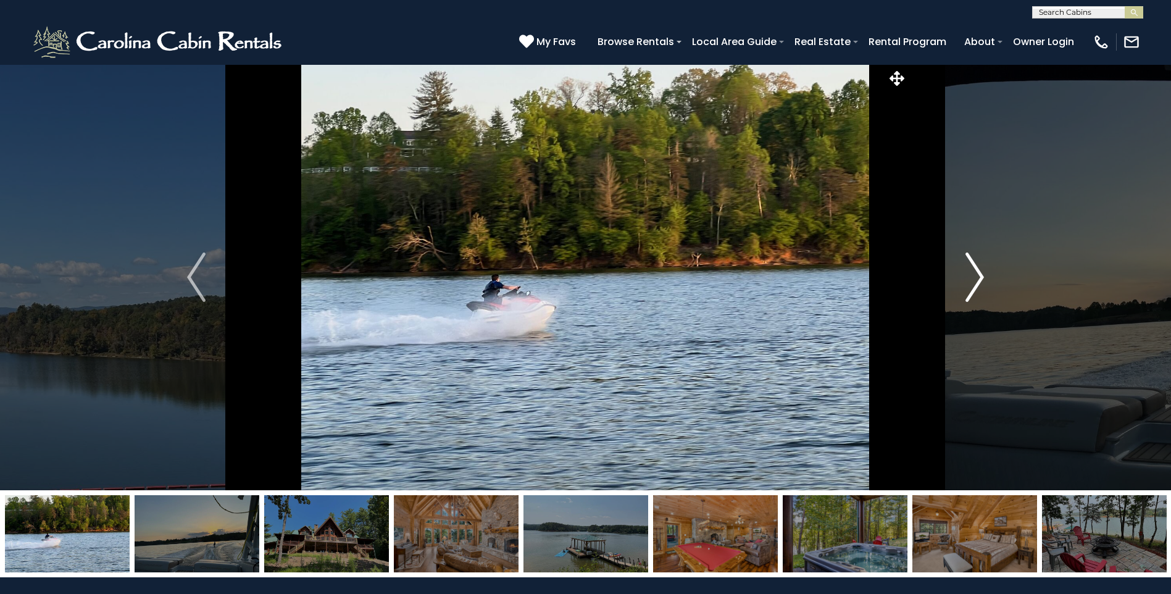
click at [981, 277] on img "Next" at bounding box center [975, 277] width 19 height 49
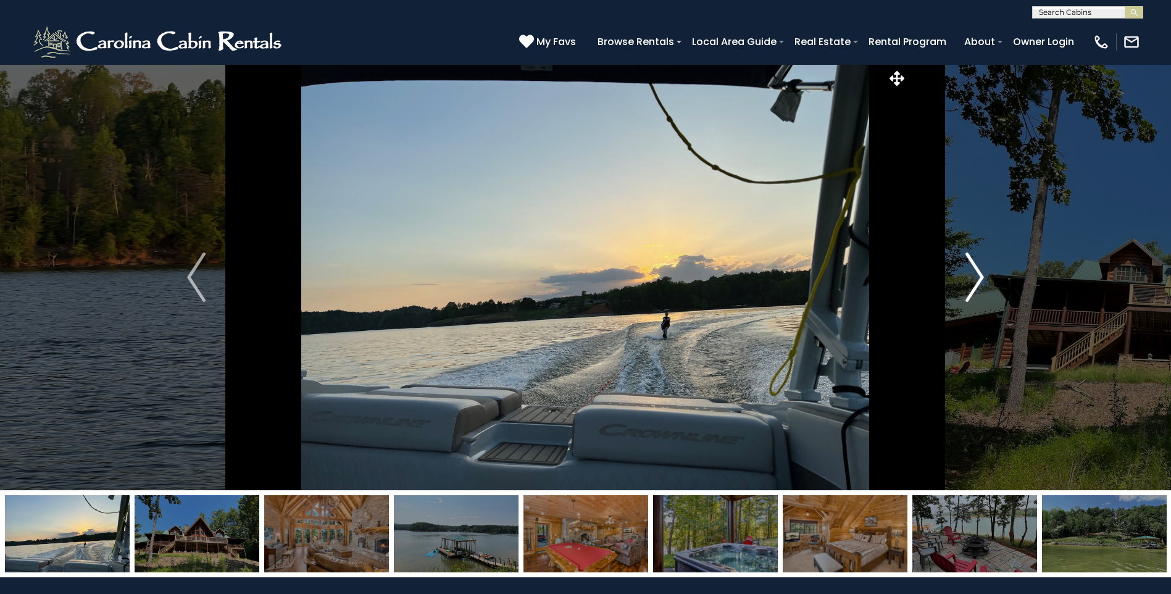
click at [981, 277] on img "Next" at bounding box center [975, 277] width 19 height 49
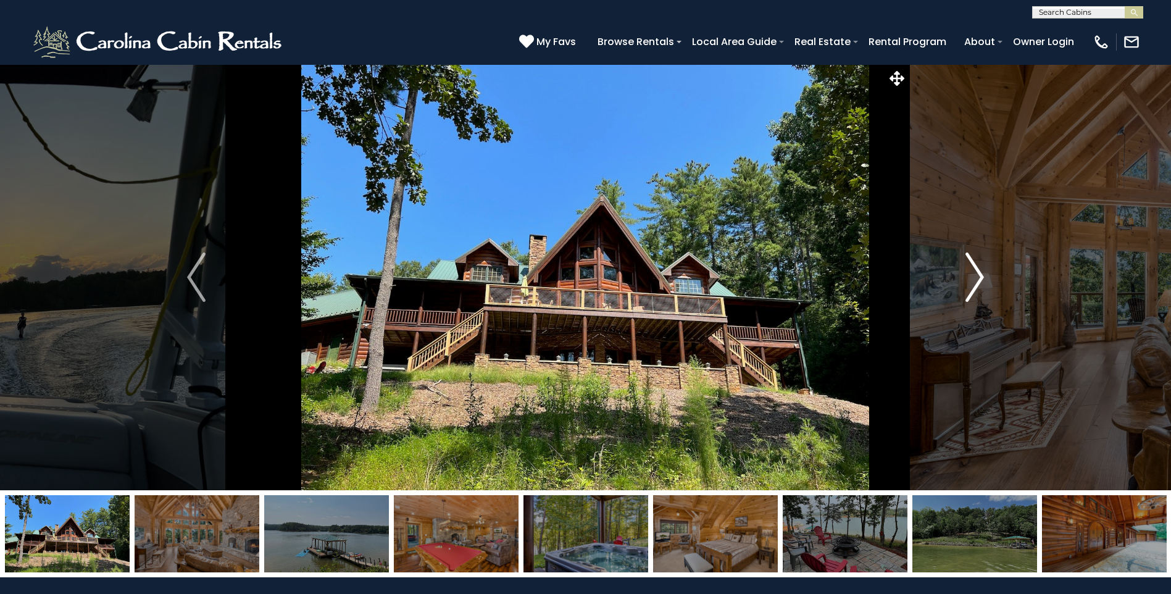
click at [981, 277] on img "Next" at bounding box center [975, 277] width 19 height 49
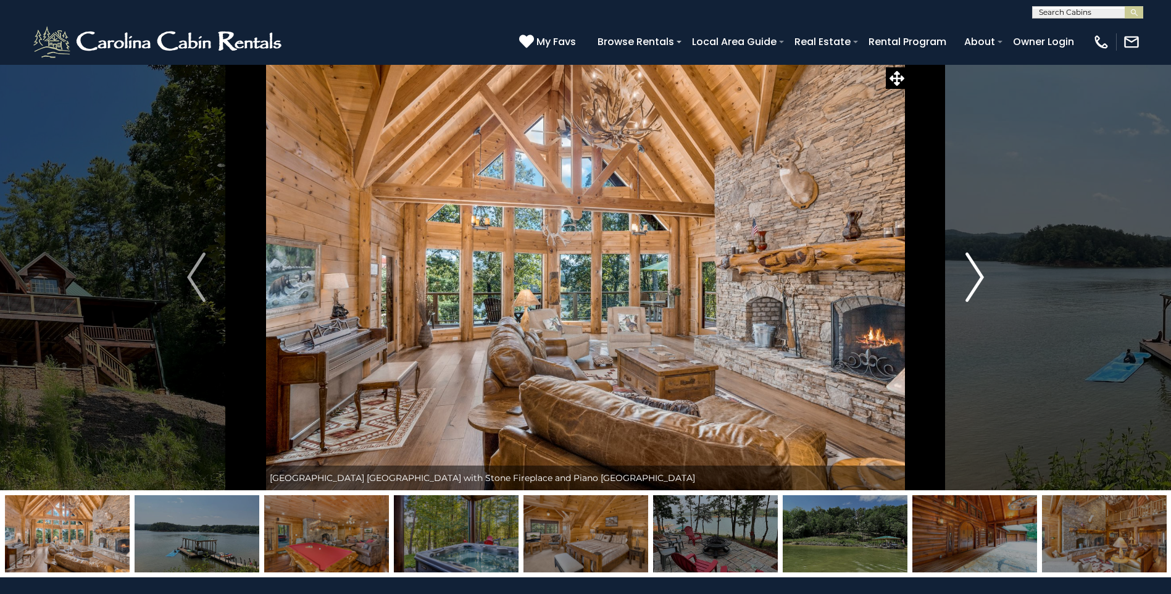
click at [981, 277] on img "Next" at bounding box center [975, 277] width 19 height 49
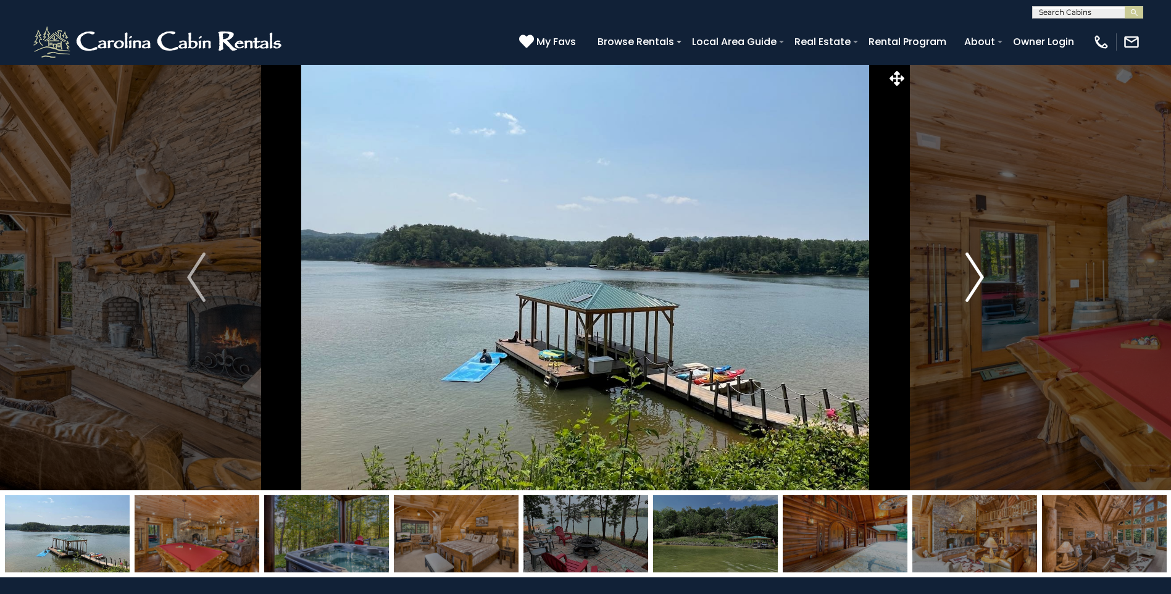
click at [981, 277] on img "Next" at bounding box center [975, 277] width 19 height 49
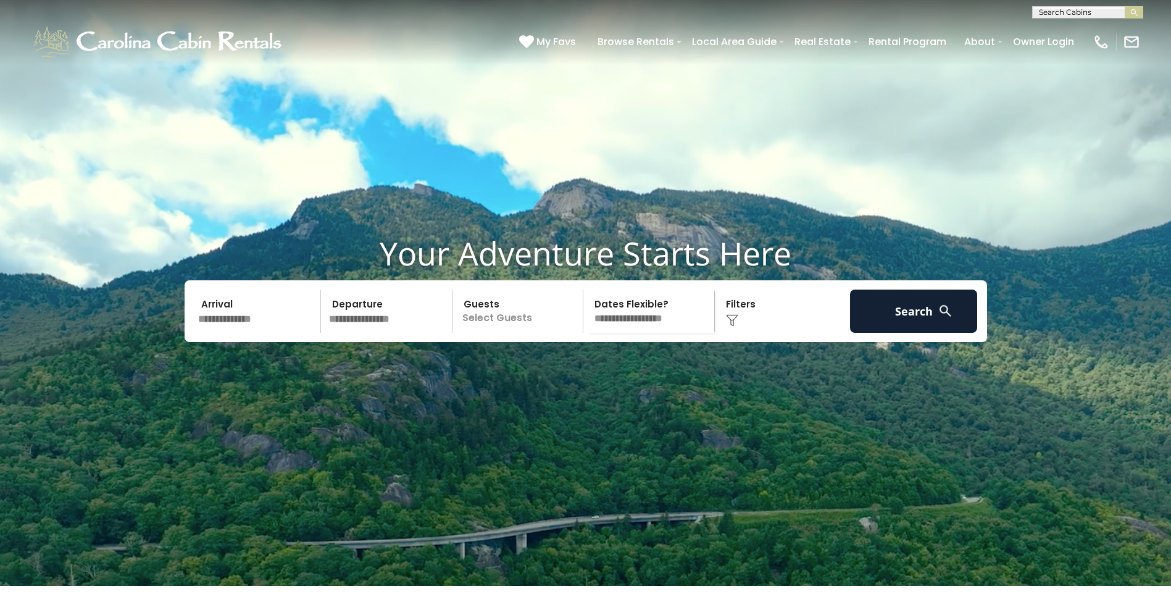
click at [218, 333] on input "text" at bounding box center [258, 311] width 128 height 43
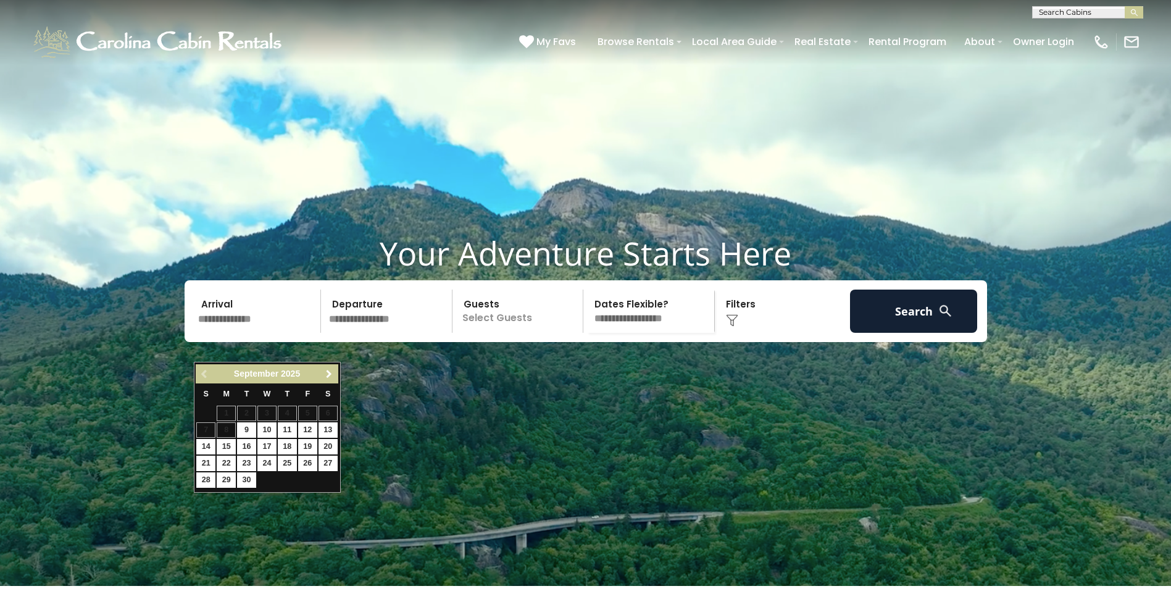
click at [330, 371] on span "Next" at bounding box center [329, 374] width 10 height 10
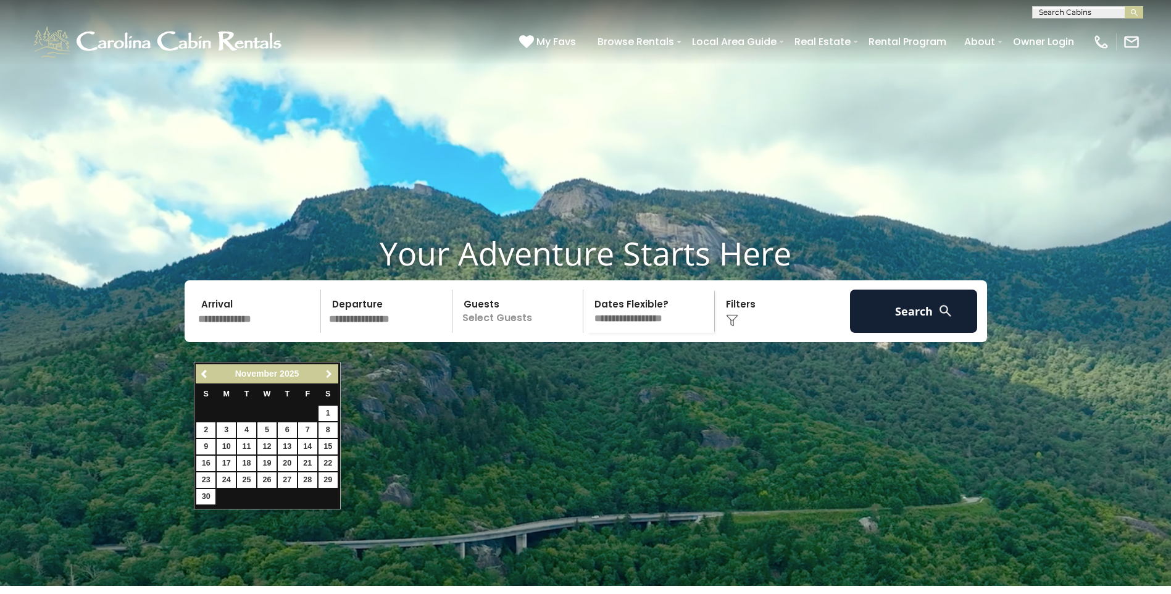
click at [330, 371] on span "Next" at bounding box center [329, 374] width 10 height 10
click at [247, 460] on link "23" at bounding box center [246, 463] width 19 height 15
type input "********"
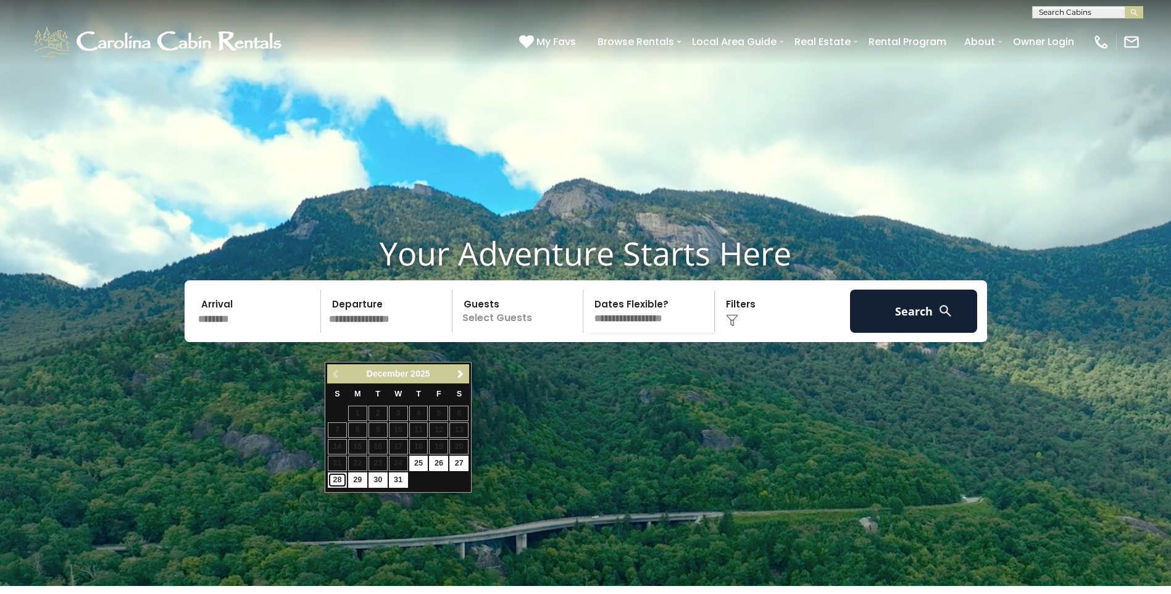
click at [337, 480] on link "28" at bounding box center [337, 479] width 19 height 15
type input "********"
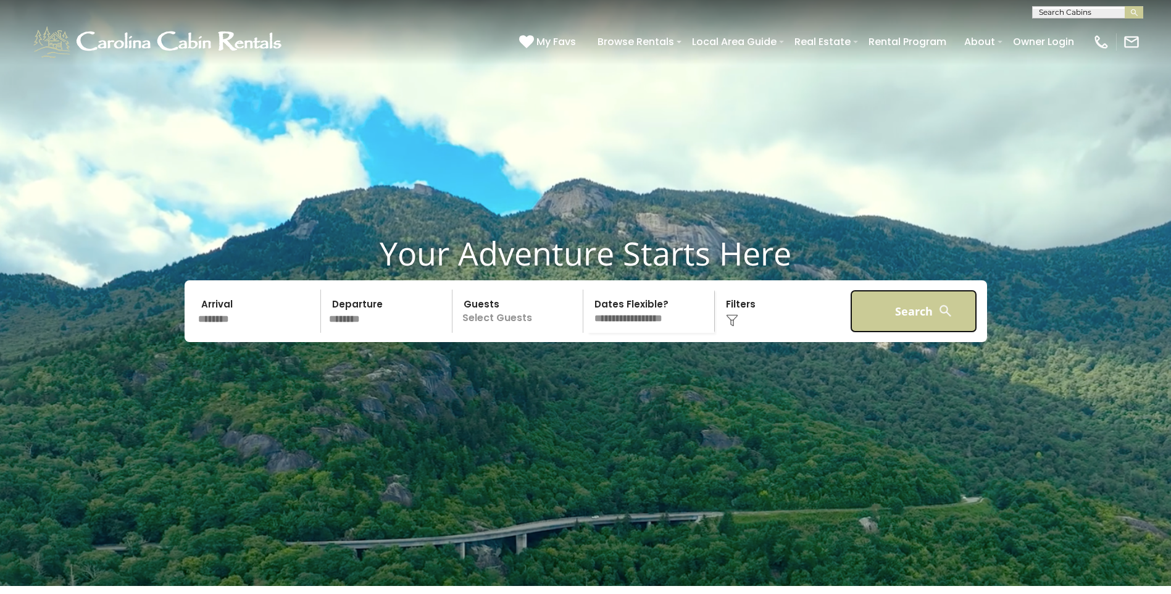
click at [916, 333] on button "Search" at bounding box center [914, 311] width 128 height 43
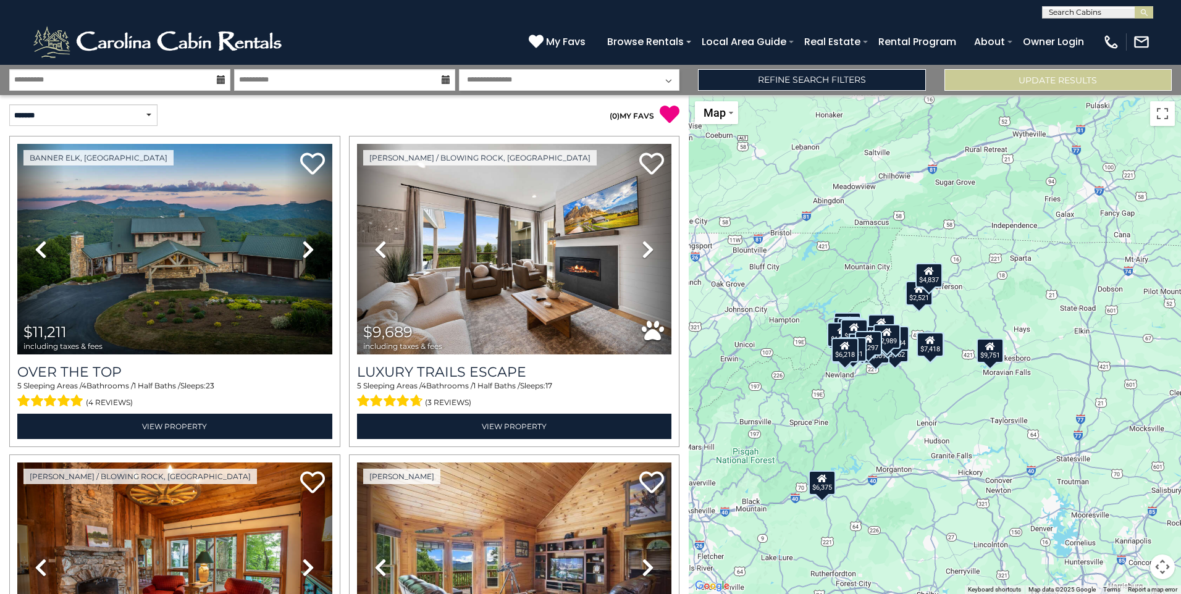
drag, startPoint x: 1018, startPoint y: 370, endPoint x: 932, endPoint y: 387, distance: 87.0
click at [932, 387] on div "$11,211 $9,689 $2,530 $6,375 $7,225 $3,426 $4,834 $9,751 $6,065 $7,418 $2,776 $…" at bounding box center [935, 344] width 492 height 499
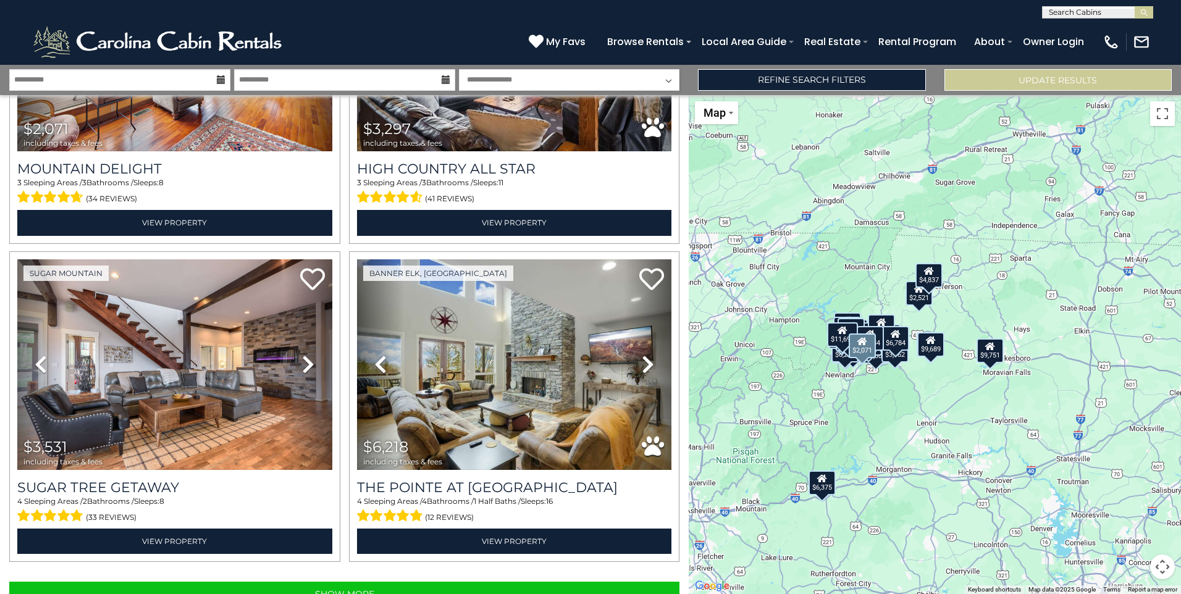
scroll to position [4356, 0]
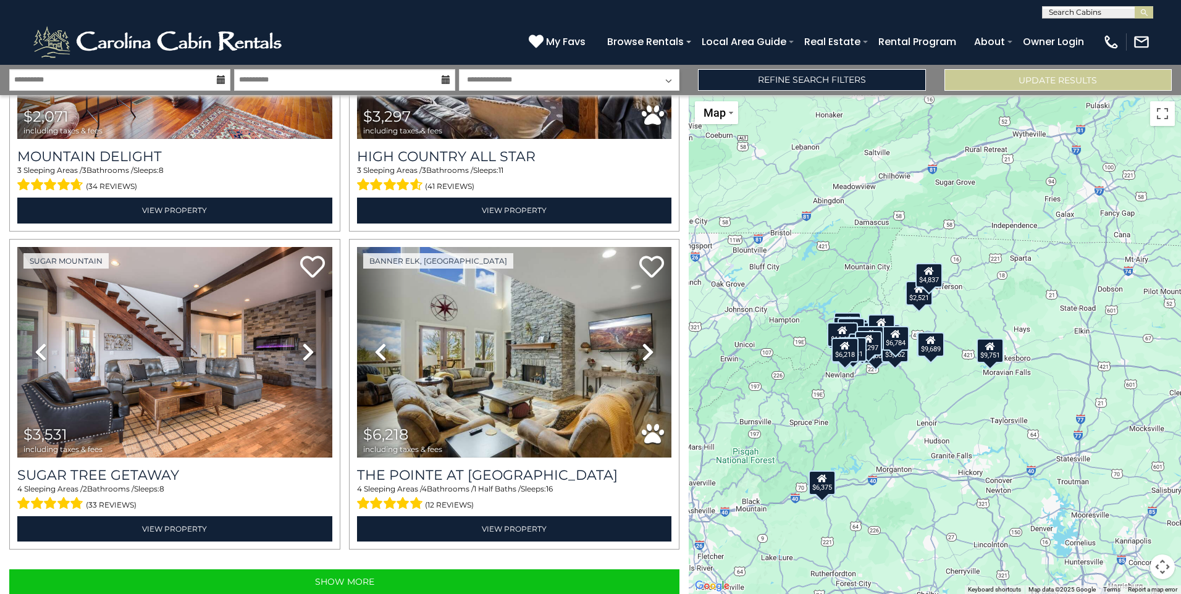
click at [1068, 251] on div "$11,211 $9,689 $2,530 $6,375 $7,225 $3,426 $4,834 $9,751 $6,065 $7,418 $2,776 $…" at bounding box center [935, 344] width 492 height 499
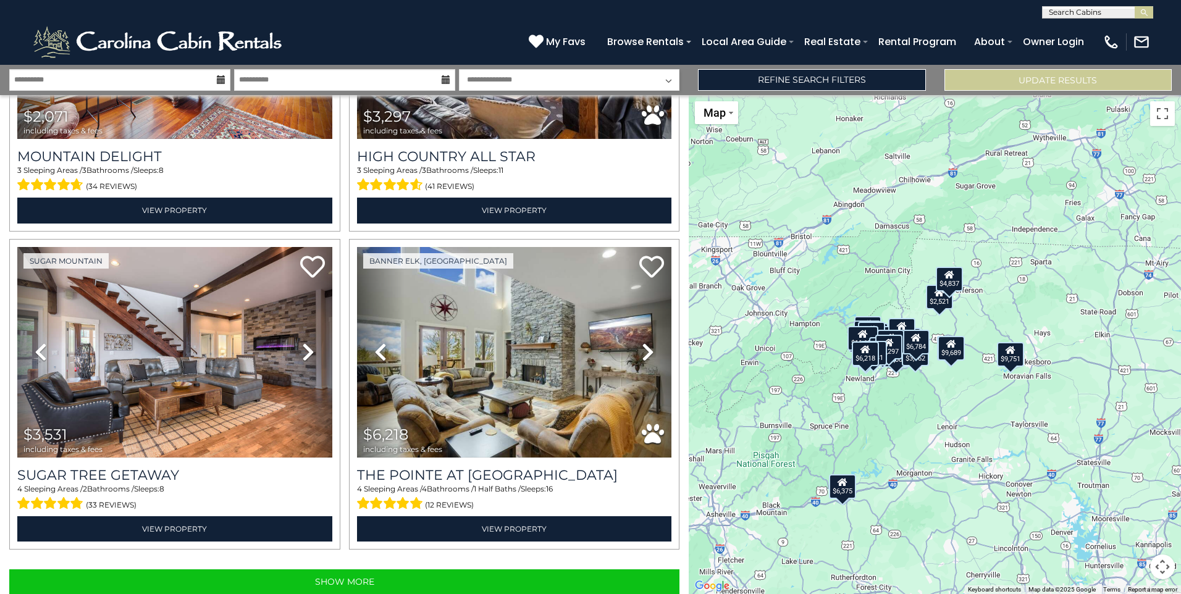
drag, startPoint x: 816, startPoint y: 273, endPoint x: 837, endPoint y: 277, distance: 21.9
click at [837, 277] on div "$11,211 $9,689 $2,530 $6,375 $7,225 $3,426 $4,834 $9,751 $6,065 $7,418 $2,776 $…" at bounding box center [935, 344] width 492 height 499
click at [1157, 565] on button "Map camera controls" at bounding box center [1162, 567] width 25 height 25
click at [1141, 507] on button "Zoom in" at bounding box center [1131, 505] width 25 height 25
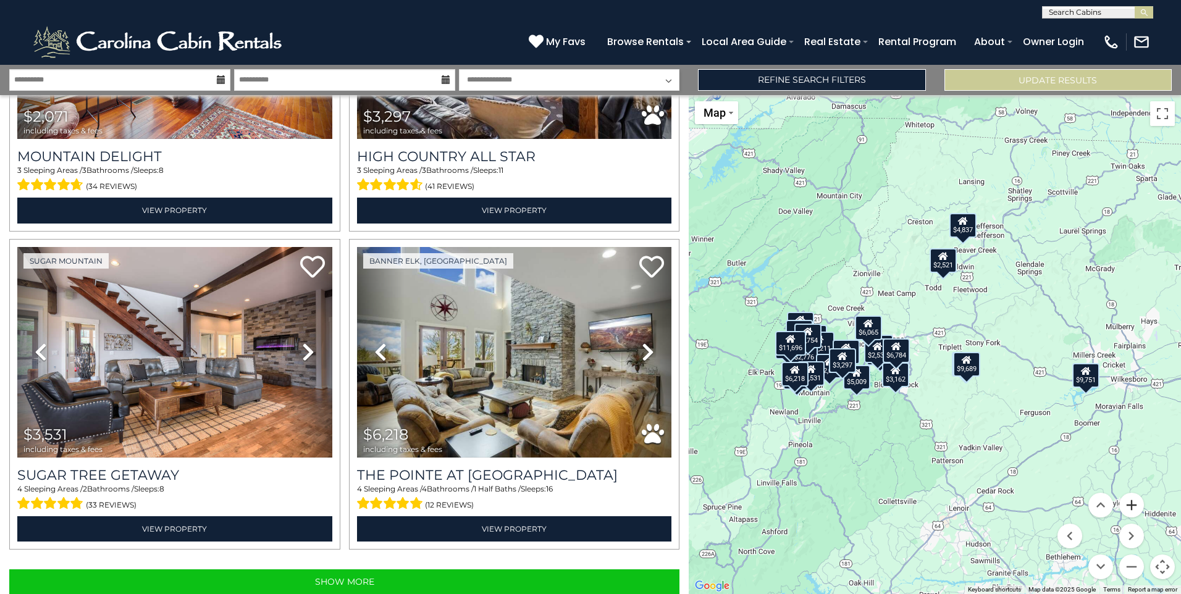
click at [1141, 506] on button "Zoom in" at bounding box center [1131, 505] width 25 height 25
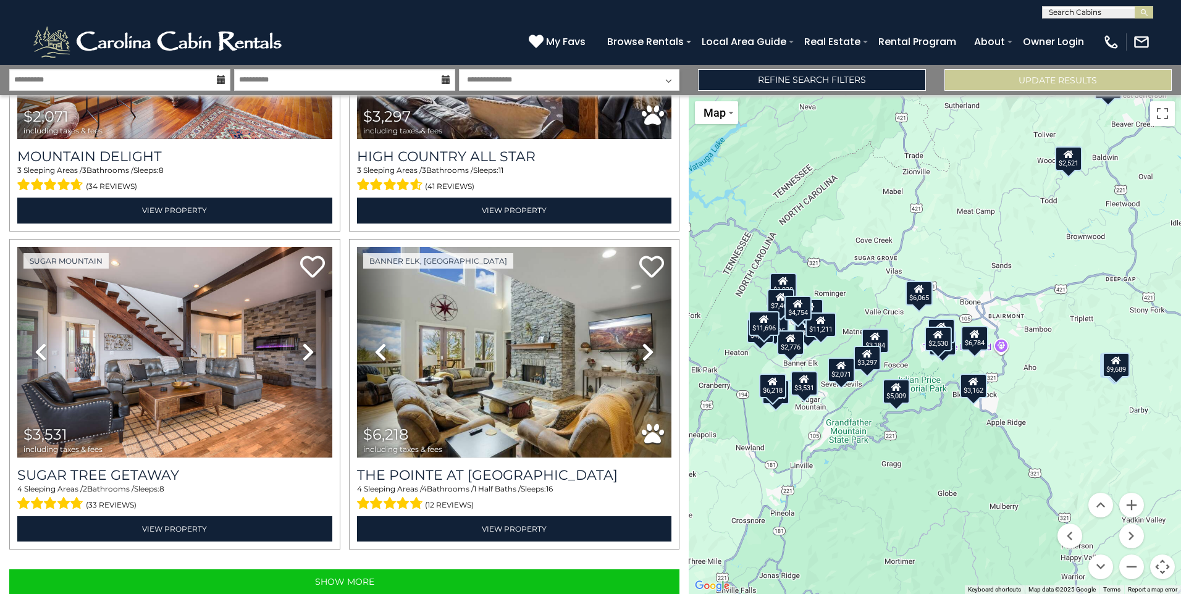
drag, startPoint x: 954, startPoint y: 480, endPoint x: 1071, endPoint y: 450, distance: 121.3
click at [1071, 450] on div "$11,211 $9,689 $2,530 $6,375 $7,225 $3,426 $4,834 $9,751 $6,065 $7,418 $2,776 $…" at bounding box center [935, 344] width 492 height 499
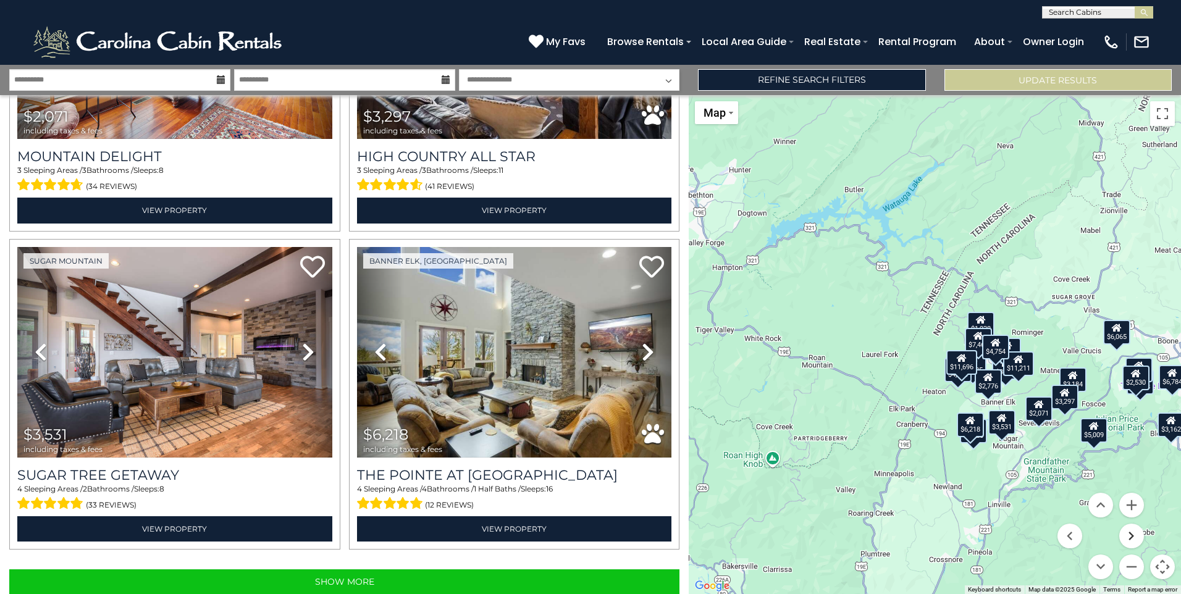
drag, startPoint x: 939, startPoint y: 500, endPoint x: 1140, endPoint y: 538, distance: 205.0
click at [1140, 538] on div "$11,211 $9,689 $2,530 $6,375 $7,225 $3,426 $4,834 $9,751 $6,065 $7,418 $2,776 $…" at bounding box center [935, 344] width 492 height 499
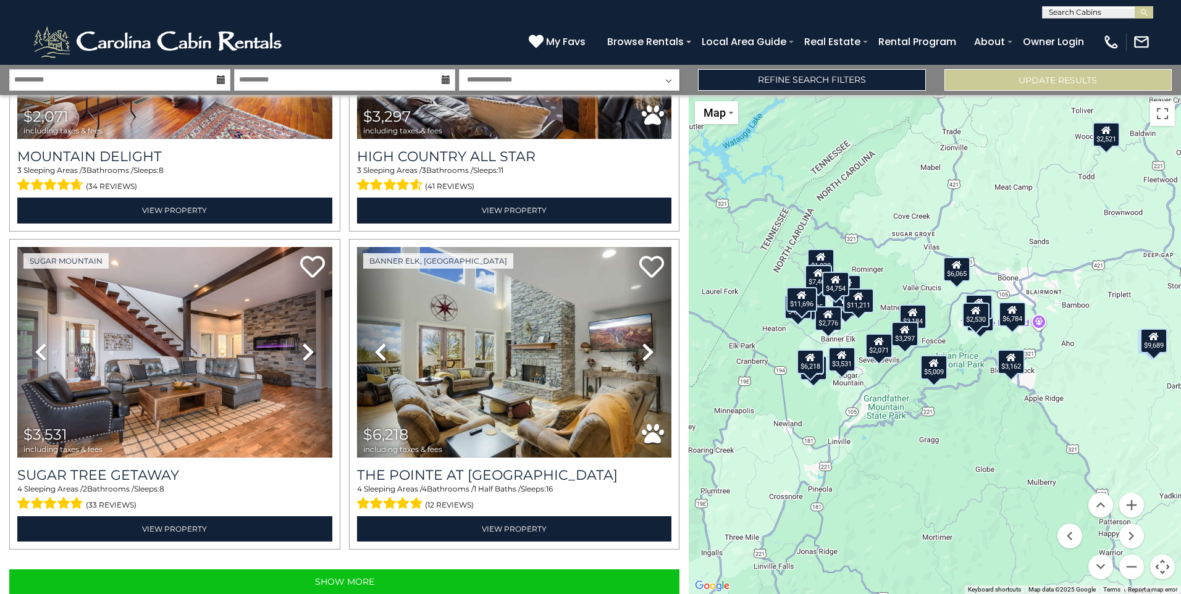
drag, startPoint x: 1028, startPoint y: 517, endPoint x: 866, endPoint y: 450, distance: 175.6
click at [866, 450] on div "$11,211 $9,689 $2,530 $6,375 $7,225 $3,426 $4,834 $9,751 $6,065 $7,418 $2,776 $…" at bounding box center [935, 344] width 492 height 499
click at [1131, 503] on button "Zoom in" at bounding box center [1131, 505] width 25 height 25
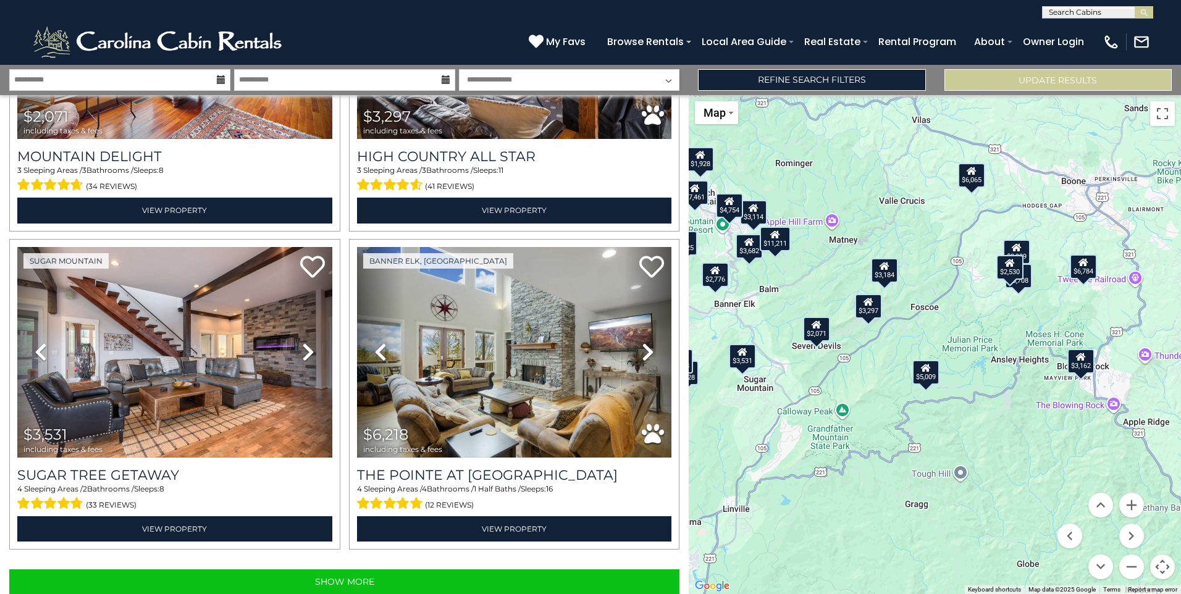
drag, startPoint x: 932, startPoint y: 474, endPoint x: 923, endPoint y: 444, distance: 31.5
click at [923, 444] on div "$11,211 $9,689 $2,530 $6,375 $7,225 $3,426 $4,834 $9,751 $6,065 $7,418 $2,776 $…" at bounding box center [935, 344] width 492 height 499
